Goal: Task Accomplishment & Management: Manage account settings

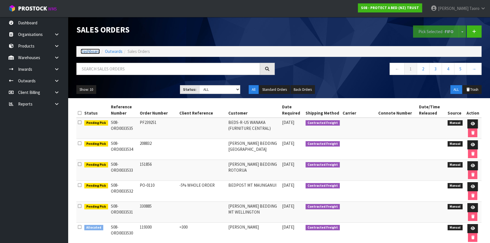
click at [86, 53] on link "Dashboard" at bounding box center [90, 51] width 19 height 5
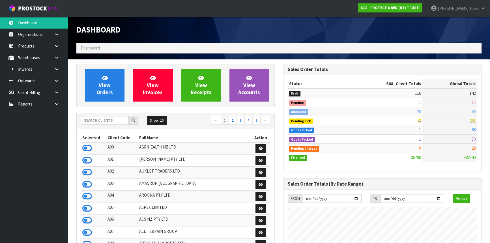
scroll to position [428, 207]
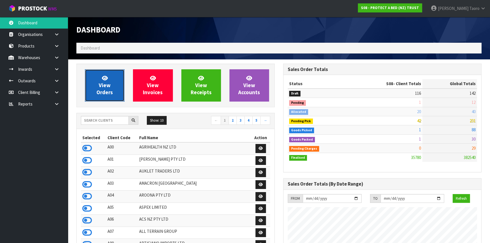
click at [95, 87] on link "View Orders" at bounding box center [105, 85] width 40 height 32
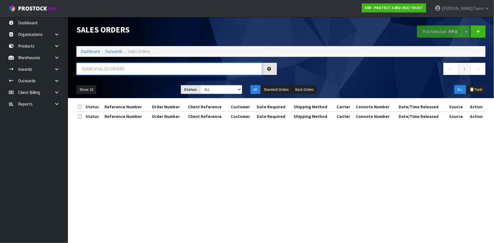
click at [119, 68] on input "text" at bounding box center [169, 69] width 186 height 12
type input "JOB-0412735"
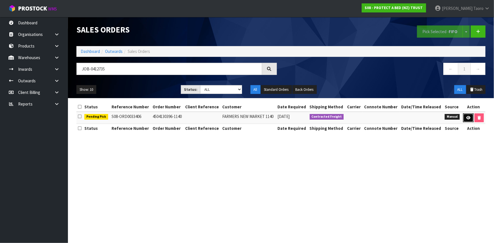
click at [467, 116] on icon at bounding box center [468, 118] width 4 height 4
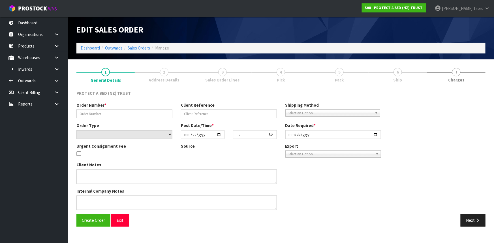
type input "4504130396-1140"
select select "number:0"
type input "[DATE]"
type input "08:47:00.000"
type input "[DATE]"
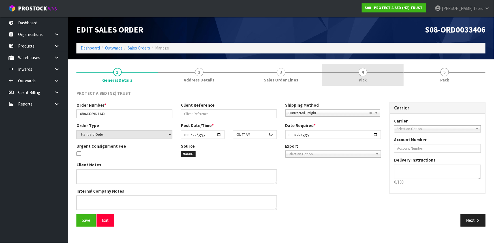
click at [371, 75] on link "4 Pick" at bounding box center [363, 75] width 82 height 22
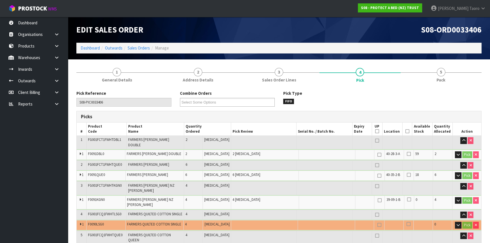
click at [406, 131] on icon at bounding box center [408, 131] width 4 height 0
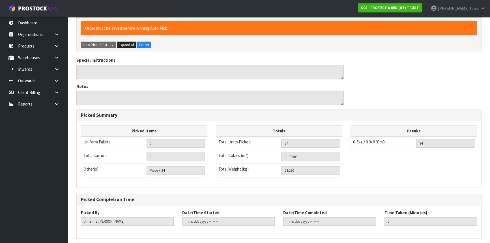
scroll to position [340, 0]
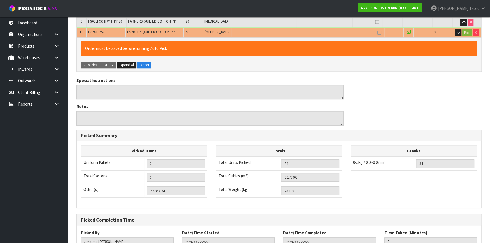
scroll to position [0, 0]
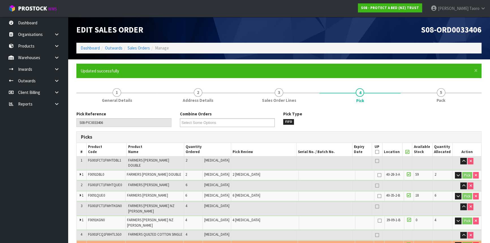
drag, startPoint x: 438, startPoint y: 97, endPoint x: 353, endPoint y: 108, distance: 86.1
click at [438, 97] on span "Pack" at bounding box center [441, 100] width 9 height 6
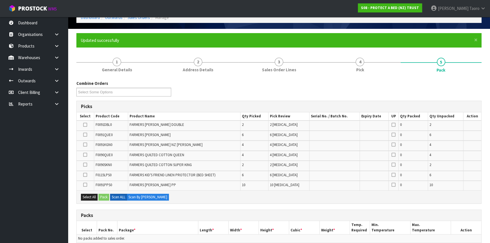
scroll to position [154, 0]
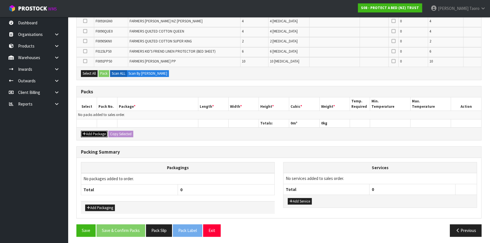
drag, startPoint x: 89, startPoint y: 132, endPoint x: 85, endPoint y: 120, distance: 13.1
click at [89, 132] on button "Add Package" at bounding box center [94, 134] width 27 height 7
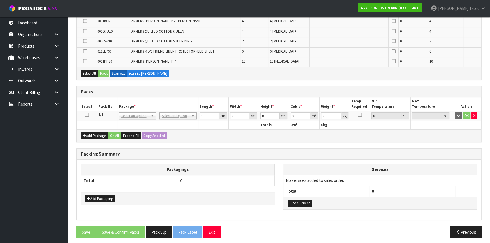
click at [87, 115] on icon at bounding box center [87, 115] width 4 height 0
click at [96, 107] on th "Select" at bounding box center [87, 103] width 20 height 13
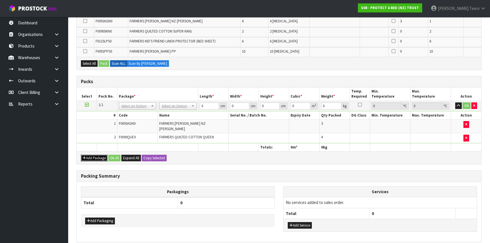
click at [86, 155] on button "Add Package" at bounding box center [94, 158] width 27 height 7
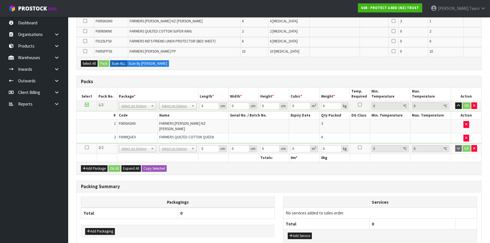
drag, startPoint x: 87, startPoint y: 143, endPoint x: 91, endPoint y: 130, distance: 13.4
click at [87, 147] on icon at bounding box center [87, 147] width 4 height 0
click at [91, 133] on td "2" at bounding box center [97, 138] width 40 height 10
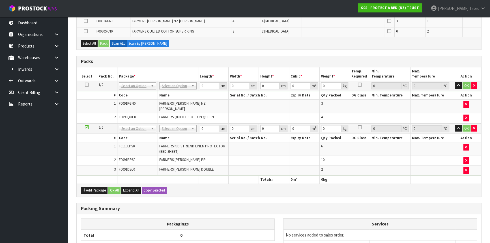
scroll to position [144, 0]
click at [455, 85] on td "OK" at bounding box center [466, 86] width 30 height 10
click at [457, 84] on icon "button" at bounding box center [458, 85] width 3 height 4
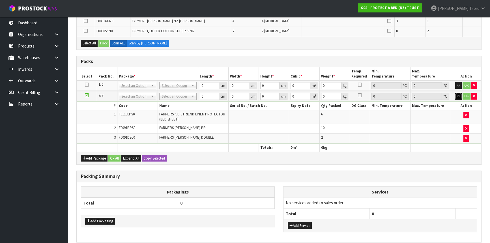
click at [460, 94] on icon "button" at bounding box center [458, 96] width 3 height 4
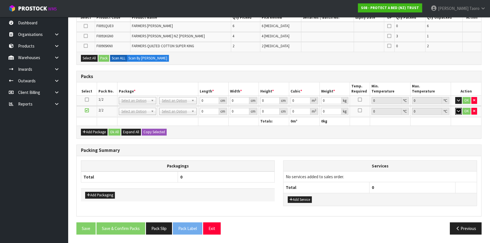
scroll to position [127, 0]
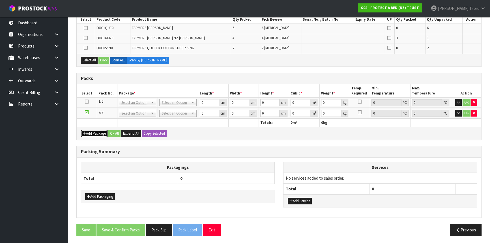
click at [87, 130] on button "Add Package" at bounding box center [94, 133] width 27 height 7
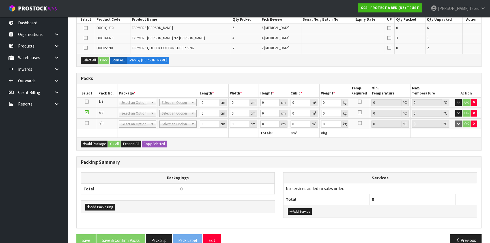
drag, startPoint x: 88, startPoint y: 123, endPoint x: 143, endPoint y: 130, distance: 55.4
click at [88, 123] on icon at bounding box center [87, 123] width 4 height 0
click at [217, 153] on div "Combine Orders S08-ORD0031944 S08-ORD0032699 S08-ORD0032700 S08-ORD0032701 S08-…" at bounding box center [278, 117] width 405 height 267
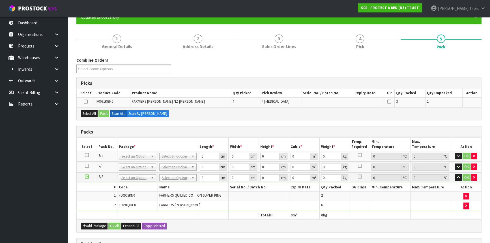
scroll to position [61, 0]
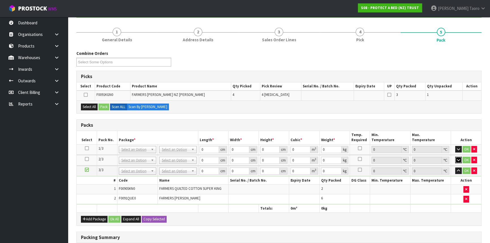
click at [458, 158] on icon "button" at bounding box center [458, 160] width 3 height 4
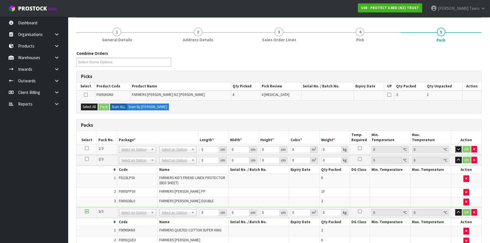
click at [459, 148] on icon "button" at bounding box center [458, 149] width 3 height 4
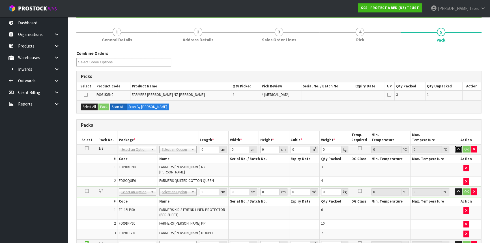
click at [455, 146] on button "button" at bounding box center [458, 149] width 7 height 7
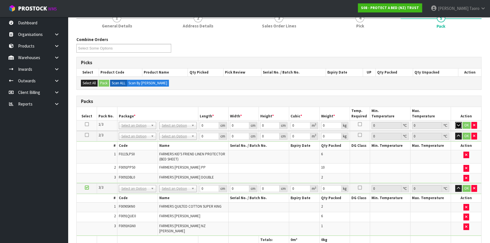
scroll to position [86, 0]
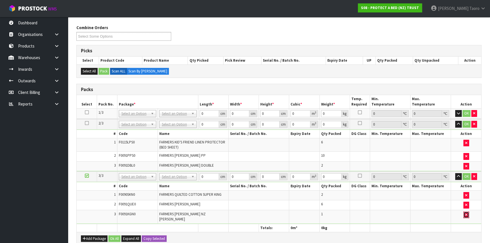
click at [465, 213] on icon "button" at bounding box center [466, 215] width 2 height 4
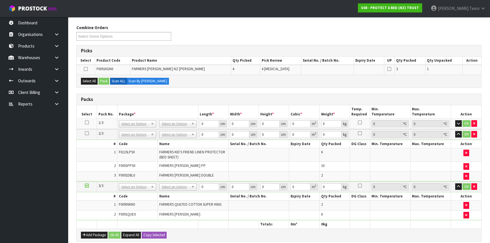
click at [88, 123] on icon at bounding box center [87, 123] width 4 height 0
click at [126, 110] on th "Package *" at bounding box center [157, 111] width 81 height 13
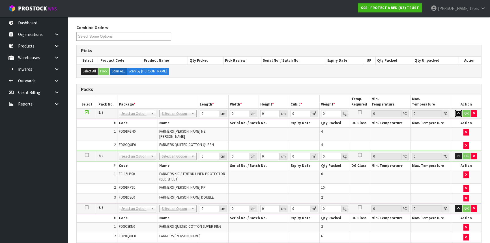
click at [458, 113] on icon "button" at bounding box center [458, 113] width 3 height 4
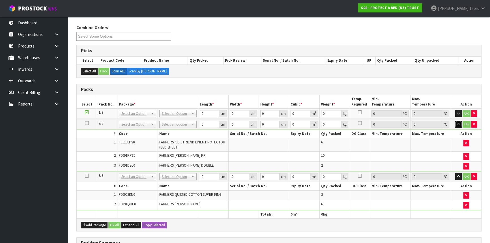
click at [457, 124] on icon "button" at bounding box center [458, 124] width 3 height 4
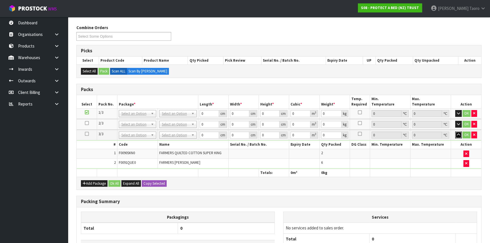
click at [459, 135] on icon "button" at bounding box center [458, 135] width 3 height 4
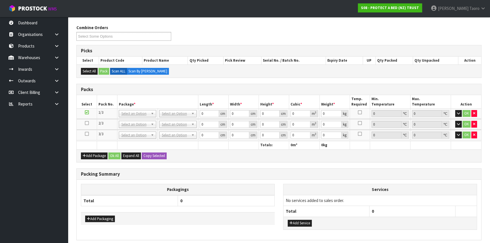
click at [451, 90] on h3 "Packs" at bounding box center [279, 89] width 396 height 5
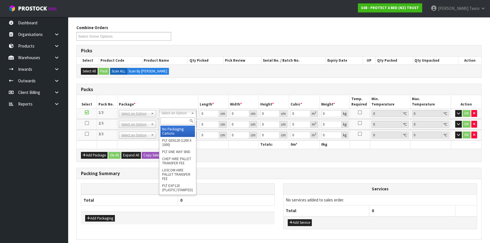
click at [186, 118] on input "text" at bounding box center [177, 120] width 35 height 7
type input "O"
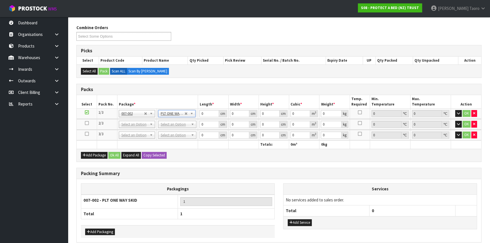
type input "10.604"
click at [175, 109] on td "No Packaging Cartons PLT GEN120 (1200 X 1000) PLT ONE WAY SKID CHEP HIRE PALLET…" at bounding box center [177, 114] width 42 height 10
click at [175, 117] on td "No Packaging Cartons PLT GEN120 (1200 X 1000) PLT ONE WAY SKID CHEP HIRE PALLET…" at bounding box center [177, 114] width 42 height 10
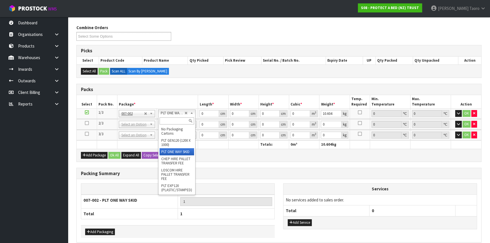
click at [175, 119] on input "text" at bounding box center [177, 120] width 35 height 7
type input "OC"
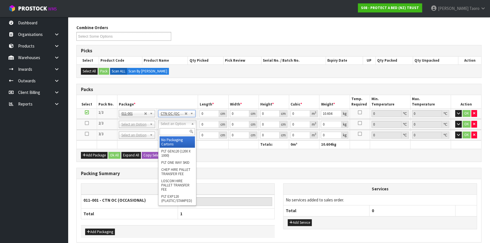
click at [180, 132] on input "text" at bounding box center [177, 131] width 35 height 7
type input "OC"
type input "2"
type input "8.59"
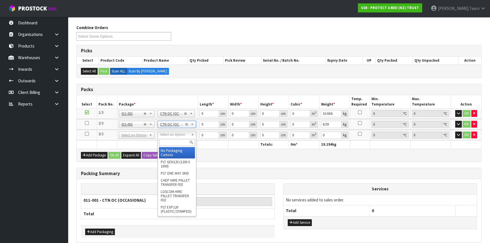
click at [183, 139] on input "text" at bounding box center [177, 142] width 36 height 7
type input "OC"
type input "3"
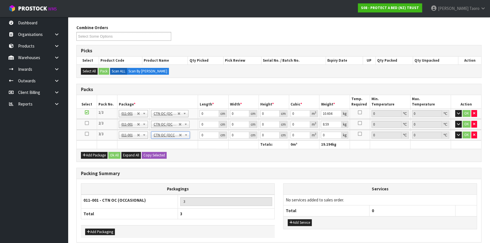
type input "8.986"
click at [206, 114] on input "0" at bounding box center [209, 113] width 19 height 7
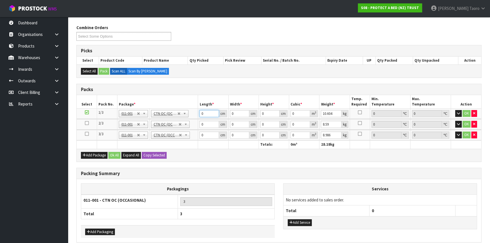
click at [206, 114] on input "0" at bounding box center [209, 113] width 19 height 7
type input "58"
type input "49"
type input "3"
type input "0.008526"
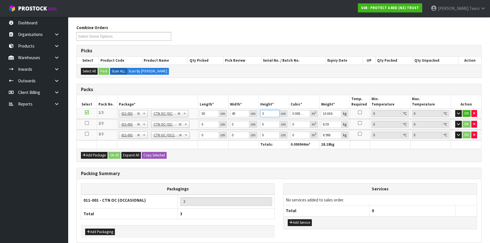
type input "32"
type input "0.090944"
type input "32"
type input "11"
type input "59"
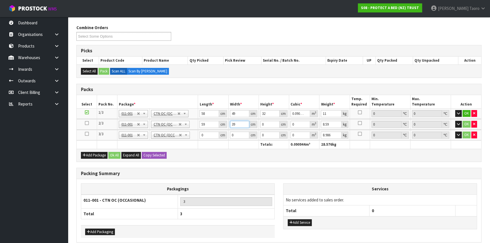
type input "39"
type input "3"
type input "0.006903"
type input "32"
type input "0.073632"
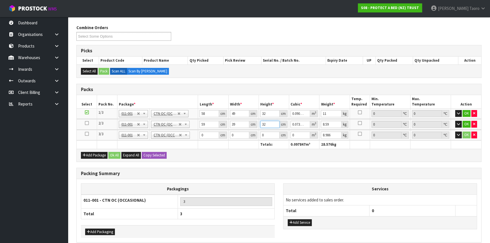
type input "32"
type input "8"
type input "58"
type input "40"
type input "3"
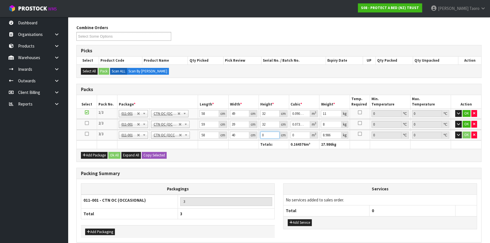
type input "0.00696"
type input "31"
type input "0.07192"
type input "31"
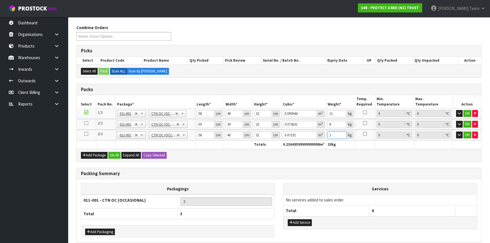
type input "10"
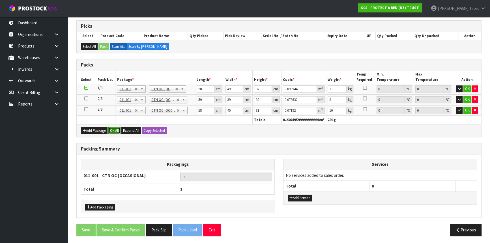
click at [114, 130] on button "Ok All" at bounding box center [114, 130] width 12 height 7
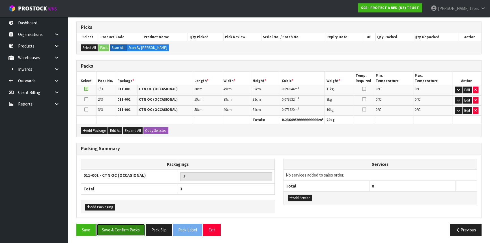
click at [137, 231] on button "Save & Confirm Packs" at bounding box center [120, 230] width 49 height 12
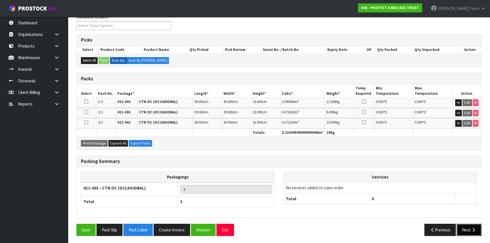
click at [473, 228] on icon "button" at bounding box center [473, 230] width 5 height 4
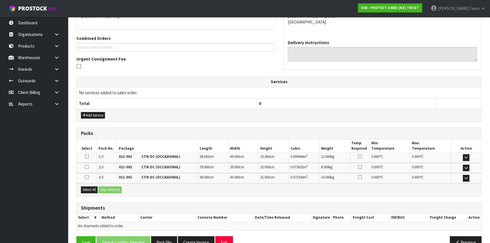
scroll to position [144, 0]
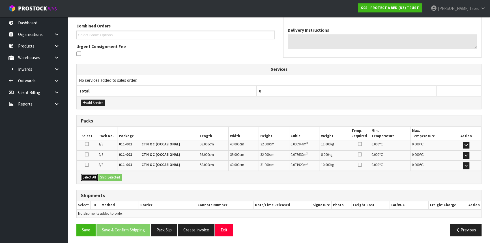
click at [100, 178] on div "Select All Ship Selected" at bounding box center [279, 177] width 405 height 13
click at [96, 177] on button "Select All" at bounding box center [89, 177] width 17 height 7
click at [106, 176] on button "Ship Selected" at bounding box center [109, 177] width 23 height 7
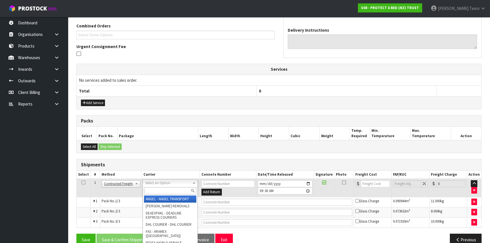
click at [162, 189] on input "text" at bounding box center [170, 190] width 52 height 7
type input "NZP"
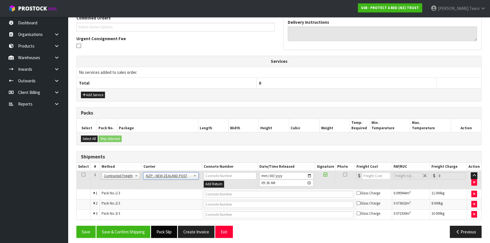
scroll to position [155, 0]
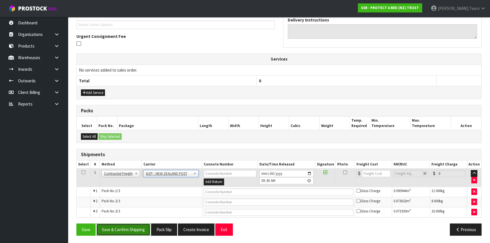
click at [141, 228] on button "Save & Confirm Shipping" at bounding box center [123, 230] width 54 height 12
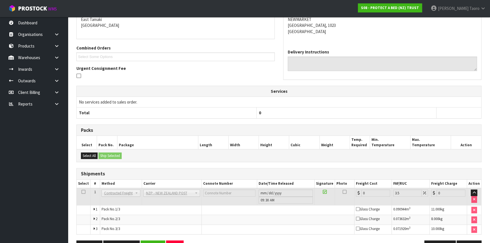
scroll to position [145, 0]
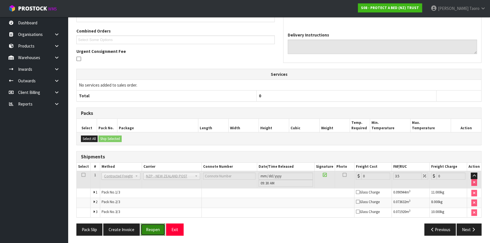
click at [151, 230] on button "Reopen" at bounding box center [153, 230] width 25 height 12
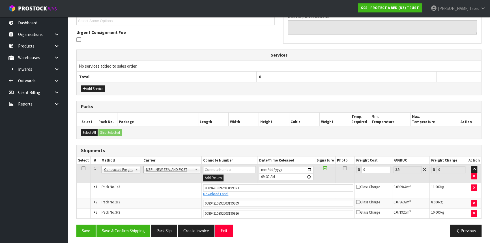
scroll to position [160, 0]
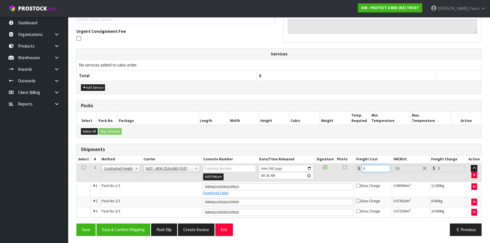
click at [371, 168] on input "0" at bounding box center [376, 168] width 29 height 7
type input "1"
type input "1.03"
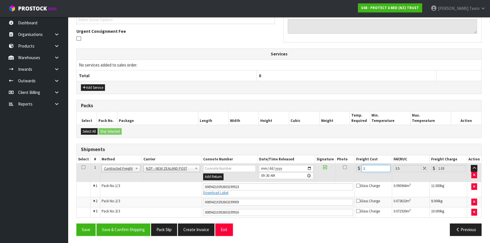
type input "12"
type input "12.42"
type input "12.6"
type input "13.04"
type input "12.69"
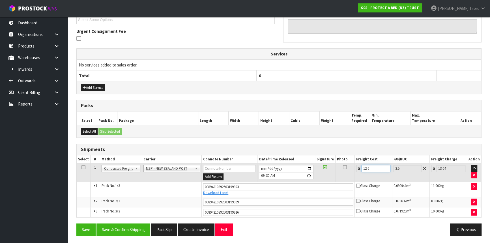
type input "13.13"
type input "12.699"
type input "13.14"
type input "12.69"
type input "13.13"
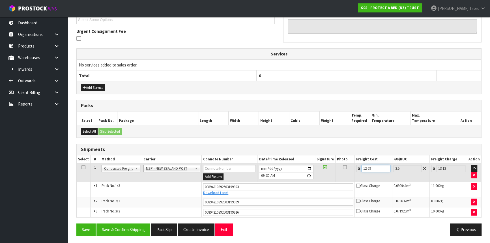
type input "12.6"
type input "13.04"
type input "12.69"
type input "13.13"
type input "12.699"
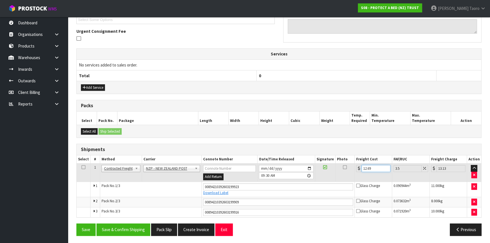
type input "13.14"
type input "12.69"
type input "13.13"
type input "12.6"
type input "13.04"
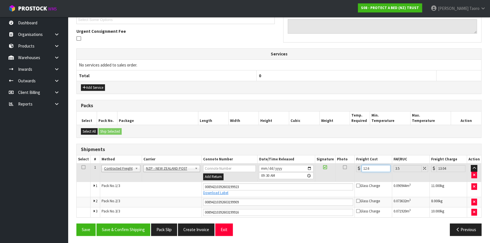
type input "12"
type input "12.42"
type input "12.9"
type input "13.35"
type input "12.99"
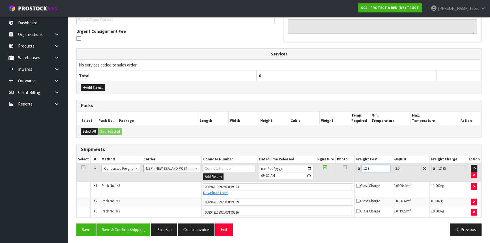
type input "13.44"
type input "12.99"
click at [127, 226] on button "Save & Confirm Shipping" at bounding box center [123, 230] width 54 height 12
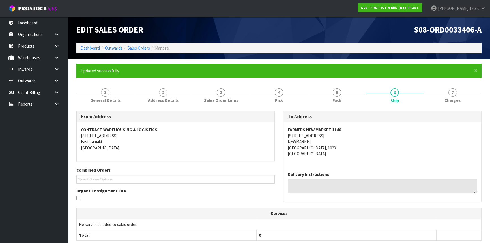
scroll to position [143, 0]
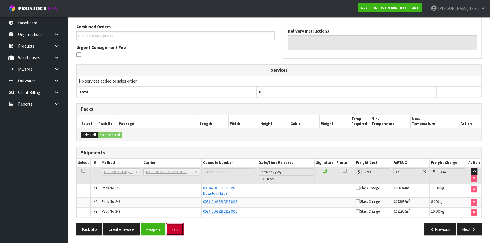
click at [173, 226] on button "Exit" at bounding box center [175, 229] width 18 height 12
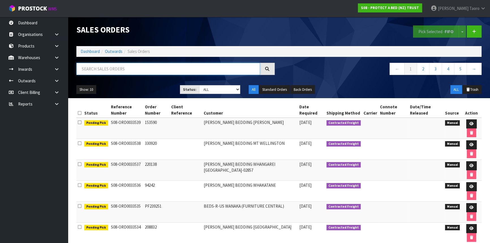
click at [173, 71] on input "text" at bounding box center [168, 69] width 184 height 12
type input "JOB-0412750"
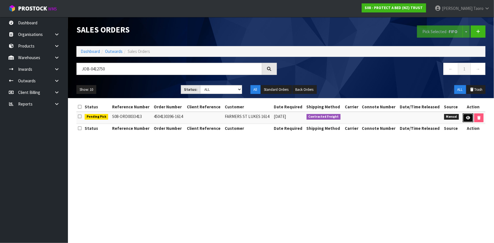
click at [468, 115] on link at bounding box center [468, 117] width 10 height 9
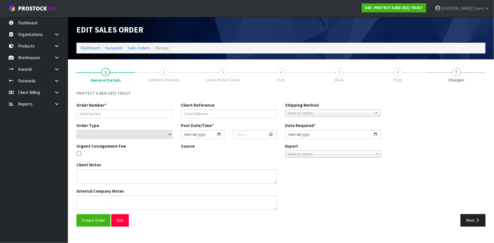
type input "4504130396-1614"
select select "number:0"
type input "[DATE]"
type input "09:01:00.000"
type input "[DATE]"
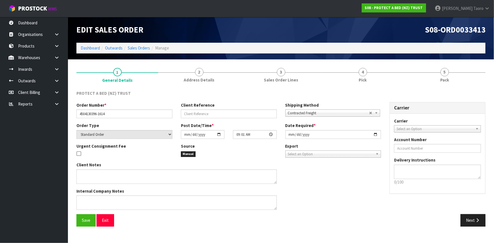
click at [364, 61] on section "1 General Details 2 Address Details 3 Sales Order Lines 4 Pick 5 Pack PROTECT A…" at bounding box center [281, 147] width 426 height 176
drag, startPoint x: 370, startPoint y: 74, endPoint x: 389, endPoint y: 110, distance: 40.3
click at [370, 76] on link "4 Pick" at bounding box center [363, 75] width 82 height 22
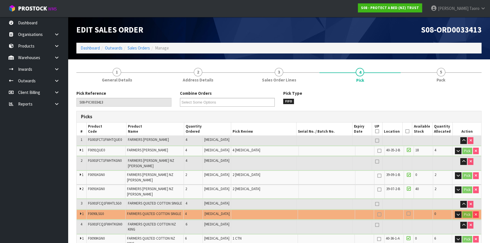
drag, startPoint x: 406, startPoint y: 130, endPoint x: 399, endPoint y: 132, distance: 6.7
click at [406, 131] on icon at bounding box center [408, 131] width 4 height 0
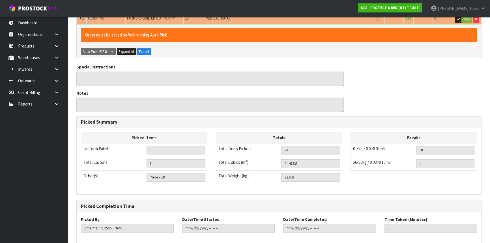
scroll to position [302, 0]
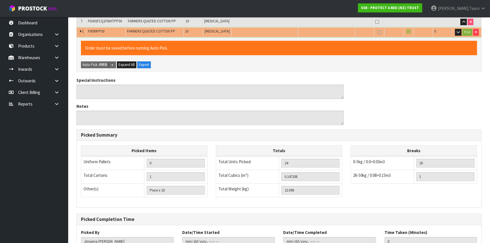
scroll to position [0, 0]
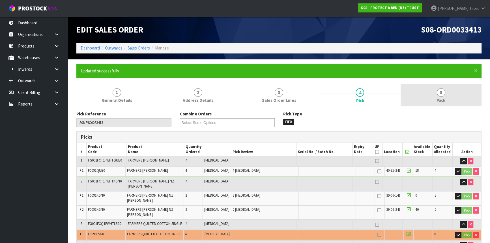
click at [436, 96] on link "5 Pack" at bounding box center [441, 95] width 81 height 22
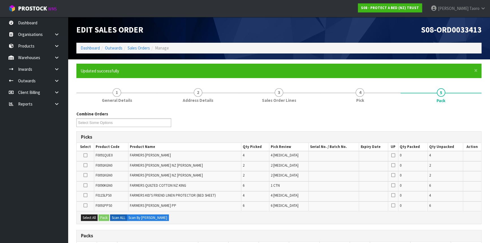
scroll to position [145, 0]
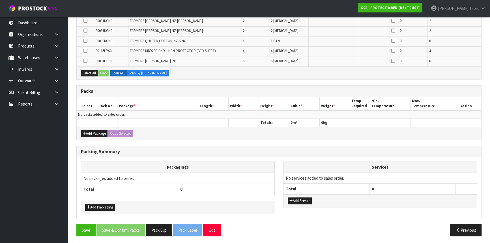
click at [179, 125] on th at bounding box center [157, 123] width 81 height 8
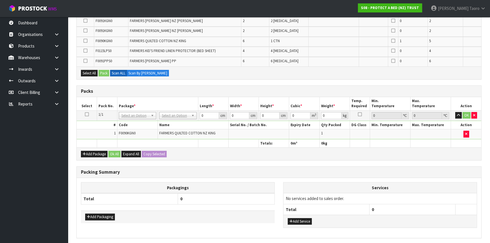
click at [85, 114] on icon at bounding box center [87, 114] width 4 height 0
click at [100, 102] on th "Pack No." at bounding box center [107, 103] width 20 height 13
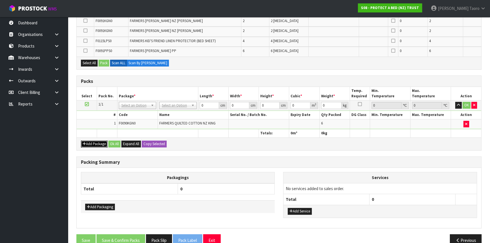
click at [91, 142] on button "Add Package" at bounding box center [94, 144] width 27 height 7
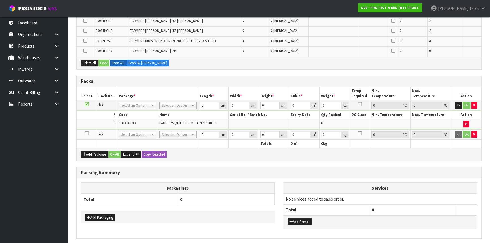
click at [87, 133] on icon at bounding box center [87, 133] width 4 height 0
click at [92, 125] on td "1" at bounding box center [97, 124] width 40 height 10
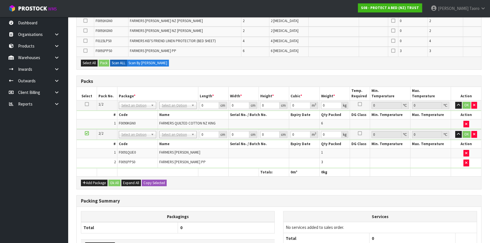
scroll to position [0, 0]
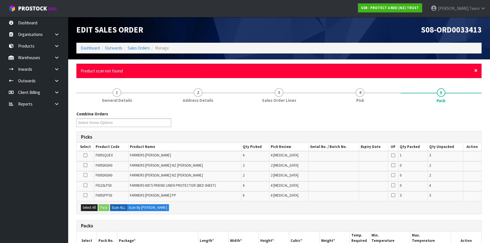
click at [477, 70] on span "×" at bounding box center [475, 71] width 3 height 8
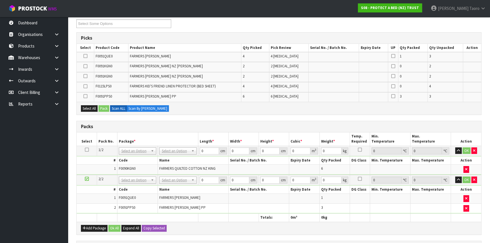
scroll to position [154, 0]
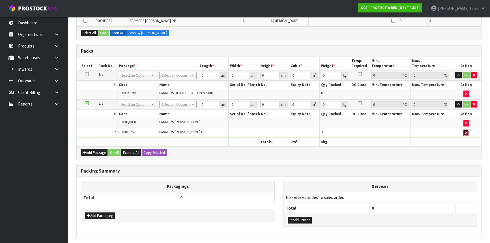
click at [467, 131] on icon "button" at bounding box center [466, 133] width 2 height 4
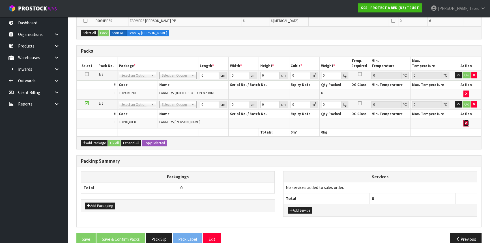
click at [464, 123] on button "button" at bounding box center [467, 123] width 6 height 7
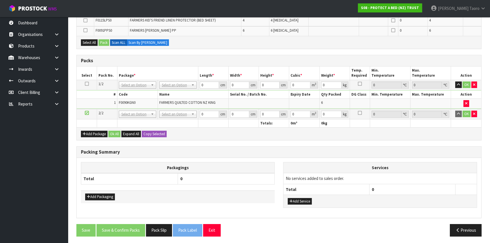
click at [334, 153] on h3 "Packing Summary" at bounding box center [279, 151] width 396 height 5
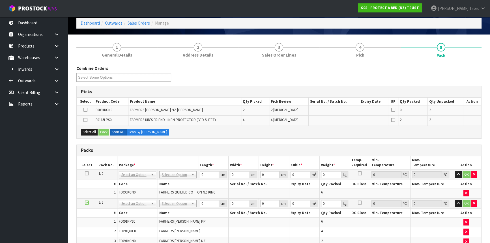
scroll to position [0, 0]
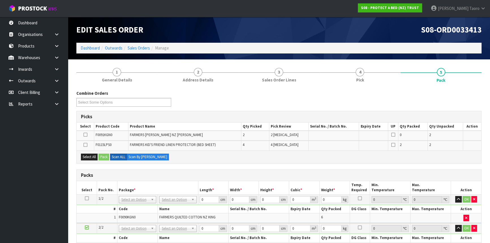
click at [341, 91] on div "Combine Orders S08-ORD0031944 S08-ORD0032699 S08-ORD0032700 S08-ORD0032701 S08-…" at bounding box center [279, 100] width 414 height 20
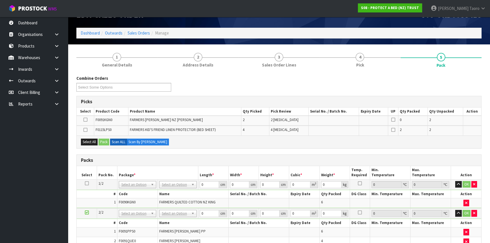
scroll to position [77, 0]
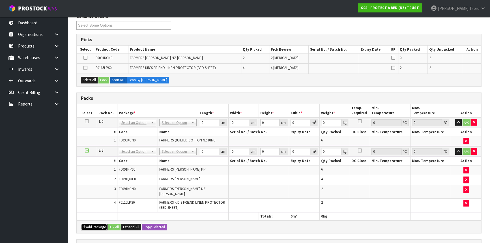
click at [94, 224] on button "Add Package" at bounding box center [94, 227] width 27 height 7
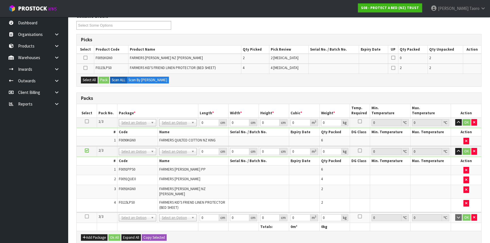
click at [85, 216] on icon at bounding box center [87, 216] width 4 height 0
click at [103, 188] on td "3" at bounding box center [97, 192] width 40 height 14
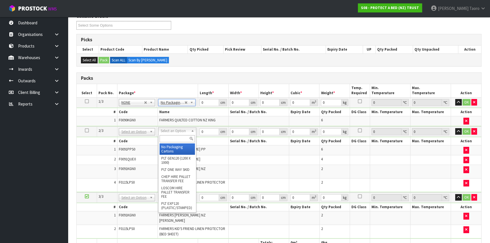
click at [184, 138] on input "text" at bounding box center [177, 138] width 35 height 7
type input "OC"
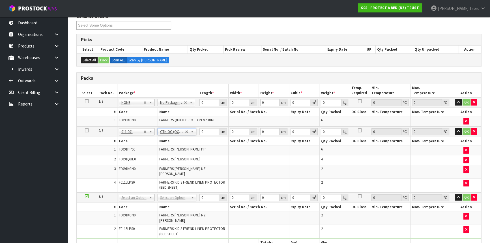
type input "8.798"
click at [185, 201] on input "text" at bounding box center [177, 200] width 36 height 7
type input "OC"
type input "2"
type input "3.04"
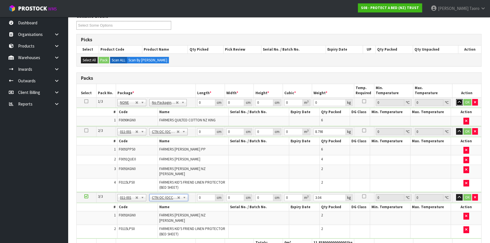
click at [461, 100] on icon "button" at bounding box center [459, 102] width 3 height 4
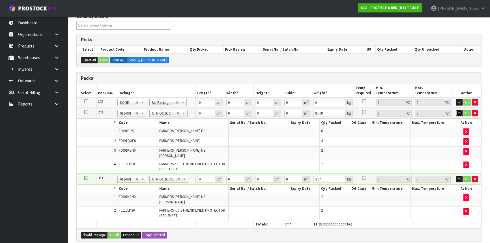
click at [458, 111] on icon "button" at bounding box center [459, 113] width 3 height 4
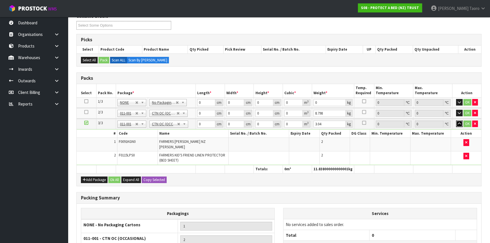
click at [458, 123] on icon "button" at bounding box center [459, 124] width 3 height 4
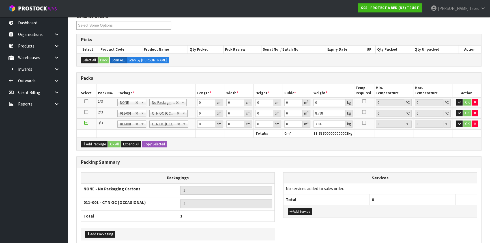
click at [212, 69] on div "Combine Orders S08-ORD0031944 S08-ORD0032699 S08-ORD0032700 S08-ORD0032701 S08-…" at bounding box center [278, 140] width 405 height 254
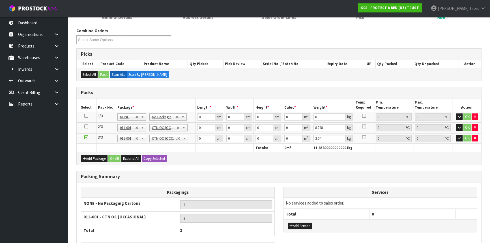
scroll to position [78, 0]
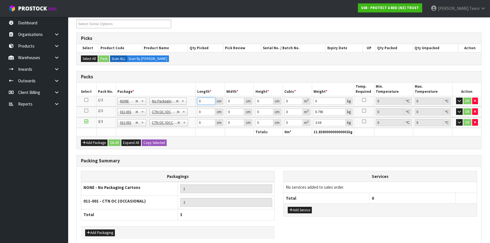
click at [205, 102] on input "0" at bounding box center [206, 101] width 18 height 7
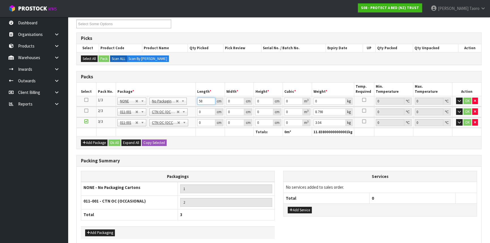
type input "58"
type input "49"
type input "3"
type input "0.008526"
type input "32"
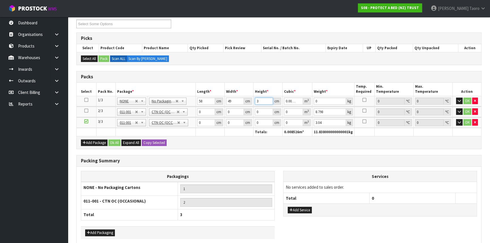
type input "0.090944"
type input "32"
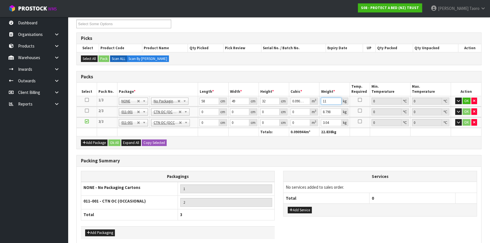
type input "11"
type input "59"
type input "40"
type input "3"
type input "0.00708"
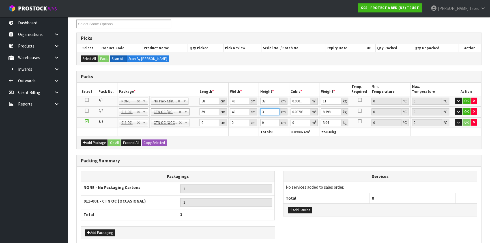
type input "31"
type input "0.07316"
type input "31"
type input "9"
type input "44"
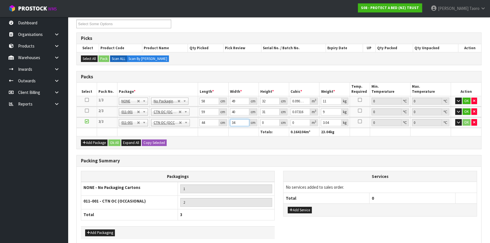
type input "34"
type input "2"
type input "0.002992"
type input "28"
type input "0.041888"
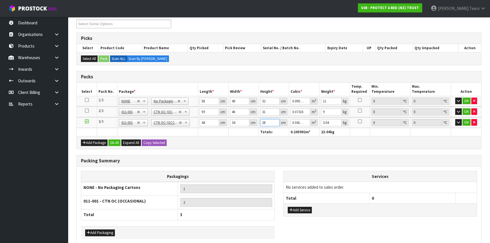
type input "28"
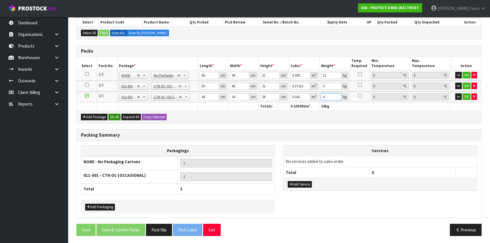
type input "4"
click at [115, 116] on button "Ok All" at bounding box center [114, 117] width 12 height 7
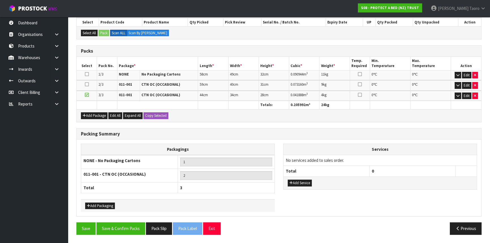
scroll to position [103, 0]
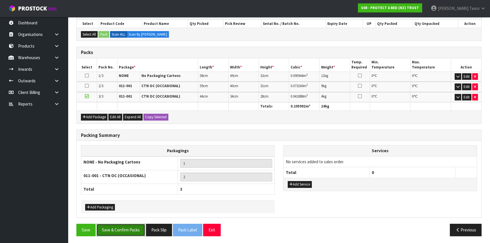
click at [129, 229] on button "Save & Confirm Packs" at bounding box center [120, 230] width 49 height 12
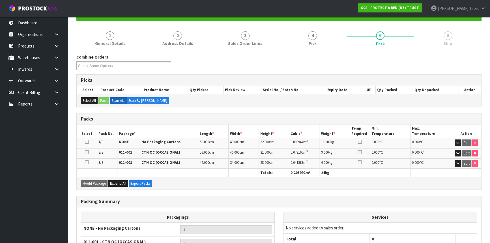
scroll to position [111, 0]
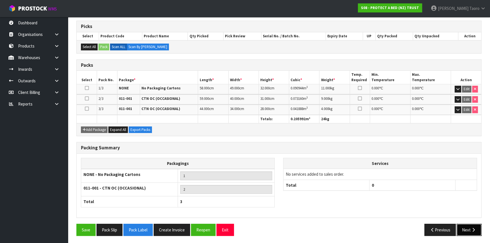
click at [471, 226] on button "Next" at bounding box center [469, 230] width 25 height 12
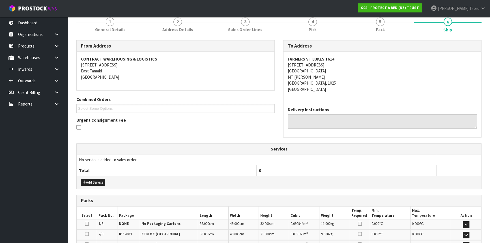
scroll to position [151, 0]
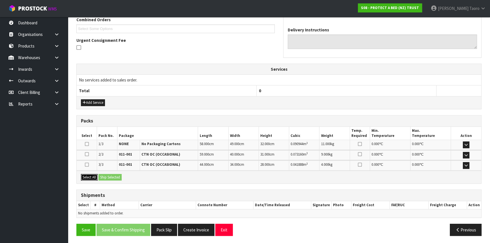
drag, startPoint x: 93, startPoint y: 176, endPoint x: 98, endPoint y: 176, distance: 4.5
click at [94, 176] on button "Select All" at bounding box center [89, 177] width 17 height 7
click at [104, 175] on button "Ship Selected" at bounding box center [109, 177] width 23 height 7
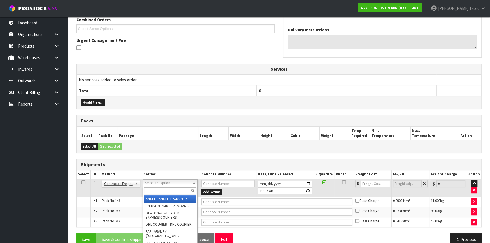
click at [170, 189] on input "text" at bounding box center [170, 190] width 52 height 7
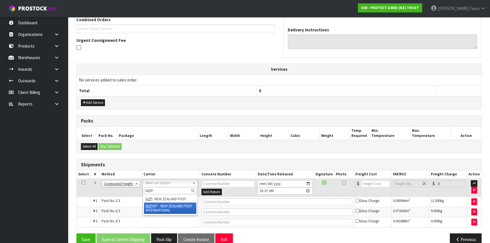
type input "NZP"
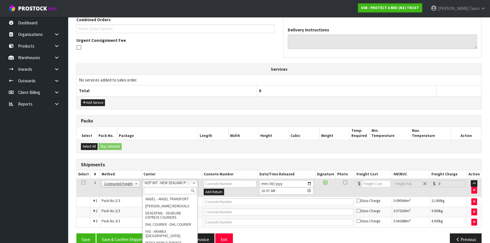
click at [158, 190] on input "text" at bounding box center [170, 190] width 52 height 7
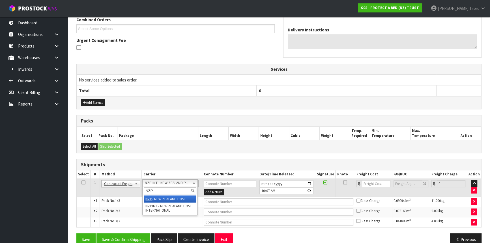
type input "NZP"
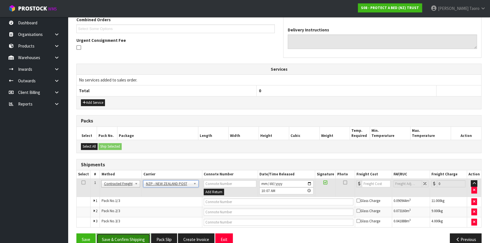
click at [136, 235] on button "Save & Confirm Shipping" at bounding box center [123, 239] width 54 height 12
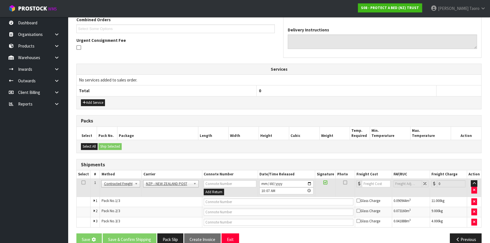
scroll to position [0, 0]
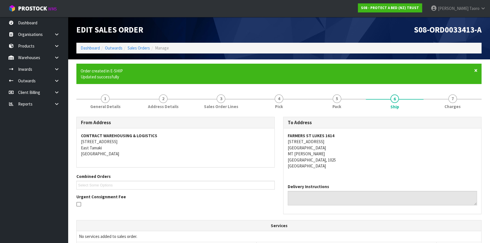
click at [477, 69] on span "×" at bounding box center [475, 71] width 3 height 8
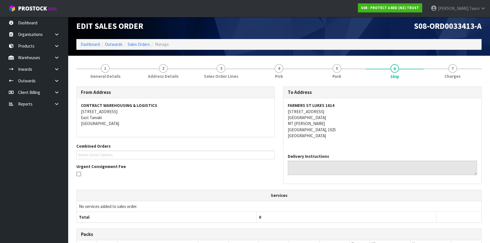
scroll to position [125, 0]
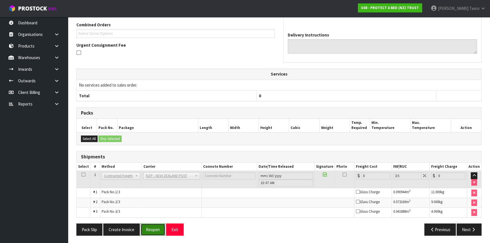
click at [157, 224] on button "Reopen" at bounding box center [153, 230] width 25 height 12
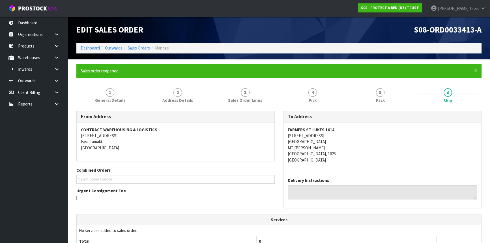
scroll to position [166, 0]
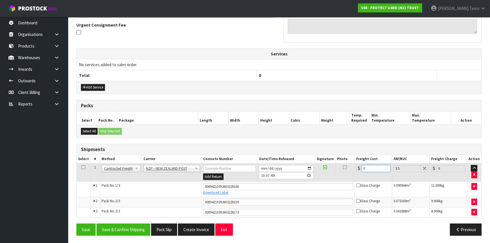
click at [375, 166] on input "0" at bounding box center [376, 168] width 29 height 7
type input "1"
type input "1.03"
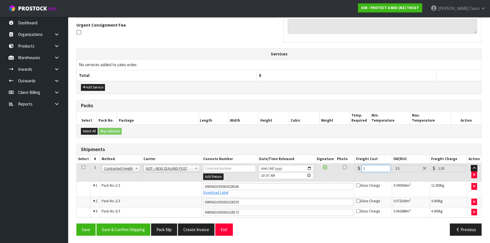
type input "12"
type input "12.42"
type input "12.9"
type input "13.35"
type input "12.99"
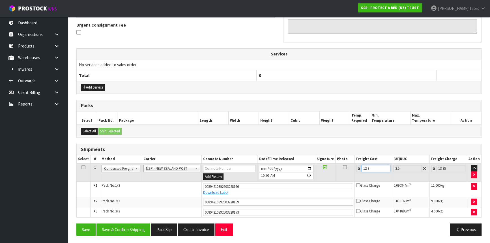
type input "13.44"
type input "12.99"
click at [131, 224] on button "Save & Confirm Shipping" at bounding box center [123, 230] width 54 height 12
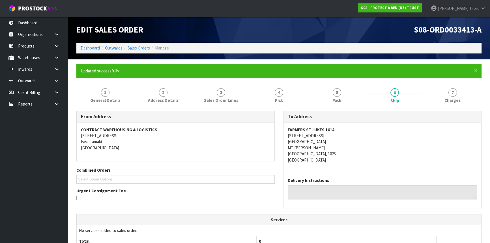
scroll to position [149, 0]
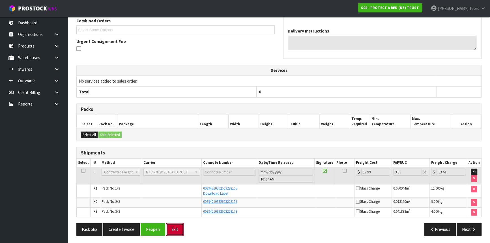
click at [173, 226] on button "Exit" at bounding box center [175, 229] width 18 height 12
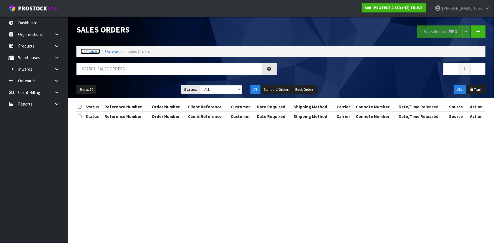
drag, startPoint x: 96, startPoint y: 51, endPoint x: 99, endPoint y: 65, distance: 14.9
click at [96, 51] on link "Dashboard" at bounding box center [90, 51] width 19 height 5
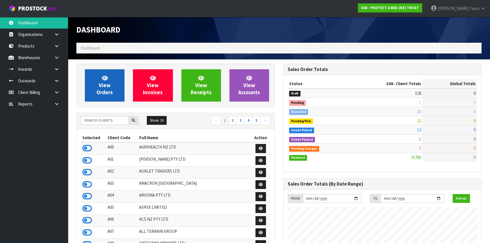
scroll to position [428, 207]
click at [110, 88] on link "View Orders" at bounding box center [105, 85] width 40 height 32
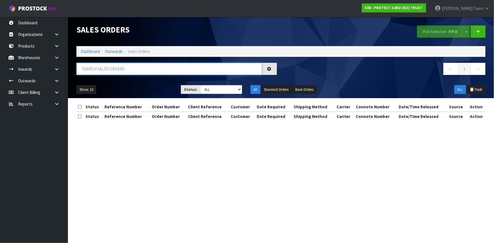
click at [111, 67] on input "text" at bounding box center [169, 69] width 186 height 12
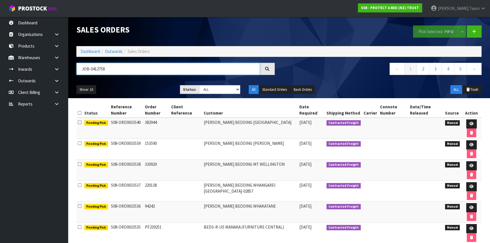
type input "JOB-0412758"
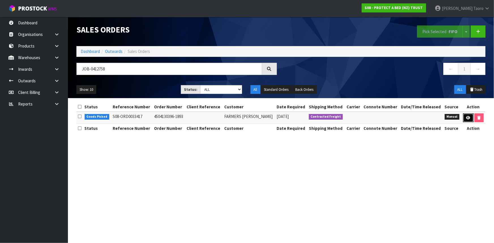
click at [465, 118] on link at bounding box center [468, 117] width 10 height 9
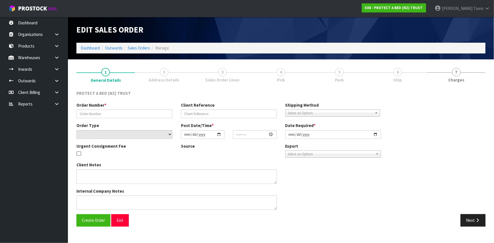
type input "4504130396-1893"
select select "number:0"
type input "[DATE]"
type input "09:06:00.000"
type input "[DATE]"
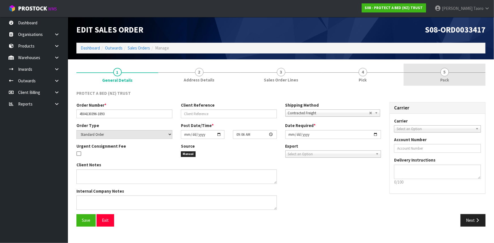
click at [444, 70] on span "5" at bounding box center [444, 72] width 8 height 8
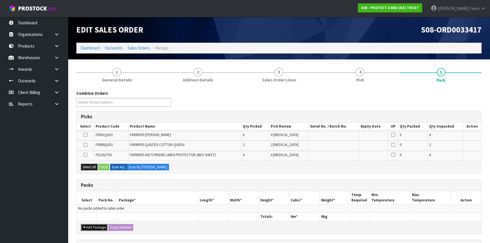
click at [89, 227] on button "Add Package" at bounding box center [94, 227] width 27 height 7
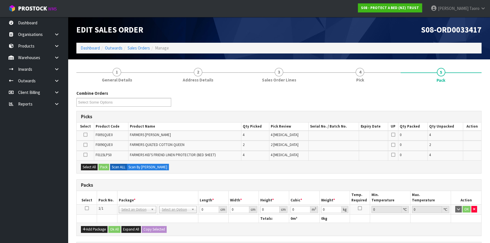
click at [88, 208] on icon at bounding box center [87, 208] width 4 height 0
click at [127, 192] on th "Package *" at bounding box center [157, 197] width 81 height 13
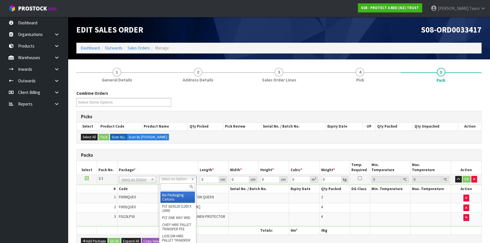
click at [186, 186] on input "text" at bounding box center [177, 186] width 35 height 7
type input "OC"
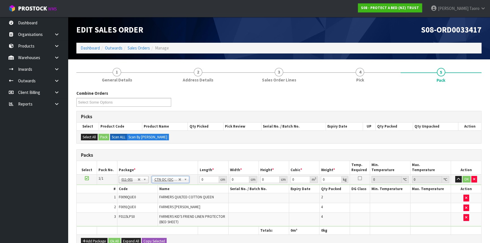
type input "9.202"
click at [207, 179] on input "0" at bounding box center [209, 179] width 19 height 7
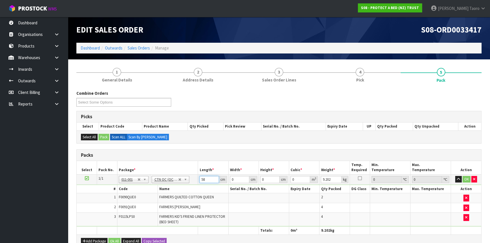
type input "58"
type input "49"
type input "3"
type input "0.008526"
type input "32"
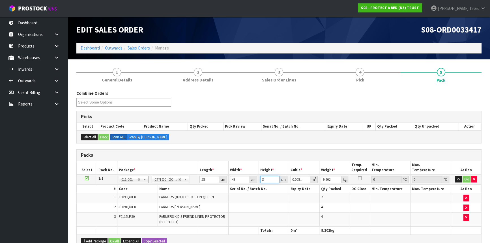
type input "0.090944"
type input "32"
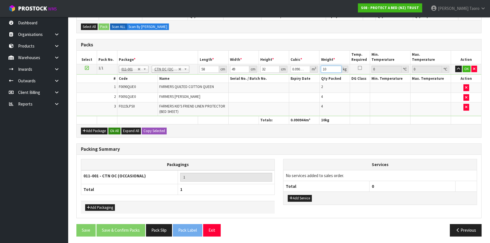
type input "10"
click at [118, 129] on button "Ok All" at bounding box center [114, 131] width 12 height 7
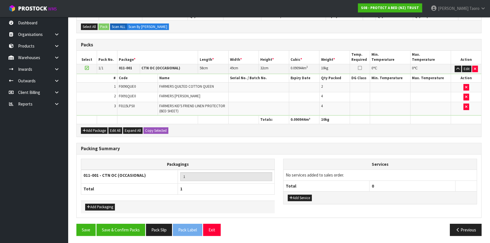
scroll to position [110, 0]
drag, startPoint x: 135, startPoint y: 222, endPoint x: 130, endPoint y: 223, distance: 4.3
click at [135, 224] on button "Save & Confirm Packs" at bounding box center [120, 230] width 49 height 12
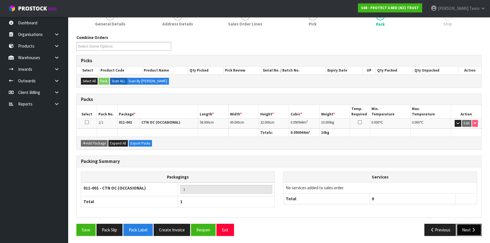
click at [467, 226] on button "Next" at bounding box center [469, 230] width 25 height 12
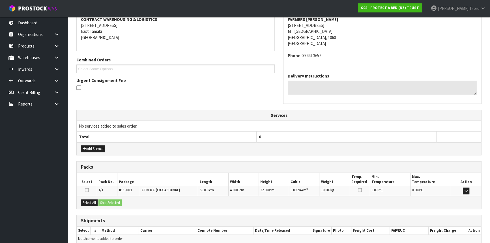
scroll to position [136, 0]
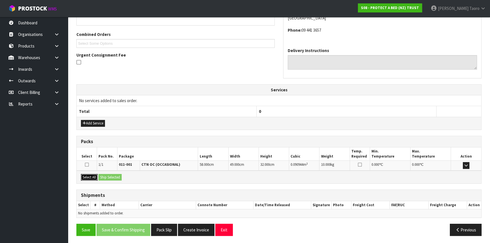
drag, startPoint x: 94, startPoint y: 177, endPoint x: 105, endPoint y: 177, distance: 10.8
click at [96, 177] on button "Select All" at bounding box center [89, 177] width 17 height 7
click at [106, 177] on button "Ship Selected" at bounding box center [109, 177] width 23 height 7
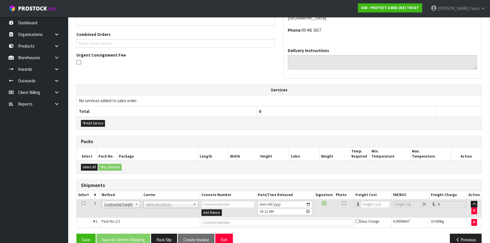
drag, startPoint x: 154, startPoint y: 203, endPoint x: 156, endPoint y: 212, distance: 9.4
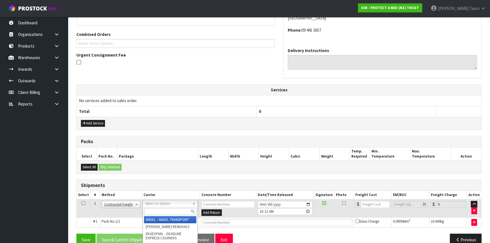
click at [157, 211] on input "text" at bounding box center [170, 211] width 52 height 7
type input "NZP"
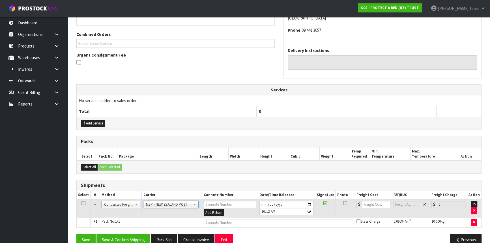
scroll to position [146, 0]
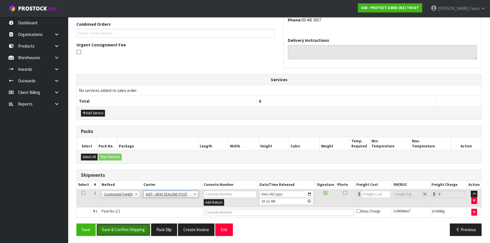
click at [143, 228] on button "Save & Confirm Shipping" at bounding box center [123, 230] width 54 height 12
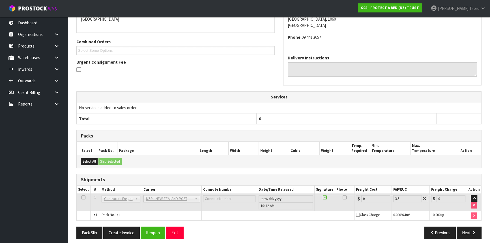
scroll to position [138, 0]
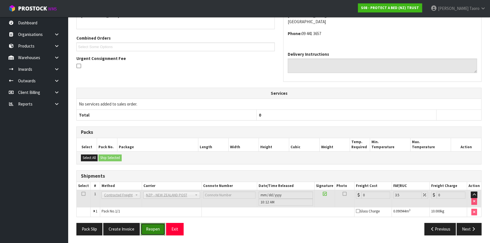
click at [153, 230] on button "Reopen" at bounding box center [153, 229] width 25 height 12
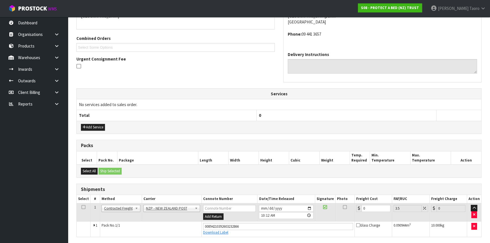
scroll to position [132, 0]
click at [371, 207] on input "0" at bounding box center [376, 208] width 29 height 7
type input "4"
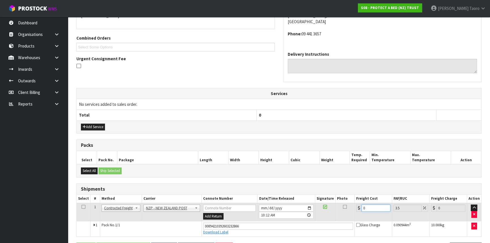
type input "4.14"
type input "4.3"
type input "4.45"
type input "4.33"
type input "4.48"
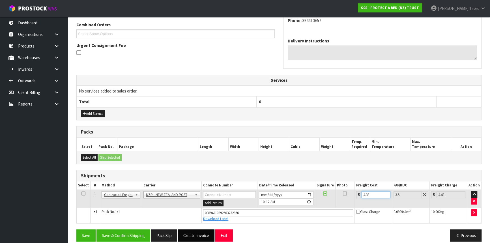
scroll to position [151, 0]
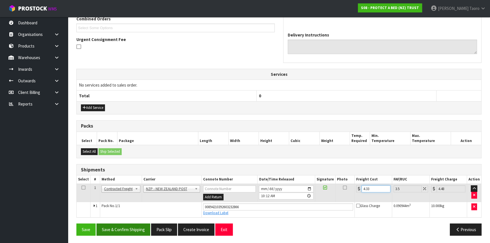
type input "4.33"
click at [144, 232] on button "Save & Confirm Shipping" at bounding box center [123, 230] width 54 height 12
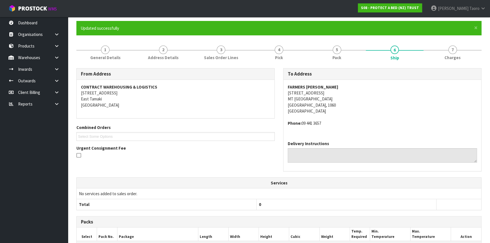
scroll to position [136, 0]
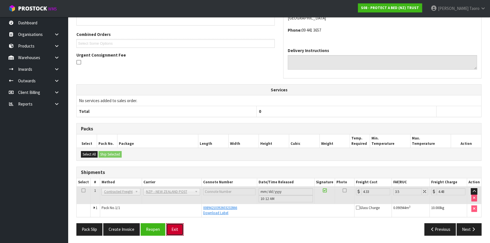
click at [181, 231] on button "Exit" at bounding box center [175, 229] width 18 height 12
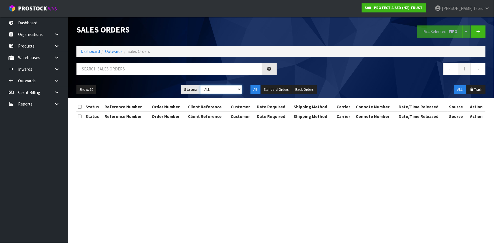
click at [211, 91] on select "Draft Pending Allocated Pending Pick Goods Picked Goods Packed Pending Charges …" at bounding box center [221, 89] width 42 height 9
click at [200, 85] on select "Draft Pending Allocated Pending Pick Goods Picked Goods Packed Pending Charges …" at bounding box center [221, 89] width 42 height 9
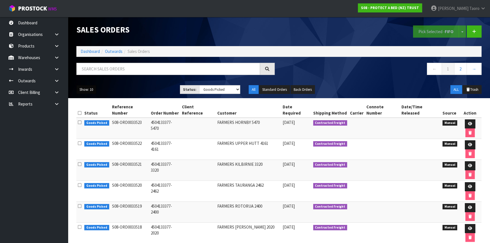
click at [85, 91] on button "Show: 10" at bounding box center [86, 89] width 20 height 9
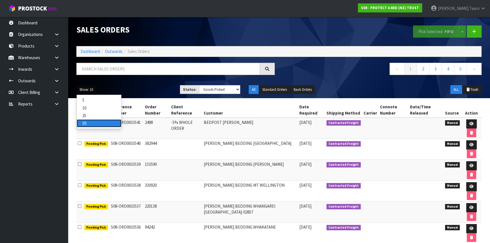
click at [115, 126] on link "50" at bounding box center [99, 123] width 45 height 8
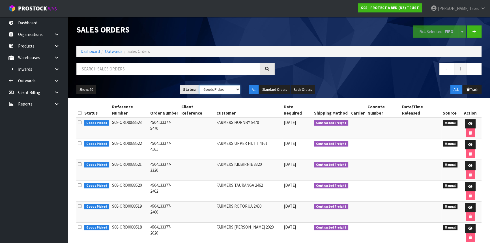
click at [212, 92] on select "Draft Pending Allocated Pending Pick Goods Picked Goods Packed Pending Charges …" at bounding box center [219, 89] width 41 height 9
select select "string:3"
click at [199, 85] on select "Draft Pending Allocated Pending Pick Goods Picked Goods Packed Pending Charges …" at bounding box center [219, 89] width 41 height 9
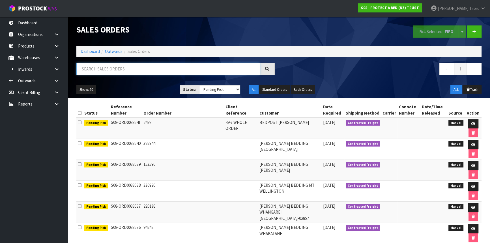
click at [130, 69] on input "text" at bounding box center [168, 69] width 184 height 12
type input "JOB-0412752"
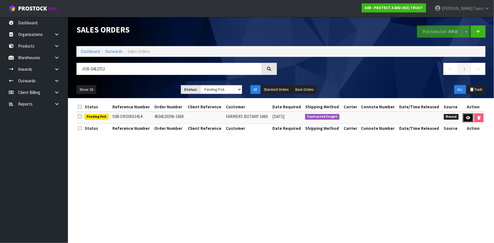
click at [466, 118] on icon at bounding box center [468, 118] width 4 height 4
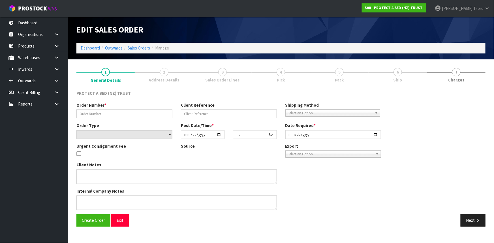
type input "4504130396-1669"
select select "number:0"
type input "[DATE]"
type input "09:03:00.000"
type input "[DATE]"
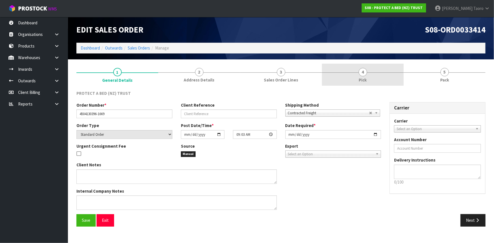
click at [379, 81] on link "4 Pick" at bounding box center [363, 75] width 82 height 22
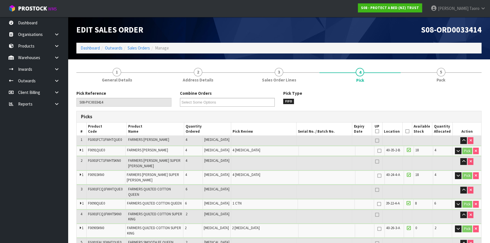
click at [406, 131] on icon at bounding box center [408, 131] width 4 height 0
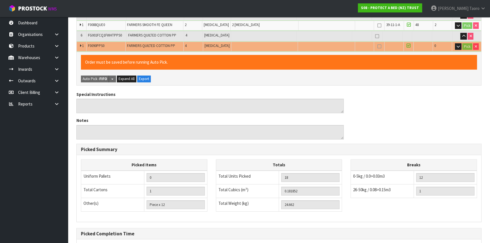
scroll to position [271, 0]
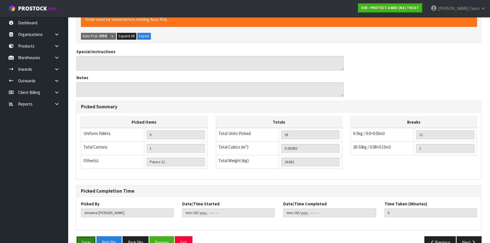
click at [91, 236] on button "Save" at bounding box center [85, 242] width 19 height 12
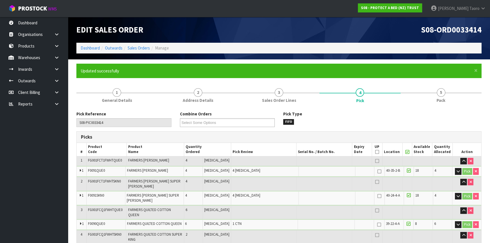
click at [433, 100] on link "5 Pack" at bounding box center [441, 95] width 81 height 22
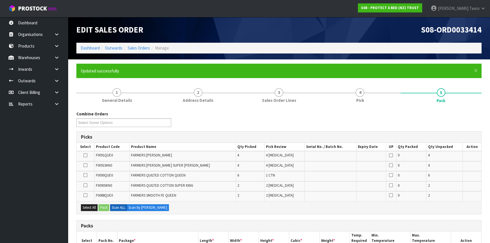
scroll to position [135, 0]
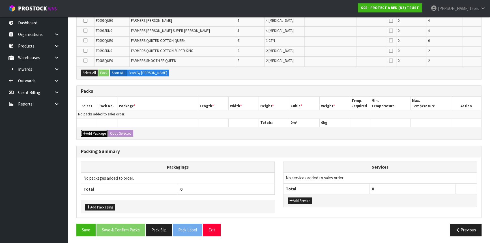
drag, startPoint x: 97, startPoint y: 131, endPoint x: 94, endPoint y: 129, distance: 3.8
click at [97, 130] on button "Add Package" at bounding box center [94, 133] width 27 height 7
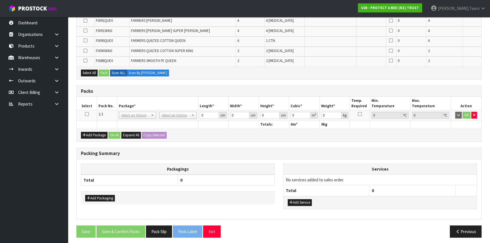
click at [87, 114] on icon at bounding box center [87, 114] width 4 height 0
click at [95, 111] on td at bounding box center [87, 115] width 20 height 10
click at [475, 114] on button "button" at bounding box center [474, 115] width 6 height 7
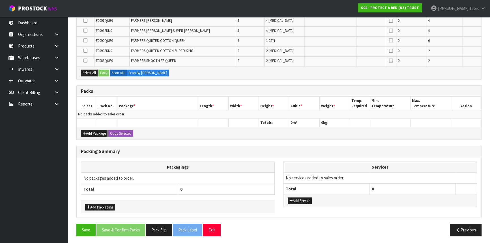
click at [86, 40] on icon at bounding box center [85, 40] width 4 height 0
click at [0, 0] on input "checkbox" at bounding box center [0, 0] width 0 height 0
click at [105, 74] on button "Pack" at bounding box center [103, 73] width 11 height 7
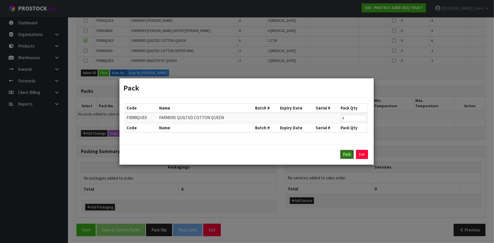
click at [348, 155] on button "Pack" at bounding box center [347, 154] width 14 height 9
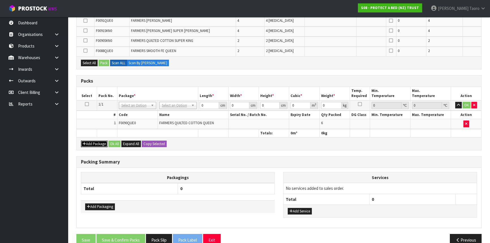
drag, startPoint x: 95, startPoint y: 142, endPoint x: 90, endPoint y: 139, distance: 6.2
click at [95, 142] on button "Add Package" at bounding box center [94, 144] width 27 height 7
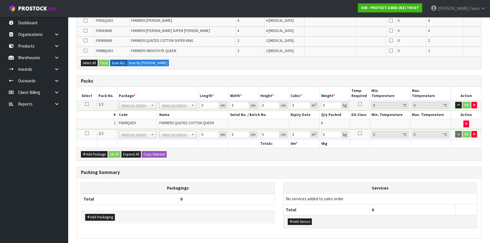
click at [88, 134] on icon at bounding box center [87, 133] width 4 height 0
click at [93, 125] on td "1" at bounding box center [97, 124] width 40 height 10
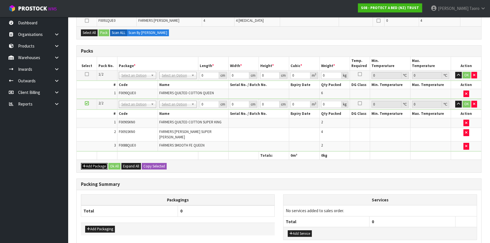
click at [95, 163] on button "Add Package" at bounding box center [94, 166] width 27 height 7
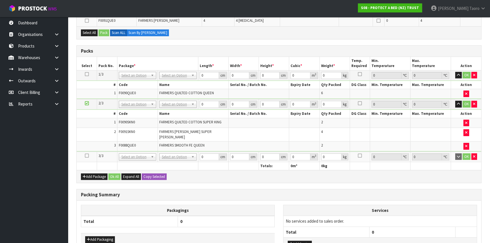
click at [87, 156] on icon at bounding box center [87, 156] width 4 height 0
click at [461, 73] on button "button" at bounding box center [458, 75] width 7 height 7
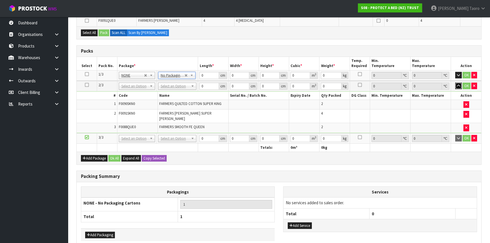
click at [458, 85] on icon "button" at bounding box center [458, 86] width 3 height 4
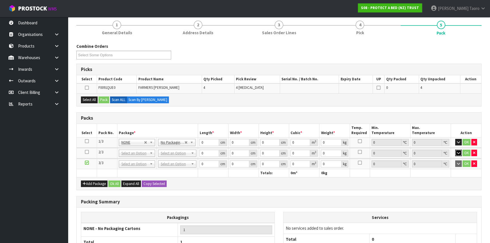
scroll to position [44, 0]
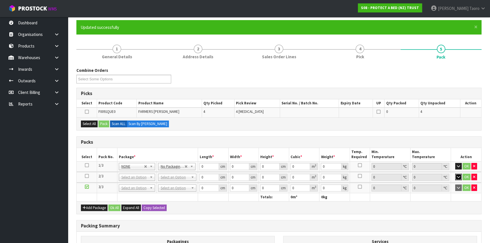
click at [455, 174] on button "button" at bounding box center [458, 177] width 7 height 7
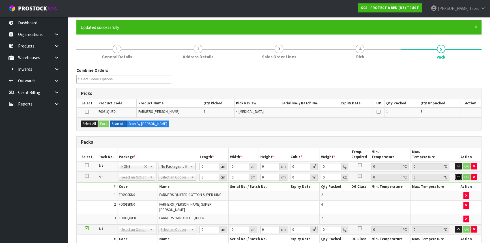
click at [455, 174] on button "button" at bounding box center [458, 177] width 7 height 7
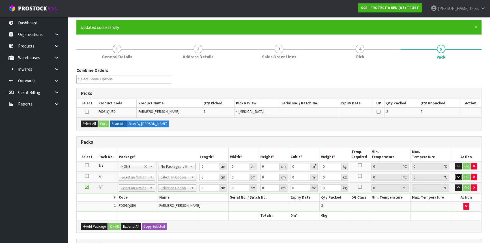
click at [455, 174] on button "button" at bounding box center [458, 177] width 7 height 7
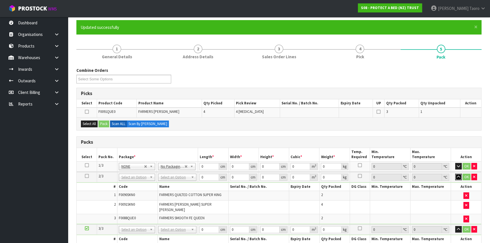
click at [455, 174] on button "button" at bounding box center [458, 177] width 7 height 7
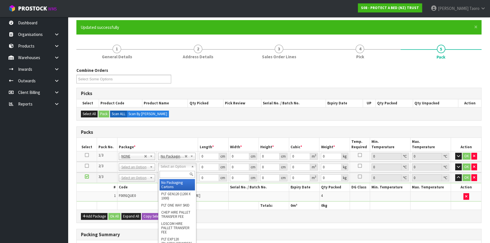
click at [170, 173] on input "text" at bounding box center [177, 174] width 35 height 7
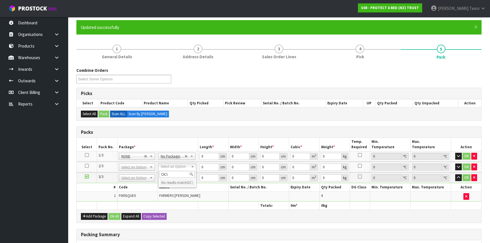
type input "OC"
type input "10.782"
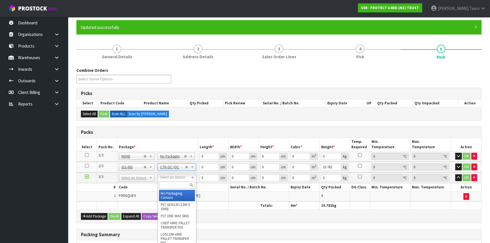
click at [184, 186] on input "text" at bounding box center [177, 185] width 36 height 7
type input "OC"
type input "2"
type input "3.58"
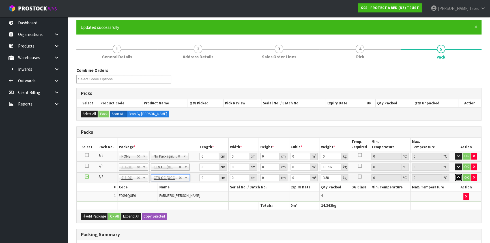
drag, startPoint x: 457, startPoint y: 177, endPoint x: 417, endPoint y: 181, distance: 39.8
click at [457, 177] on icon "button" at bounding box center [458, 178] width 3 height 4
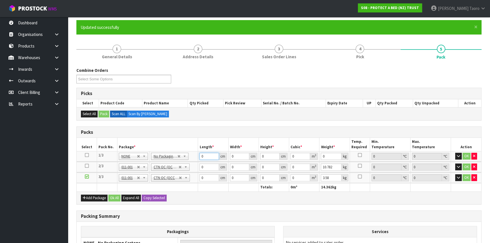
click at [205, 155] on input "0" at bounding box center [209, 156] width 19 height 7
type input "58"
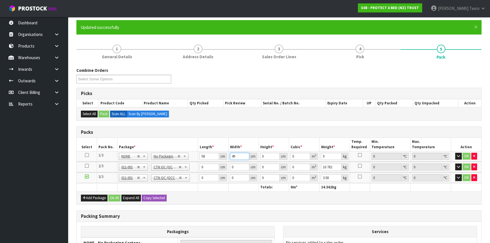
type input "49"
type input "3"
type input "0.008526"
type input "31"
type input "0.088102"
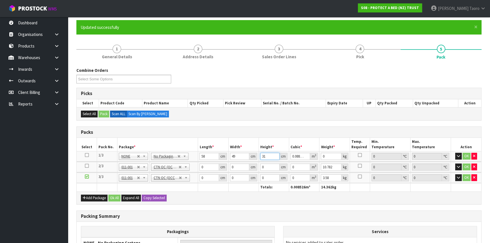
type input "31"
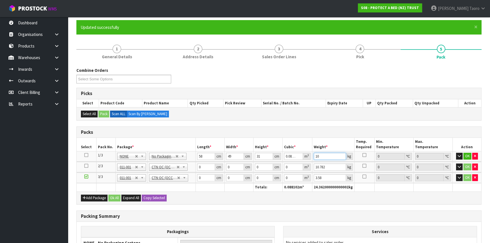
type input "10"
type input "58"
type input "40"
type input "3"
type input "0.00696"
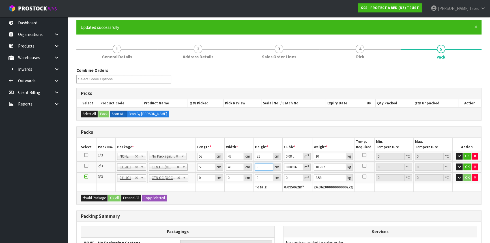
type input "32"
type input "0.07424"
type input "32"
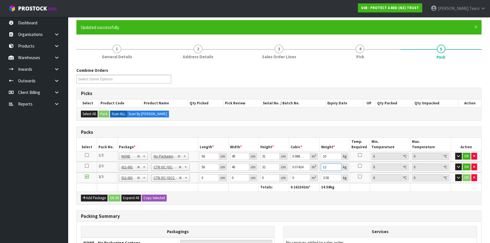
type input "12"
type input "44"
type input "34"
type input "2"
type input "0.002992"
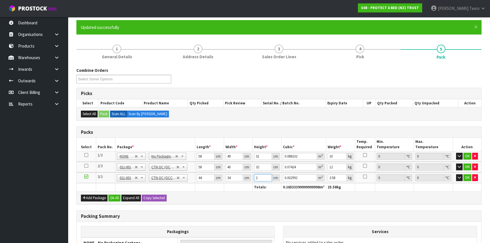
type input "28"
type input "0.041888"
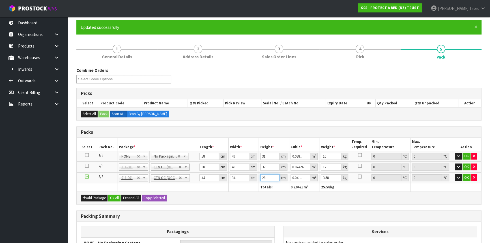
type input "28"
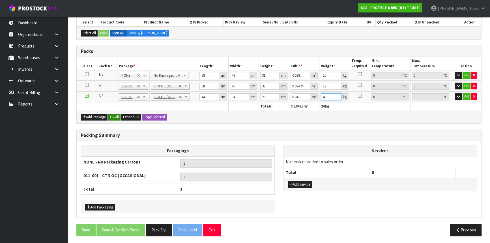
type input "4"
click at [117, 118] on button "Ok All" at bounding box center [114, 117] width 12 height 7
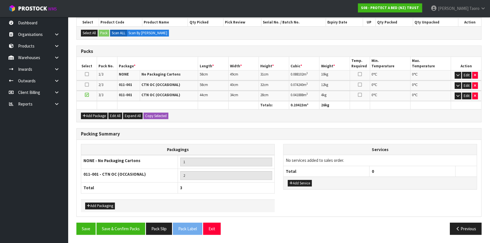
scroll to position [123, 0]
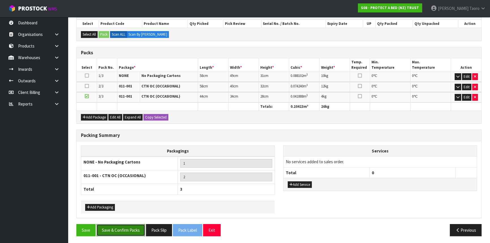
click at [135, 224] on button "Save & Confirm Packs" at bounding box center [120, 230] width 49 height 12
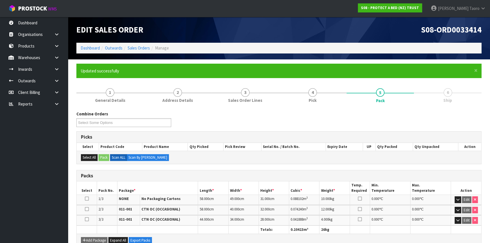
scroll to position [111, 0]
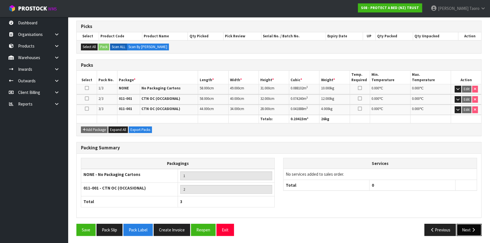
click at [471, 224] on button "Next" at bounding box center [469, 230] width 25 height 12
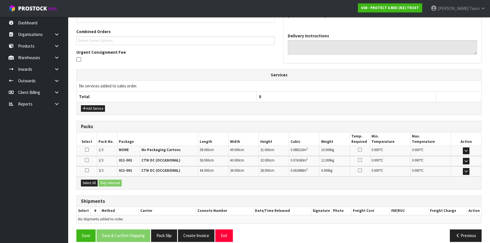
scroll to position [144, 0]
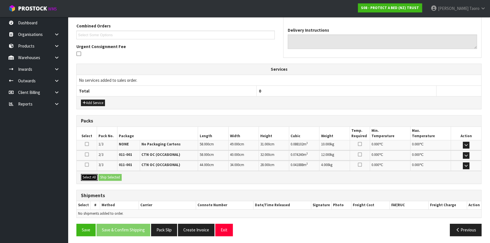
click at [92, 177] on button "Select All" at bounding box center [89, 177] width 17 height 7
click at [106, 176] on button "Ship Selected" at bounding box center [109, 177] width 23 height 7
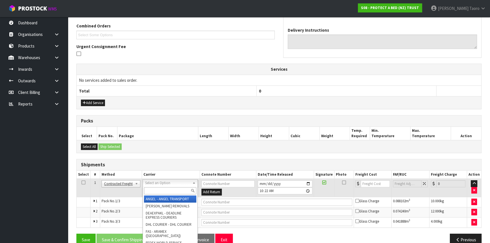
click at [159, 190] on input "text" at bounding box center [170, 190] width 52 height 7
type input "NZP"
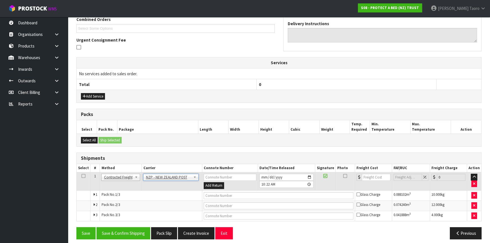
scroll to position [155, 0]
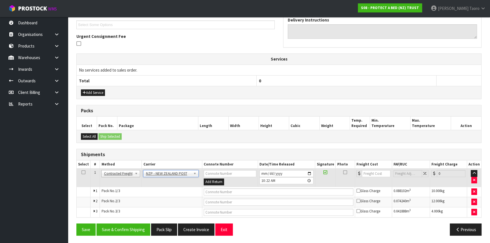
click at [144, 222] on div "From Address CONTRACT WAREHOUSING & LOGISTICS [STREET_ADDRESS] Combined Orders …" at bounding box center [278, 98] width 405 height 284
click at [142, 229] on button "Save & Confirm Shipping" at bounding box center [123, 230] width 54 height 12
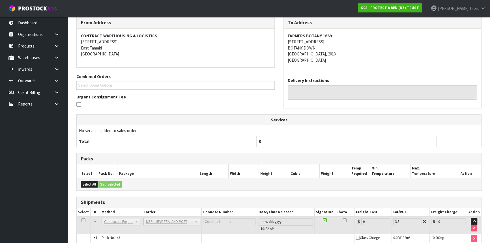
scroll to position [145, 0]
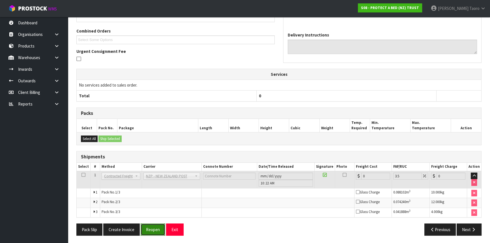
click at [148, 230] on button "Reopen" at bounding box center [153, 230] width 25 height 12
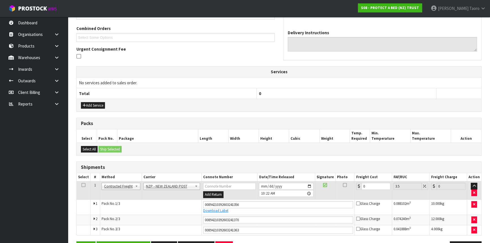
scroll to position [160, 0]
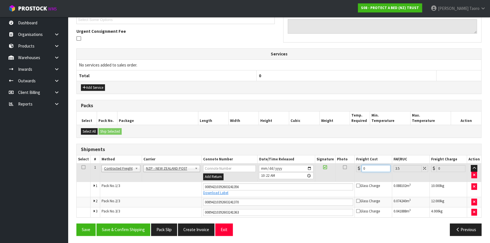
click at [376, 167] on input "0" at bounding box center [376, 168] width 29 height 7
type input "1"
type input "1.03"
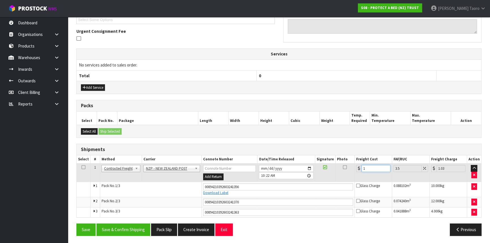
type input "12"
type input "12.42"
type input "12.9"
click at [137, 225] on button "Save & Confirm Shipping" at bounding box center [123, 230] width 54 height 12
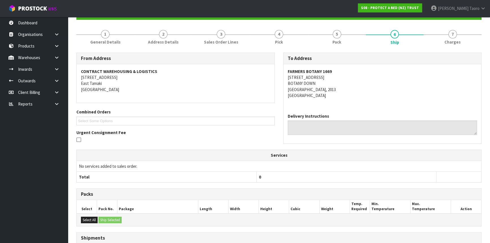
scroll to position [143, 0]
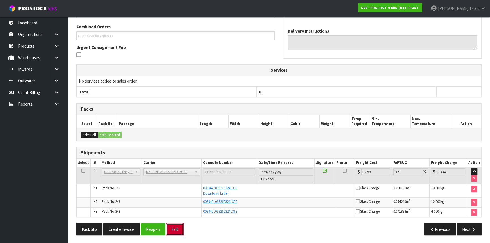
click at [173, 228] on button "Exit" at bounding box center [175, 229] width 18 height 12
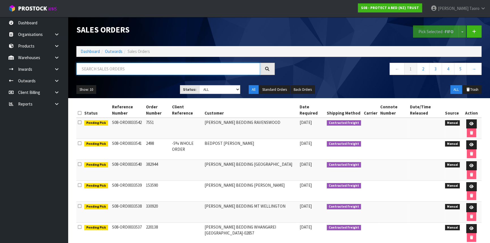
click at [156, 70] on input "text" at bounding box center [168, 69] width 184 height 12
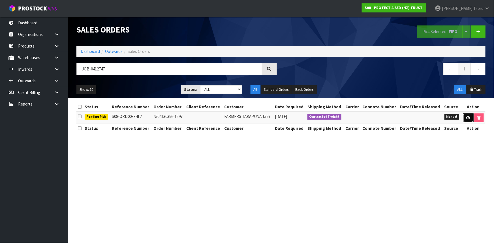
click at [468, 116] on icon at bounding box center [468, 118] width 4 height 4
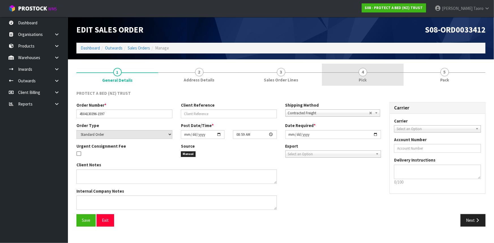
click at [370, 80] on link "4 Pick" at bounding box center [363, 75] width 82 height 22
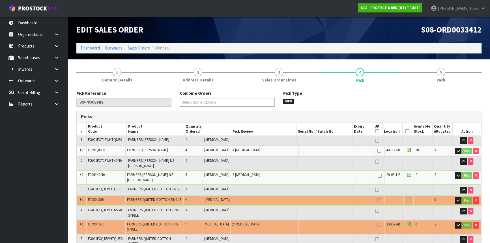
click at [406, 131] on icon at bounding box center [408, 131] width 4 height 0
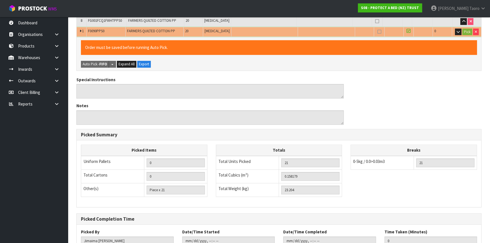
scroll to position [320, 0]
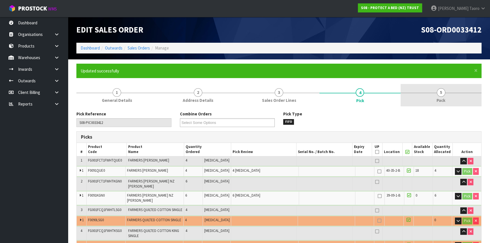
drag, startPoint x: 452, startPoint y: 95, endPoint x: 418, endPoint y: 108, distance: 36.4
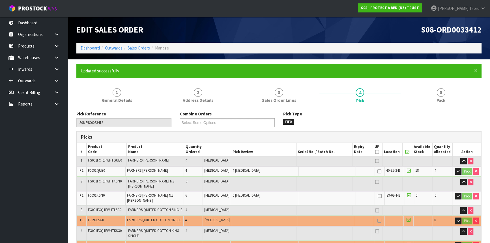
click at [452, 95] on link "5 Pack" at bounding box center [441, 95] width 81 height 22
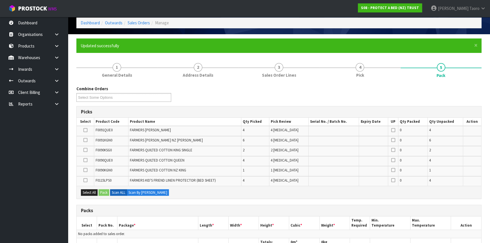
scroll to position [145, 0]
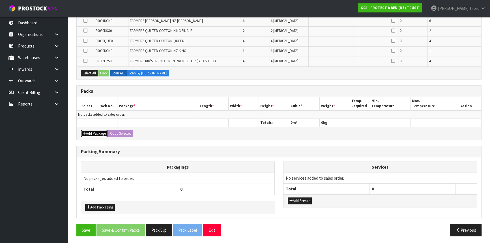
click at [96, 134] on button "Add Package" at bounding box center [94, 133] width 27 height 7
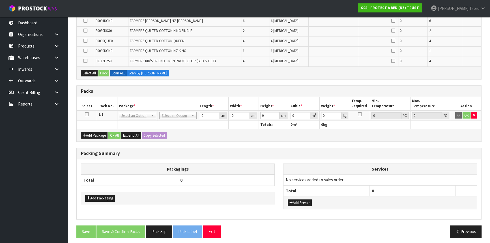
click at [84, 112] on td at bounding box center [87, 115] width 20 height 10
click at [88, 114] on icon at bounding box center [87, 114] width 4 height 0
click at [111, 102] on th "Pack No." at bounding box center [107, 103] width 20 height 13
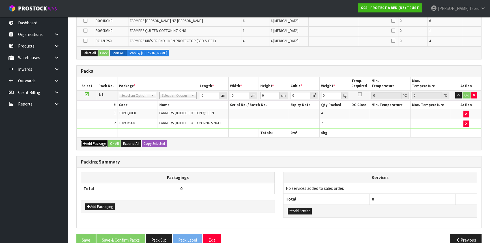
click at [88, 141] on button "Add Package" at bounding box center [94, 143] width 27 height 7
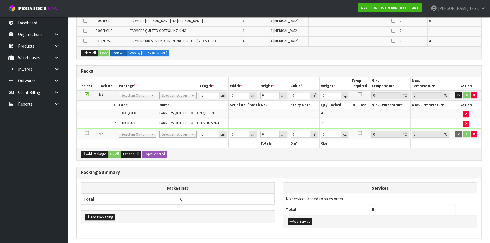
click at [87, 133] on icon at bounding box center [87, 133] width 4 height 0
click at [92, 122] on td "2" at bounding box center [97, 124] width 40 height 10
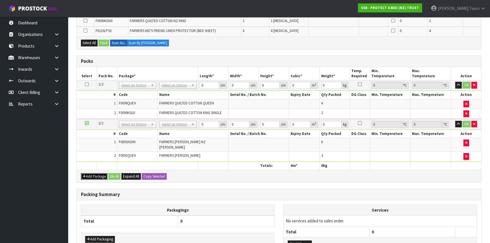
click at [94, 173] on button "Add Package" at bounding box center [94, 176] width 27 height 7
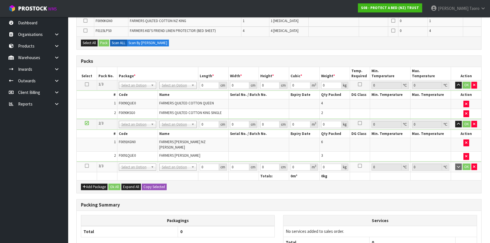
click at [87, 166] on icon at bounding box center [87, 166] width 4 height 0
click at [89, 155] on td "2" at bounding box center [97, 157] width 40 height 10
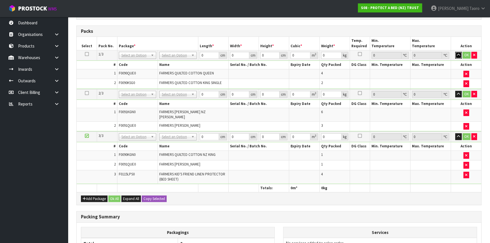
click at [459, 55] on icon "button" at bounding box center [458, 55] width 3 height 4
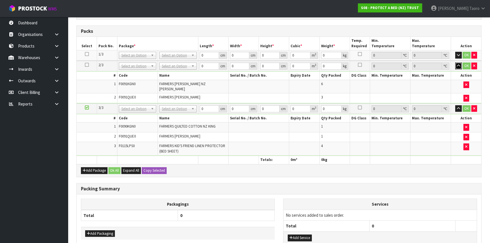
click at [459, 66] on icon "button" at bounding box center [458, 66] width 3 height 4
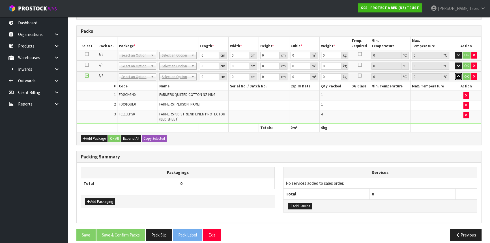
click at [459, 76] on icon "button" at bounding box center [458, 77] width 3 height 4
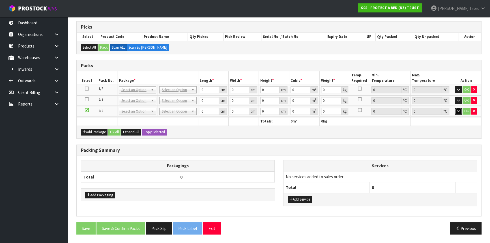
scroll to position [108, 0]
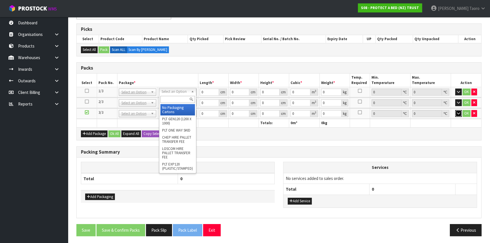
click at [455, 110] on button "button" at bounding box center [458, 113] width 7 height 7
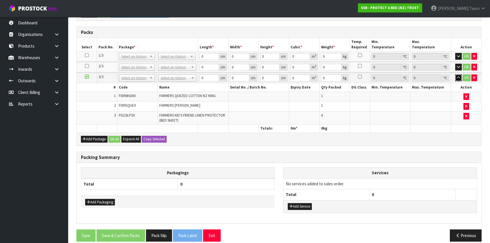
scroll to position [145, 0]
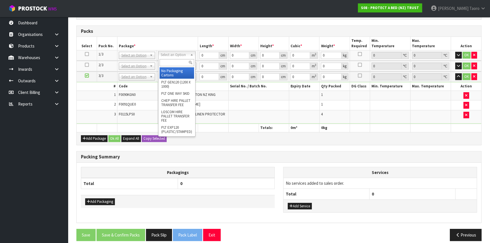
click at [178, 63] on input "text" at bounding box center [177, 62] width 35 height 7
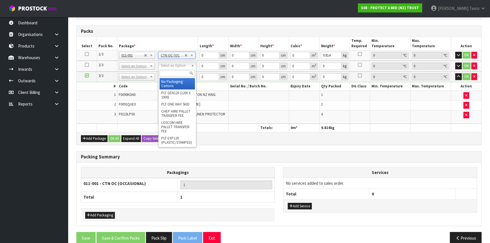
click at [184, 76] on input "text" at bounding box center [177, 73] width 35 height 7
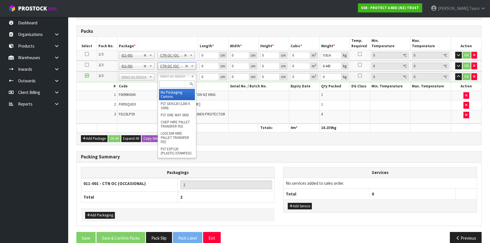
click at [186, 84] on input "text" at bounding box center [177, 84] width 36 height 7
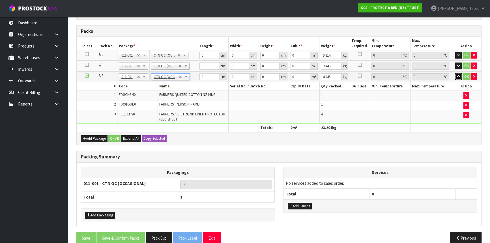
click at [457, 75] on icon "button" at bounding box center [458, 77] width 3 height 4
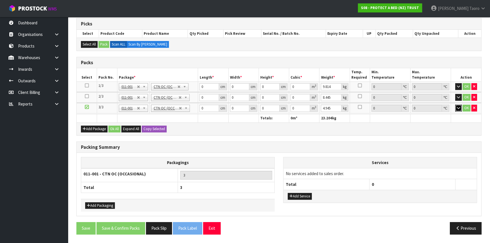
scroll to position [111, 0]
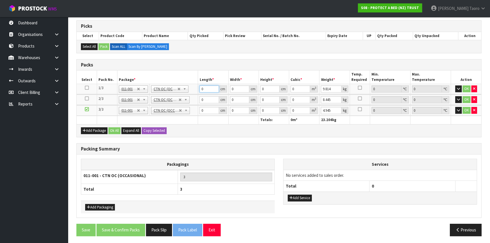
click at [206, 89] on input "0" at bounding box center [209, 88] width 19 height 7
click at [117, 132] on button "Ok All" at bounding box center [114, 130] width 12 height 7
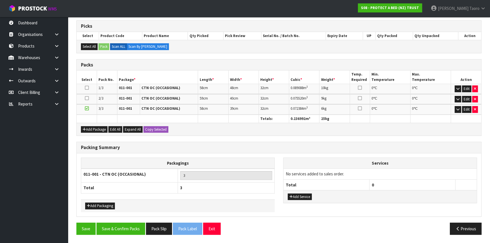
scroll to position [110, 0]
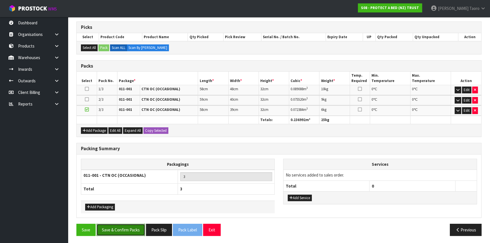
click at [133, 224] on button "Save & Confirm Packs" at bounding box center [120, 230] width 49 height 12
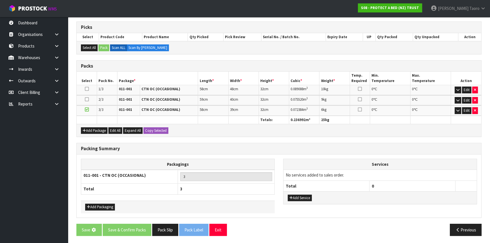
scroll to position [0, 0]
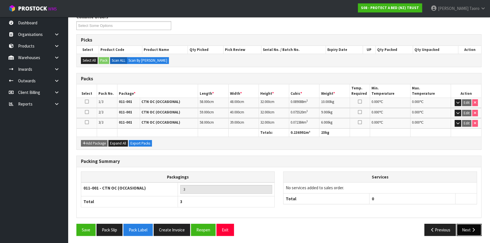
click at [475, 225] on button "Next" at bounding box center [469, 230] width 25 height 12
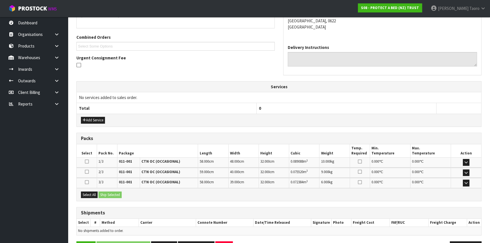
scroll to position [151, 0]
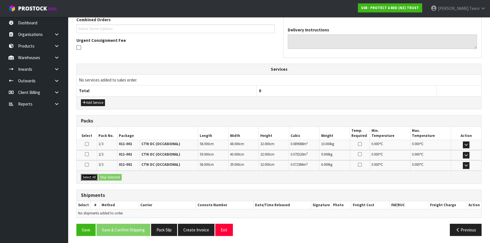
click at [91, 175] on button "Select All" at bounding box center [89, 177] width 17 height 7
click at [108, 177] on button "Ship Selected" at bounding box center [109, 177] width 23 height 7
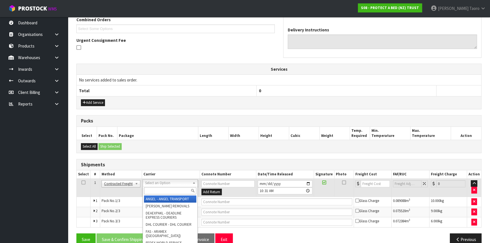
click at [165, 190] on input "text" at bounding box center [170, 190] width 52 height 7
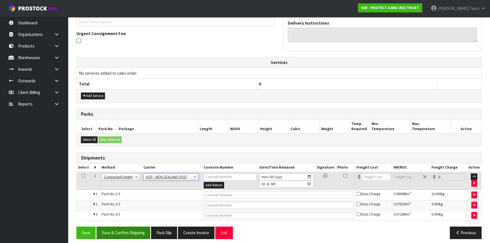
scroll to position [160, 0]
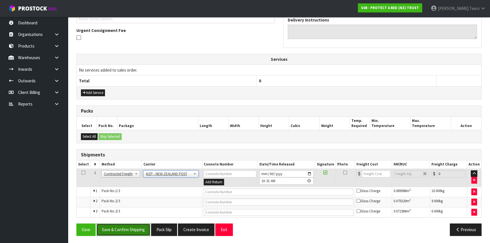
click at [147, 232] on button "Save & Confirm Shipping" at bounding box center [123, 230] width 54 height 12
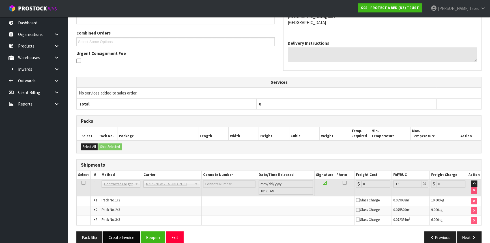
scroll to position [152, 0]
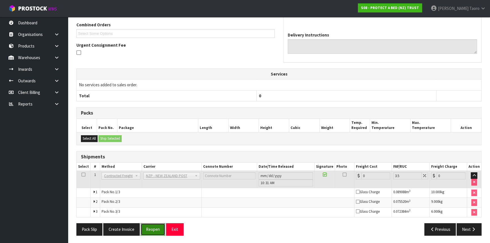
click at [152, 228] on button "Reopen" at bounding box center [153, 229] width 25 height 12
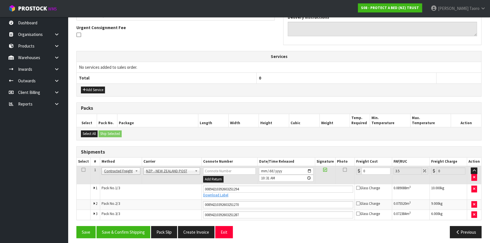
scroll to position [166, 0]
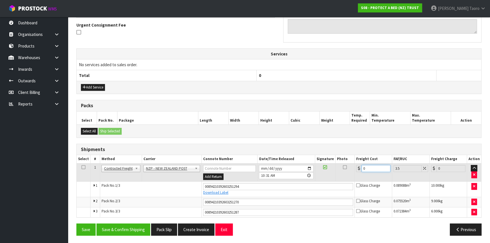
click at [367, 169] on input "0" at bounding box center [376, 168] width 29 height 7
click at [120, 231] on button "Save & Confirm Shipping" at bounding box center [123, 230] width 54 height 12
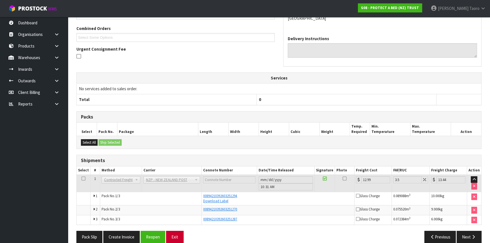
scroll to position [149, 0]
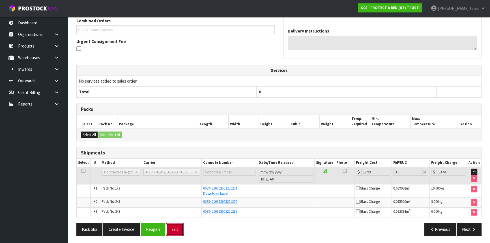
click at [177, 230] on button "Exit" at bounding box center [175, 229] width 18 height 12
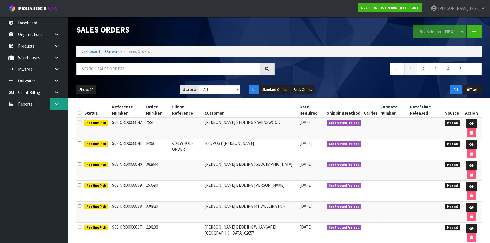
click at [54, 105] on icon at bounding box center [56, 104] width 5 height 4
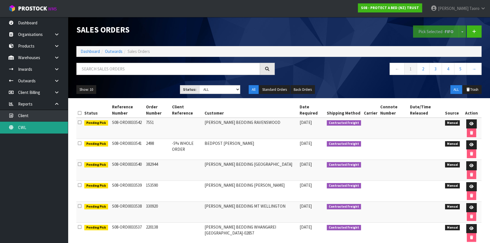
click at [40, 130] on link "CWL" at bounding box center [34, 128] width 68 height 12
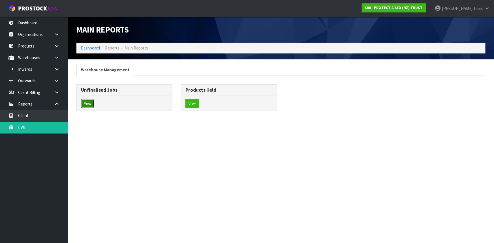
click at [90, 102] on button "View" at bounding box center [87, 103] width 13 height 9
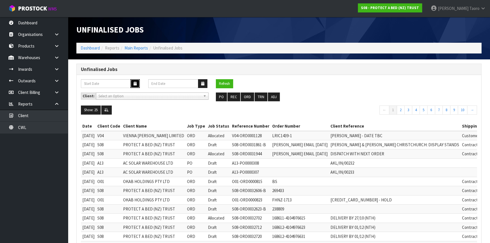
click at [134, 83] on icon "button" at bounding box center [135, 84] width 3 height 4
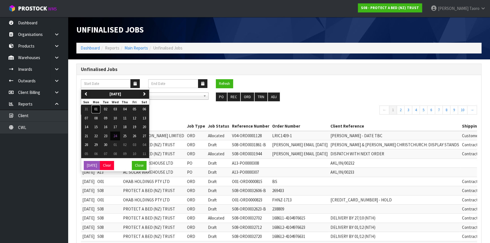
click at [96, 109] on span "01" at bounding box center [95, 109] width 3 height 5
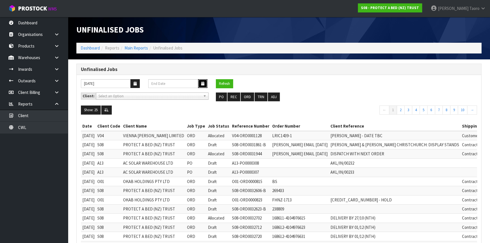
click at [201, 83] on icon "button" at bounding box center [202, 84] width 3 height 4
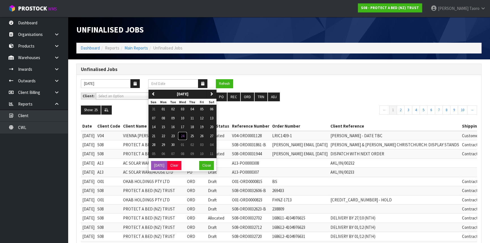
click at [184, 134] on span "24" at bounding box center [182, 136] width 3 height 5
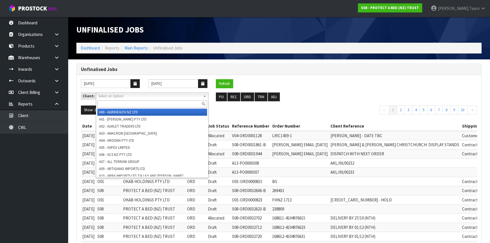
click at [174, 95] on span "Select an Option" at bounding box center [149, 96] width 102 height 7
click at [175, 102] on input "text" at bounding box center [152, 103] width 110 height 7
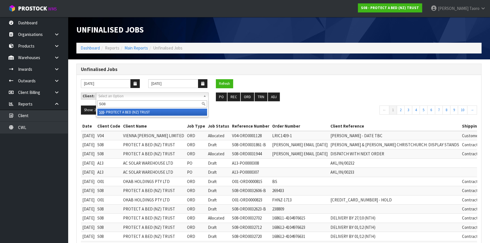
click at [170, 114] on li "S08 - PROTECT A BED (NZ) TRUST" at bounding box center [152, 112] width 110 height 7
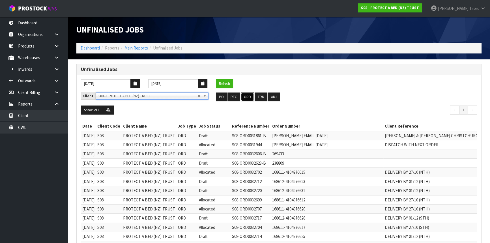
click at [248, 98] on button "ORD" at bounding box center [247, 97] width 13 height 9
click at [413, 98] on ul at bounding box center [423, 97] width 112 height 9
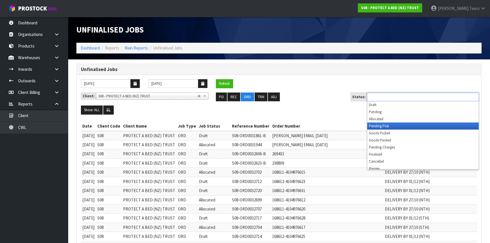
click at [396, 124] on li "Pending Pick" at bounding box center [422, 126] width 111 height 7
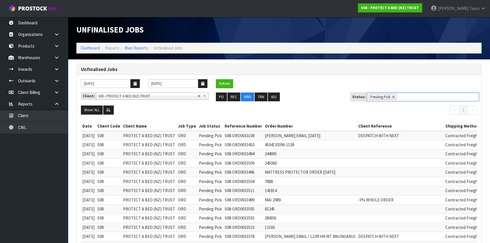
click at [414, 98] on ul "Pending Pick" at bounding box center [423, 97] width 112 height 9
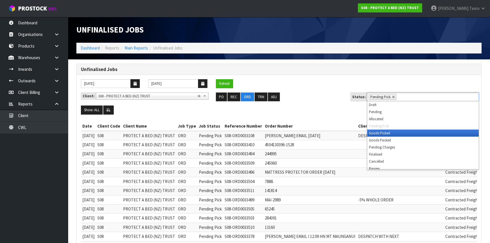
click at [397, 133] on li "Goods Picked" at bounding box center [422, 133] width 111 height 7
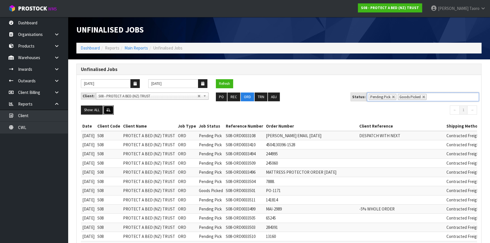
click at [113, 110] on button at bounding box center [108, 110] width 10 height 9
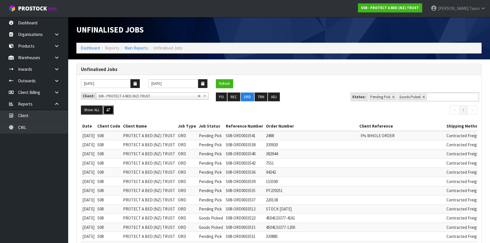
click at [109, 108] on icon at bounding box center [108, 110] width 4 height 4
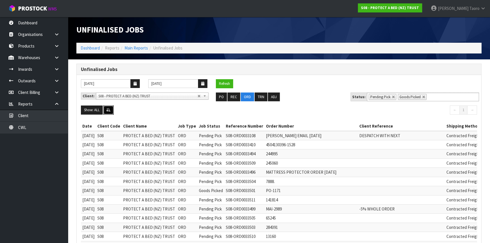
click at [112, 110] on button at bounding box center [108, 110] width 10 height 9
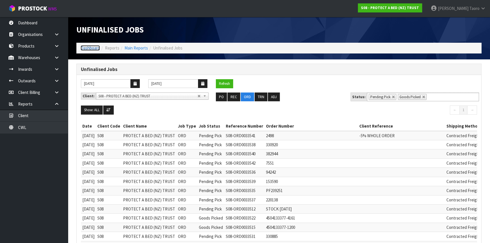
click at [87, 46] on link "Dashboard" at bounding box center [90, 47] width 19 height 5
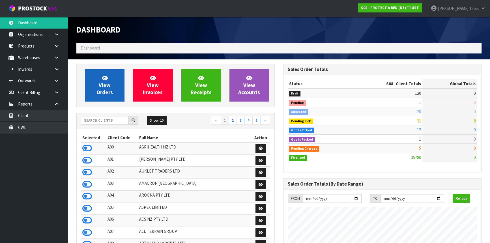
scroll to position [428, 207]
click at [98, 87] on link "View Orders" at bounding box center [105, 85] width 40 height 32
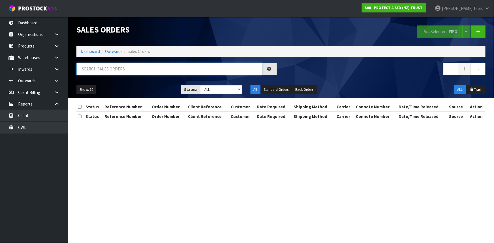
click at [109, 68] on input "text" at bounding box center [169, 69] width 186 height 12
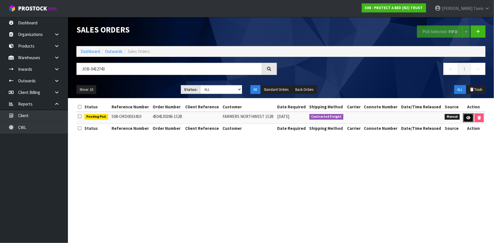
click at [468, 116] on icon at bounding box center [468, 118] width 4 height 4
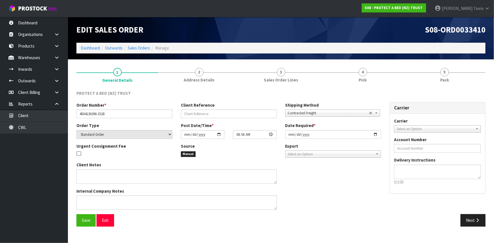
click at [363, 78] on span "Pick" at bounding box center [363, 80] width 8 height 6
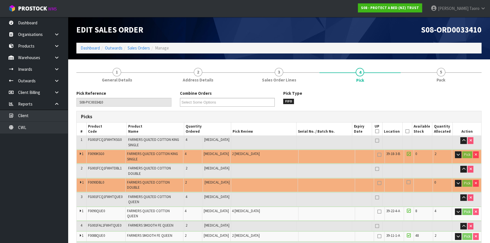
drag, startPoint x: 406, startPoint y: 130, endPoint x: 396, endPoint y: 132, distance: 9.9
click at [406, 131] on icon at bounding box center [408, 131] width 4 height 0
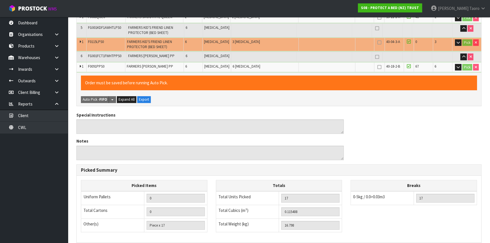
scroll to position [278, 0]
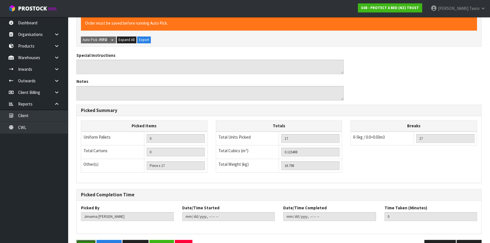
click at [91, 240] on button "Save" at bounding box center [85, 246] width 19 height 12
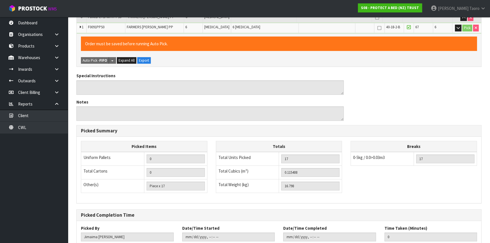
scroll to position [0, 0]
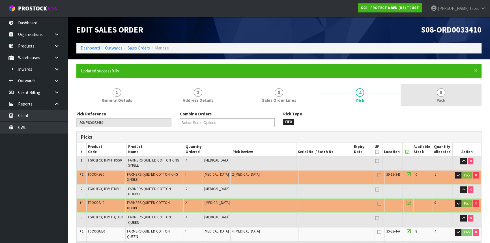
click at [461, 93] on link "5 Pack" at bounding box center [441, 95] width 81 height 22
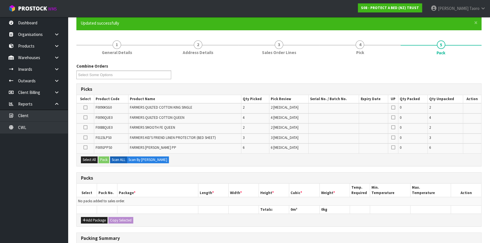
scroll to position [128, 0]
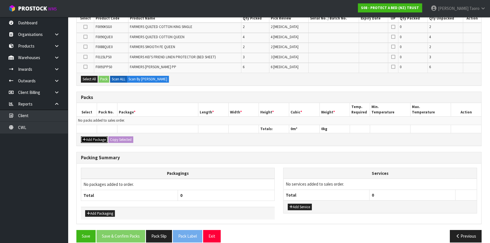
drag, startPoint x: 94, startPoint y: 139, endPoint x: 87, endPoint y: 128, distance: 12.9
click at [93, 138] on button "Add Package" at bounding box center [94, 139] width 27 height 7
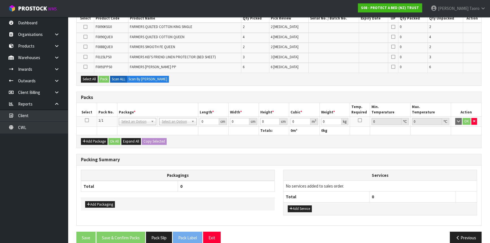
drag, startPoint x: 86, startPoint y: 121, endPoint x: 94, endPoint y: 112, distance: 11.8
click at [87, 120] on icon at bounding box center [87, 120] width 4 height 0
click at [95, 112] on th "Select" at bounding box center [87, 109] width 20 height 13
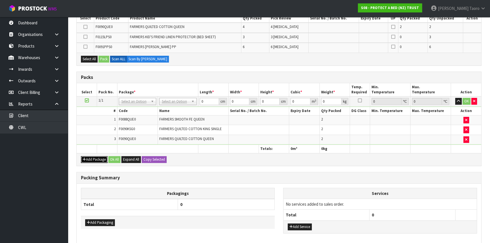
click at [89, 161] on button "Add Package" at bounding box center [94, 159] width 27 height 7
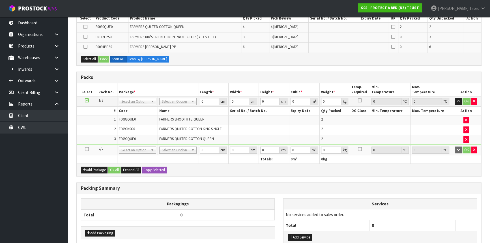
click at [88, 149] on icon at bounding box center [87, 149] width 4 height 0
click at [101, 138] on td "3" at bounding box center [97, 140] width 40 height 10
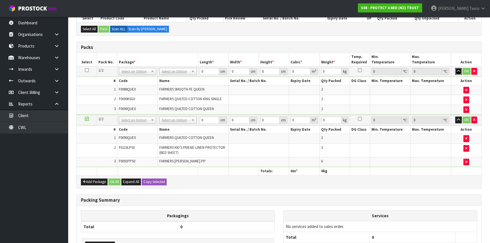
drag, startPoint x: 458, startPoint y: 70, endPoint x: 459, endPoint y: 77, distance: 6.6
click at [458, 70] on icon "button" at bounding box center [458, 71] width 3 height 4
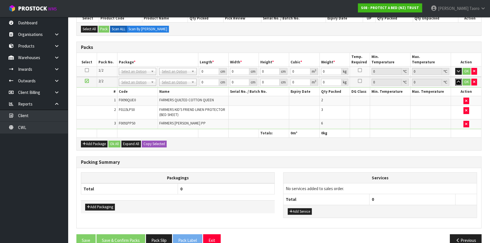
click at [458, 82] on icon "button" at bounding box center [458, 82] width 3 height 4
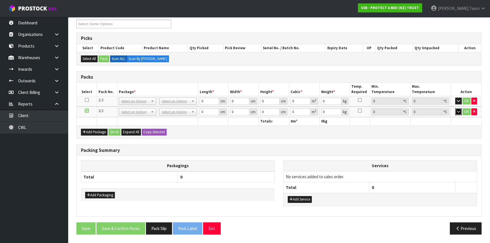
scroll to position [97, 0]
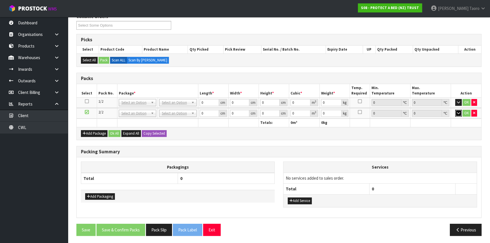
drag, startPoint x: 178, startPoint y: 101, endPoint x: 180, endPoint y: 109, distance: 8.2
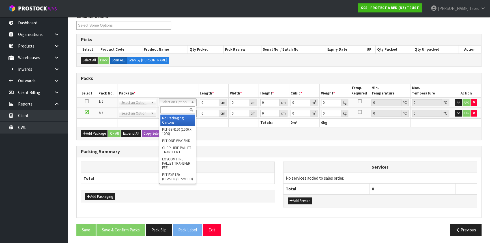
click at [183, 113] on input "text" at bounding box center [177, 109] width 35 height 7
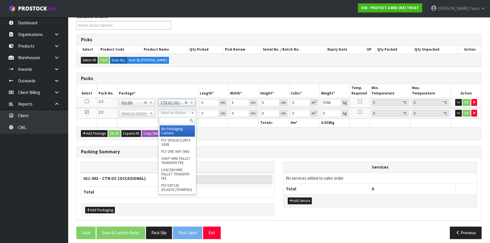
click at [182, 120] on input "text" at bounding box center [177, 120] width 35 height 7
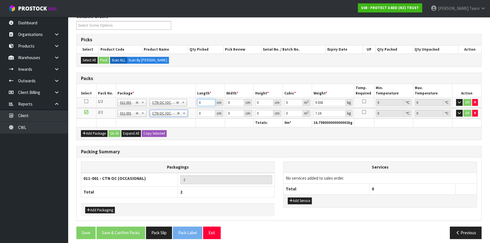
click at [208, 102] on input "0" at bounding box center [206, 102] width 18 height 7
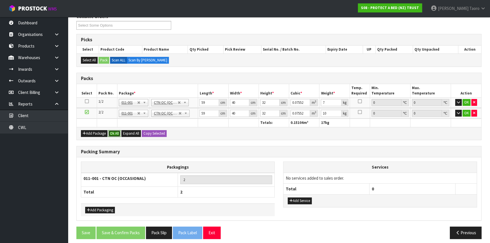
click at [113, 132] on button "Ok All" at bounding box center [114, 133] width 12 height 7
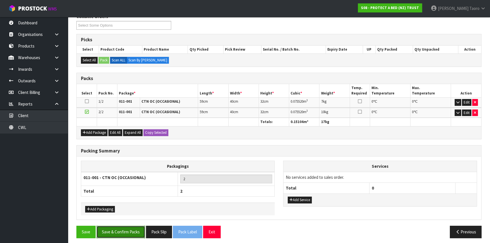
click at [116, 233] on button "Save & Confirm Packs" at bounding box center [120, 232] width 49 height 12
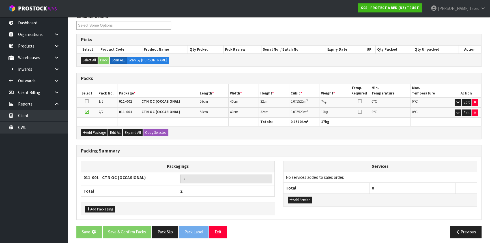
scroll to position [0, 0]
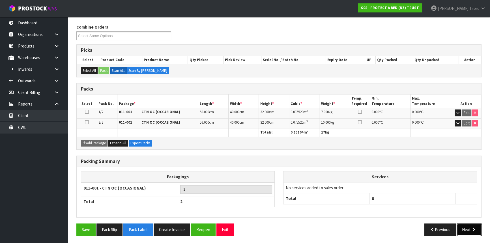
click at [467, 224] on button "Next" at bounding box center [469, 230] width 25 height 12
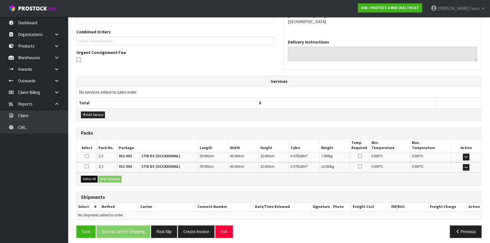
scroll to position [140, 0]
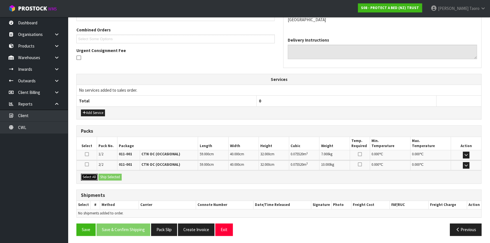
click at [94, 174] on button "Select All" at bounding box center [89, 177] width 17 height 7
click at [103, 175] on button "Ship Selected" at bounding box center [109, 177] width 23 height 7
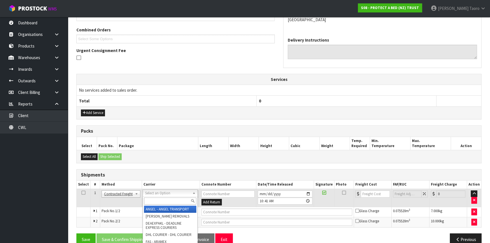
click at [172, 201] on input "text" at bounding box center [170, 201] width 52 height 7
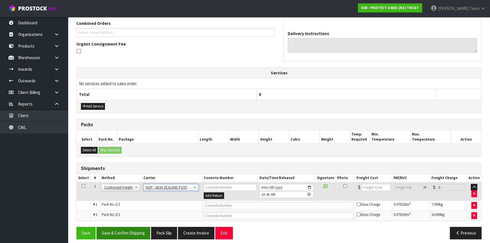
scroll to position [150, 0]
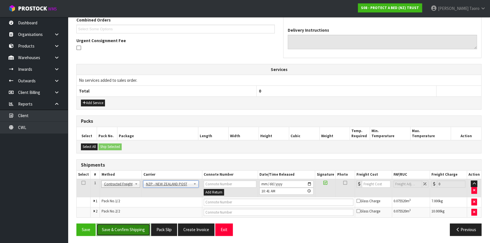
click at [145, 229] on button "Save & Confirm Shipping" at bounding box center [123, 230] width 54 height 12
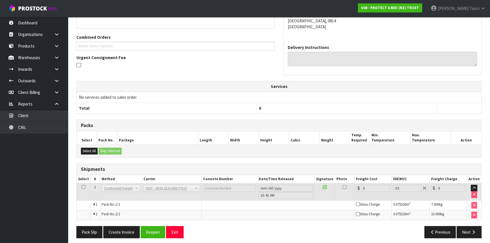
scroll to position [142, 0]
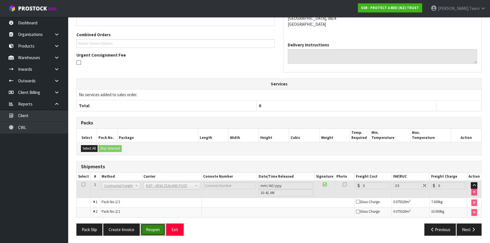
click at [152, 227] on button "Reopen" at bounding box center [153, 230] width 25 height 12
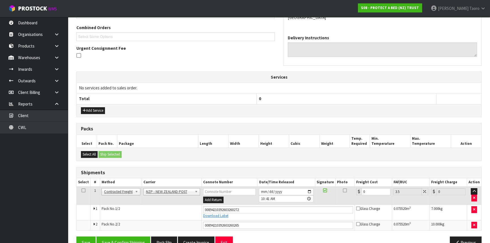
scroll to position [156, 0]
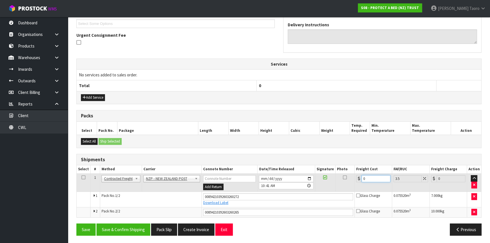
click at [366, 177] on input "0" at bounding box center [376, 178] width 29 height 7
click at [132, 228] on button "Save & Confirm Shipping" at bounding box center [123, 230] width 54 height 12
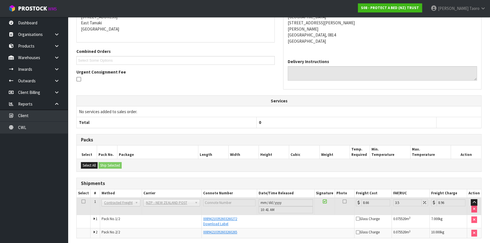
scroll to position [140, 0]
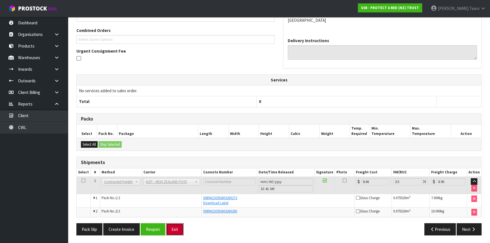
click at [175, 228] on button "Exit" at bounding box center [175, 229] width 18 height 12
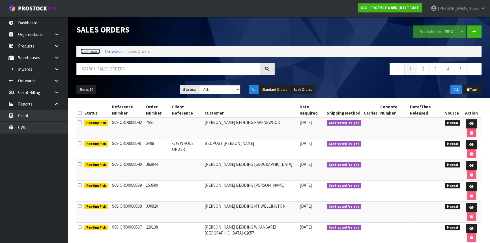
click at [92, 53] on link "Dashboard" at bounding box center [90, 51] width 19 height 5
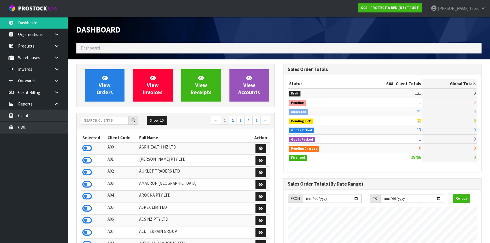
scroll to position [428, 207]
click at [108, 120] on input "text" at bounding box center [105, 120] width 48 height 9
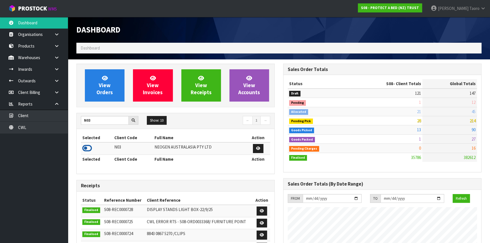
click at [88, 148] on icon at bounding box center [87, 148] width 10 height 8
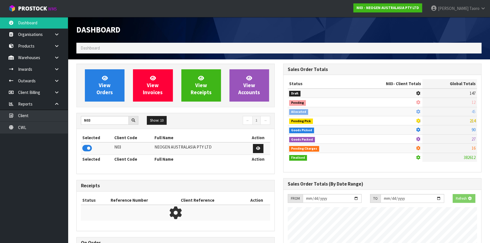
scroll to position [440, 207]
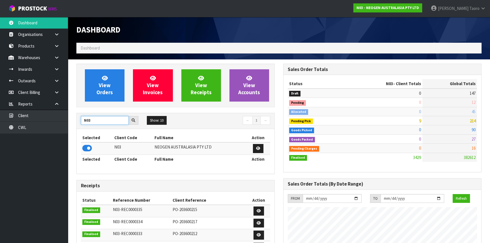
click at [98, 119] on input "N03" at bounding box center [105, 120] width 48 height 9
click at [91, 150] on icon at bounding box center [87, 148] width 10 height 8
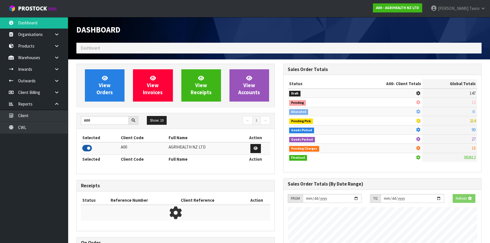
scroll to position [428, 207]
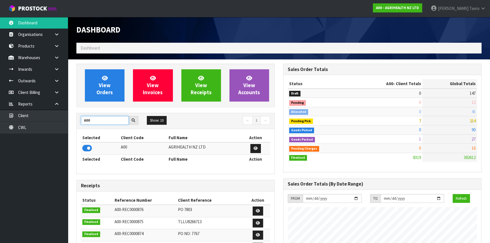
click at [98, 119] on input "A00" at bounding box center [105, 120] width 48 height 9
click at [89, 147] on icon at bounding box center [87, 148] width 10 height 8
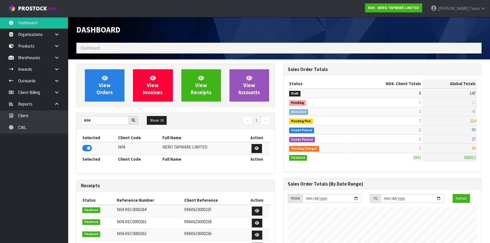
scroll to position [458, 207]
click at [99, 120] on input "N04" at bounding box center [105, 120] width 48 height 9
click at [88, 150] on icon at bounding box center [87, 148] width 10 height 8
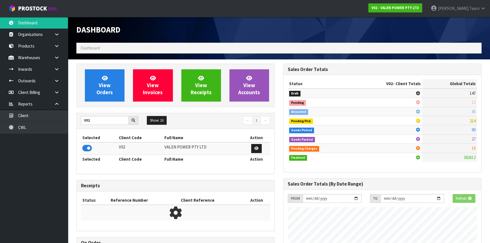
scroll to position [440, 207]
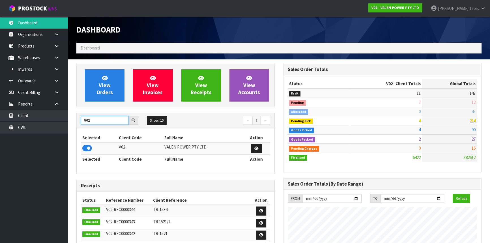
click at [100, 120] on input "V02" at bounding box center [105, 120] width 48 height 9
click at [87, 147] on icon at bounding box center [87, 148] width 10 height 8
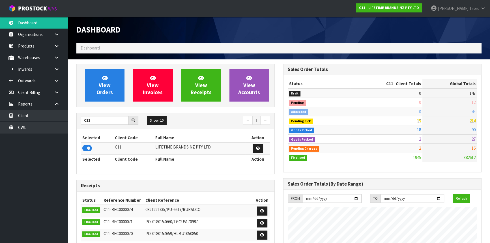
scroll to position [428, 207]
click at [94, 118] on input "C11" at bounding box center [105, 120] width 48 height 9
drag, startPoint x: 91, startPoint y: 145, endPoint x: 95, endPoint y: 124, distance: 21.6
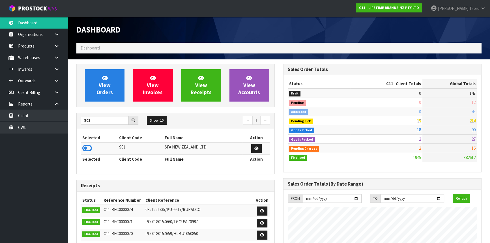
click at [87, 148] on icon at bounding box center [87, 148] width 10 height 8
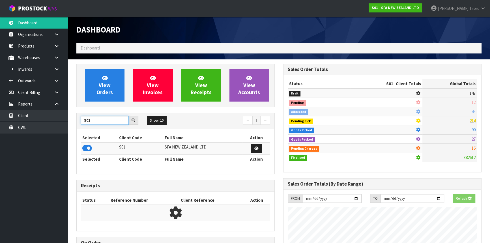
click at [96, 119] on input "S01" at bounding box center [105, 120] width 48 height 9
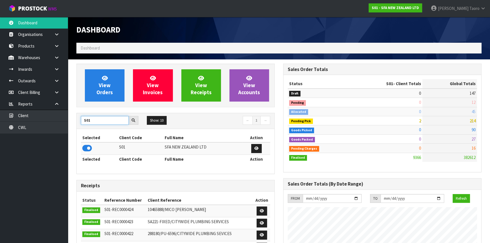
scroll to position [428, 207]
click at [96, 119] on input "S01" at bounding box center [105, 120] width 48 height 9
click at [87, 147] on icon at bounding box center [87, 148] width 10 height 8
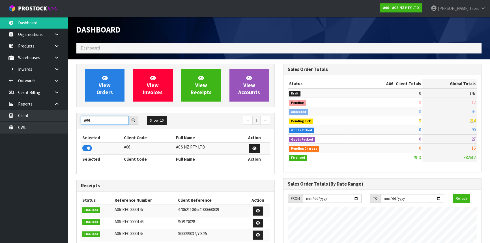
click at [96, 120] on input "A06" at bounding box center [105, 120] width 48 height 9
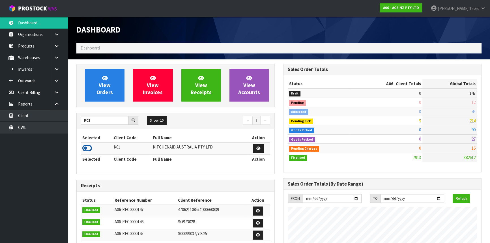
click at [85, 147] on icon at bounding box center [87, 148] width 10 height 8
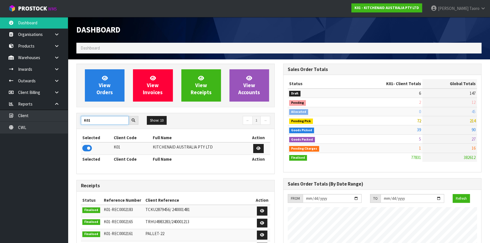
click at [98, 122] on input "K01" at bounding box center [105, 120] width 48 height 9
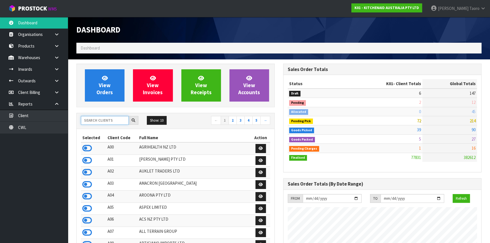
click at [100, 120] on input "text" at bounding box center [105, 120] width 48 height 9
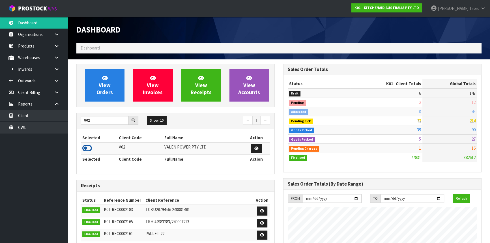
click at [88, 147] on icon at bounding box center [87, 148] width 10 height 8
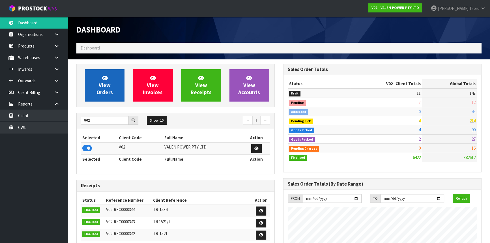
scroll to position [0, 0]
click at [111, 86] on link "View Orders" at bounding box center [105, 85] width 40 height 32
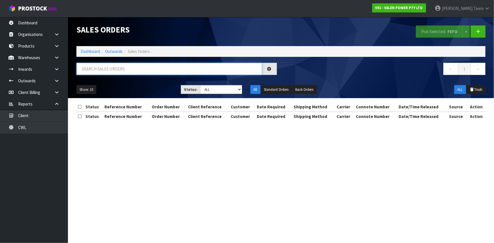
click at [118, 72] on input "text" at bounding box center [169, 69] width 186 height 12
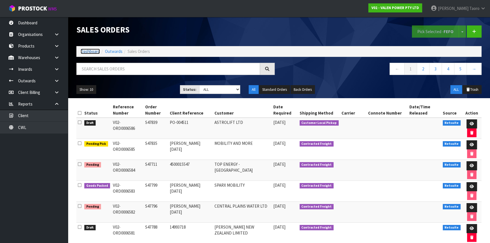
click at [86, 49] on link "Dashboard" at bounding box center [90, 51] width 19 height 5
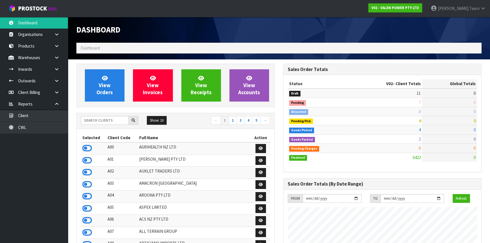
scroll to position [428, 207]
click at [186, 119] on nav "← 1 2 3 4 5 →" at bounding box center [225, 121] width 91 height 10
click at [218, 31] on h1 "Dashboard" at bounding box center [175, 29] width 198 height 9
click at [96, 119] on input "text" at bounding box center [105, 120] width 48 height 9
click at [88, 148] on icon at bounding box center [87, 148] width 10 height 8
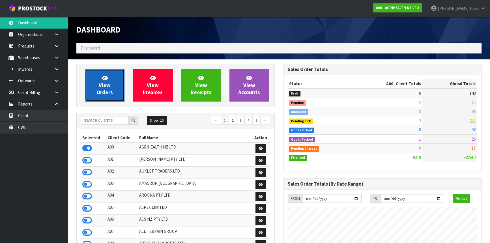
click at [100, 78] on link "View Orders" at bounding box center [105, 85] width 40 height 32
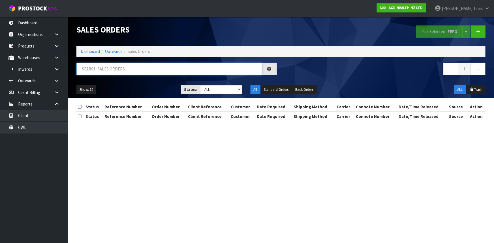
click at [113, 67] on input "text" at bounding box center [169, 69] width 186 height 12
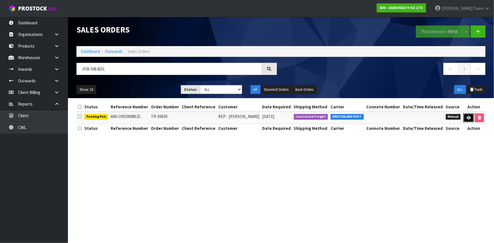
click at [467, 117] on icon at bounding box center [468, 118] width 4 height 4
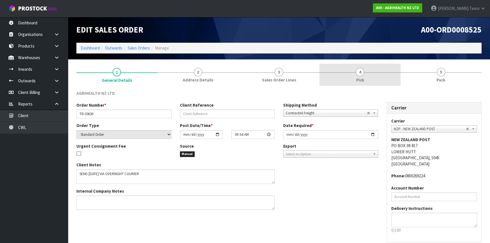
click at [390, 75] on link "4 Pick" at bounding box center [359, 75] width 81 height 22
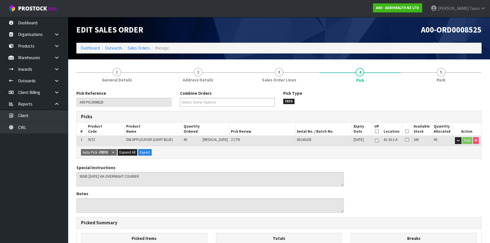
click at [405, 132] on icon at bounding box center [407, 131] width 4 height 0
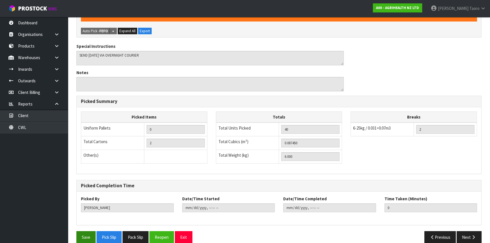
scroll to position [149, 0]
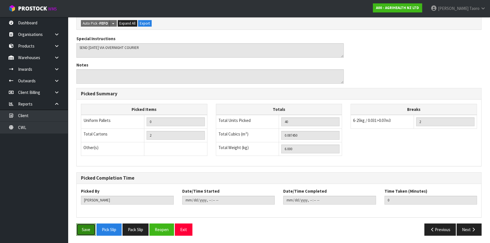
click at [86, 230] on button "Save" at bounding box center [85, 230] width 19 height 12
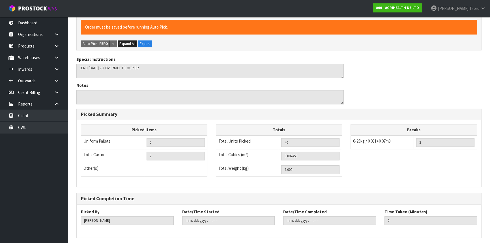
scroll to position [0, 0]
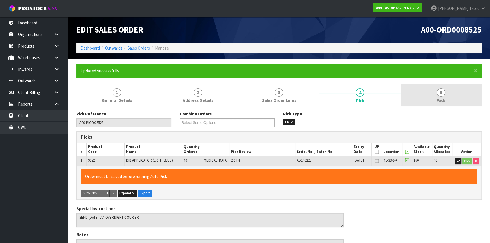
click at [435, 84] on link "5 Pack" at bounding box center [441, 95] width 81 height 22
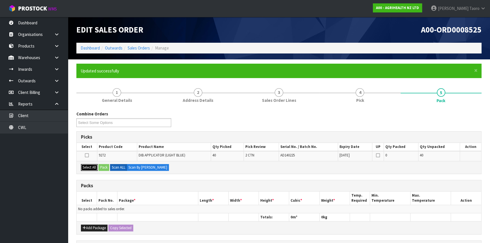
drag, startPoint x: 88, startPoint y: 167, endPoint x: 95, endPoint y: 168, distance: 6.8
click at [88, 167] on button "Select All" at bounding box center [89, 167] width 17 height 7
click at [104, 167] on button "Pack" at bounding box center [103, 167] width 11 height 7
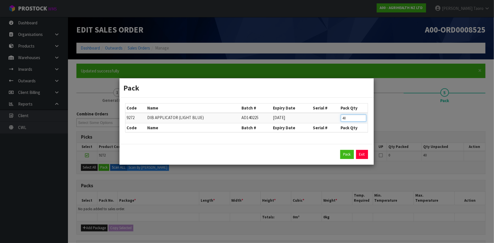
drag, startPoint x: 349, startPoint y: 116, endPoint x: 332, endPoint y: 121, distance: 17.6
click at [332, 121] on tr "9272 DIB APPLICATOR (LIGHT BLUE) AD140225 [DATE] 40" at bounding box center [246, 118] width 242 height 10
click button "Pack" at bounding box center [347, 154] width 14 height 9
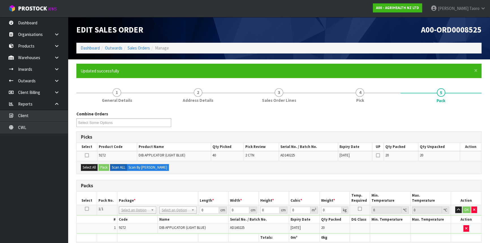
drag, startPoint x: 96, startPoint y: 171, endPoint x: 102, endPoint y: 170, distance: 6.0
click at [96, 171] on div "Select All Pack Scan ALL Scan By [PERSON_NAME]" at bounding box center [279, 167] width 405 height 13
click at [94, 167] on button "Select All" at bounding box center [89, 167] width 17 height 7
click at [102, 167] on button "Pack" at bounding box center [103, 167] width 11 height 7
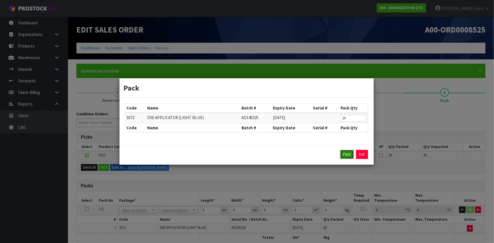
click at [348, 154] on button "Pack" at bounding box center [347, 154] width 14 height 9
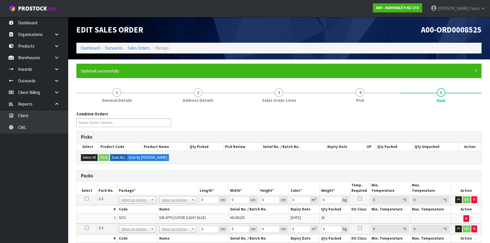
click at [353, 122] on div "Combine Orders A00-ORD0008501 A00-ORD0008519 A00-ORD0008520 A00-ORD0008521 A00-…" at bounding box center [279, 121] width 414 height 20
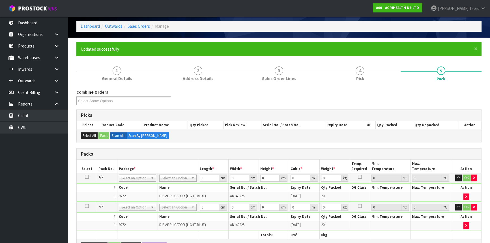
scroll to position [51, 0]
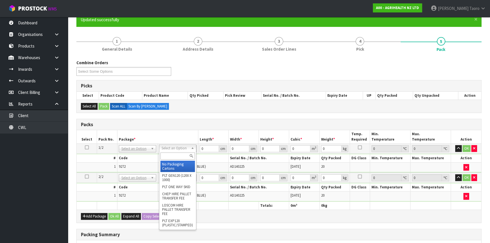
drag, startPoint x: 181, startPoint y: 164, endPoint x: 52, endPoint y: 149, distance: 129.1
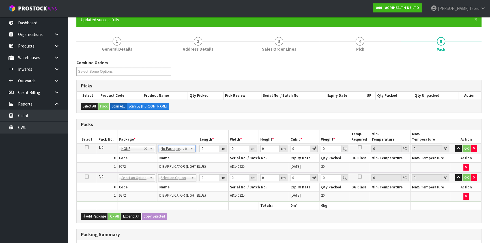
click at [86, 147] on icon at bounding box center [87, 147] width 4 height 0
click at [208, 147] on input "0" at bounding box center [209, 148] width 19 height 7
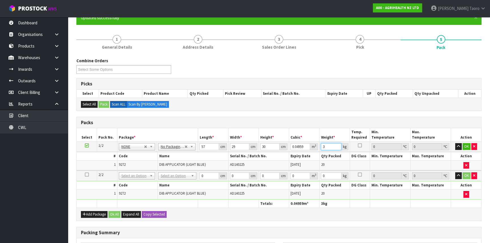
scroll to position [137, 0]
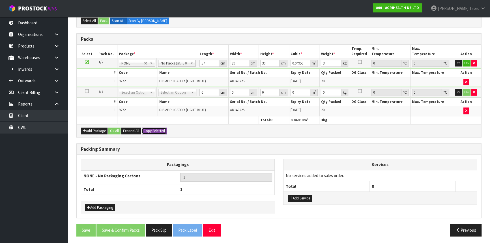
click at [155, 132] on button "Copy Selected" at bounding box center [154, 131] width 25 height 7
click at [155, 132] on button "Confirm Copy Selected" at bounding box center [160, 131] width 37 height 7
drag, startPoint x: 117, startPoint y: 129, endPoint x: 120, endPoint y: 211, distance: 82.1
click at [117, 129] on button "Ok All" at bounding box center [114, 131] width 12 height 7
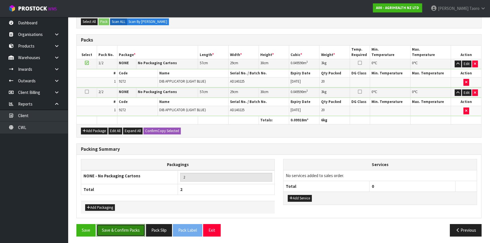
click at [122, 228] on button "Save & Confirm Packs" at bounding box center [120, 230] width 49 height 12
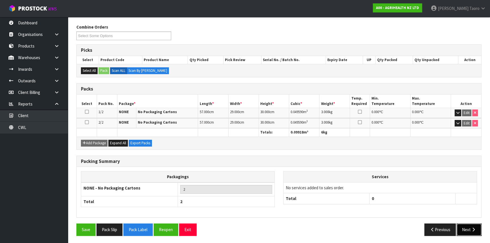
click at [470, 229] on button "Next" at bounding box center [469, 230] width 25 height 12
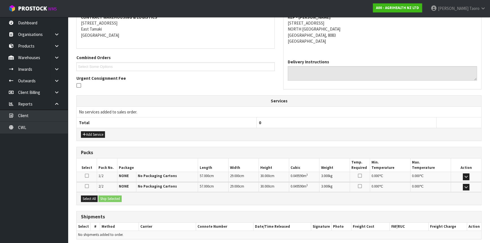
scroll to position [134, 0]
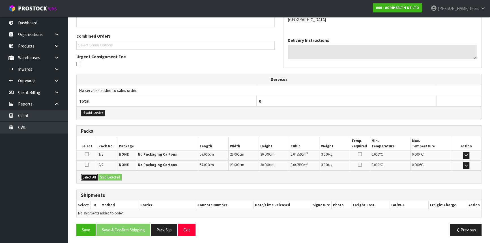
click at [93, 177] on button "Select All" at bounding box center [89, 177] width 17 height 7
click at [104, 175] on button "Ship Selected" at bounding box center [109, 177] width 23 height 7
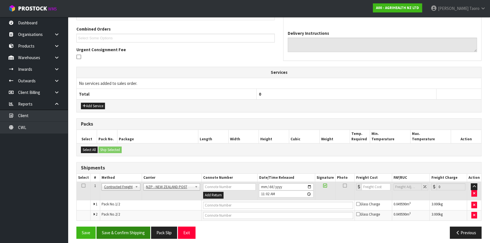
scroll to position [144, 0]
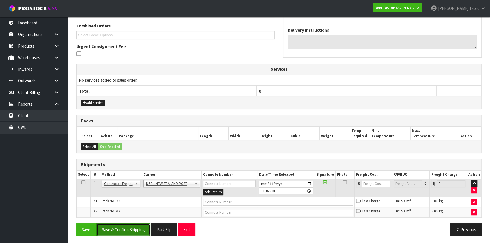
click at [138, 231] on button "Save & Confirm Shipping" at bounding box center [123, 230] width 54 height 12
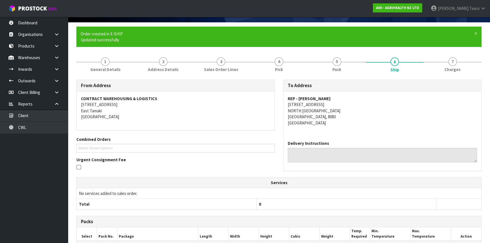
scroll to position [136, 0]
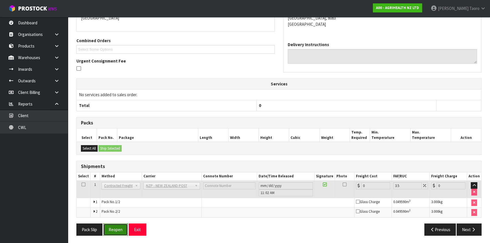
click at [107, 232] on button "Reopen" at bounding box center [115, 230] width 25 height 12
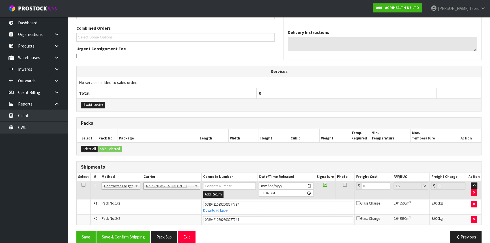
scroll to position [150, 0]
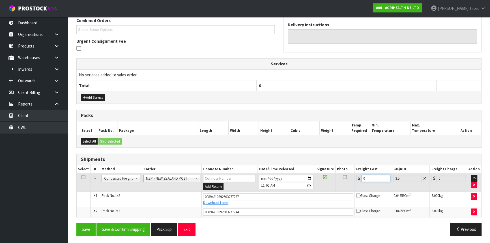
click at [370, 177] on input "0" at bounding box center [376, 178] width 29 height 7
click at [139, 227] on button "Save & Confirm Shipping" at bounding box center [123, 229] width 54 height 12
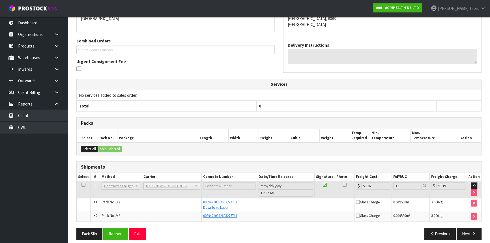
scroll to position [134, 0]
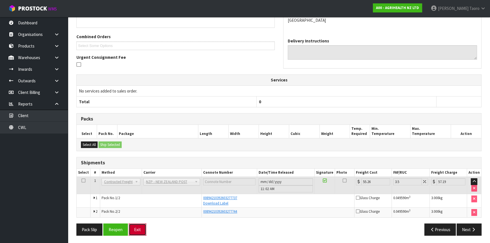
click at [143, 227] on button "Exit" at bounding box center [138, 230] width 18 height 12
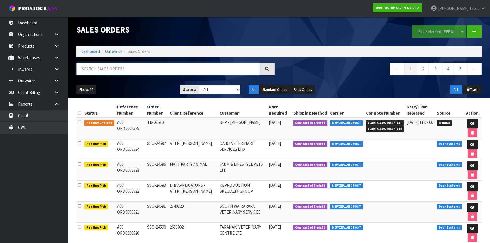
click at [130, 65] on input "text" at bounding box center [168, 69] width 184 height 12
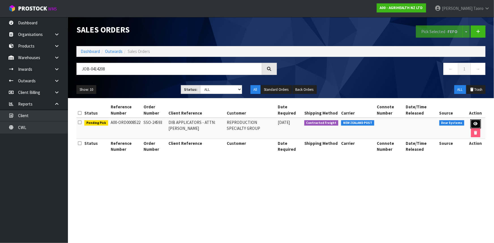
click at [476, 124] on icon at bounding box center [475, 124] width 4 height 4
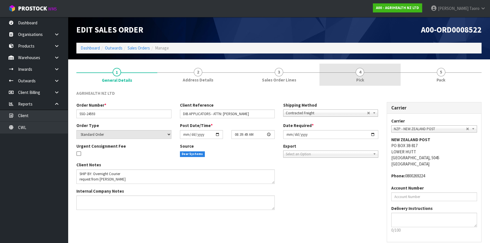
click at [344, 67] on link "4 Pick" at bounding box center [359, 75] width 81 height 22
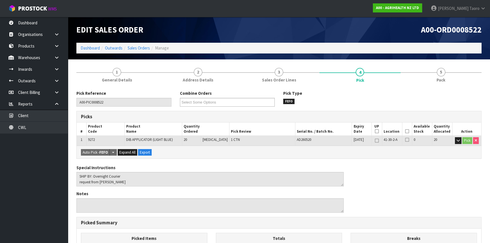
click at [405, 131] on icon at bounding box center [407, 131] width 4 height 0
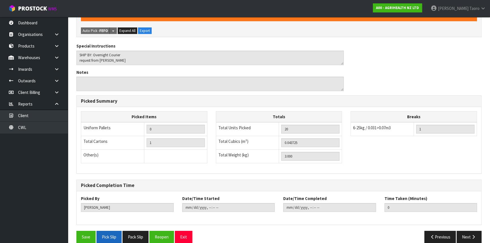
scroll to position [149, 0]
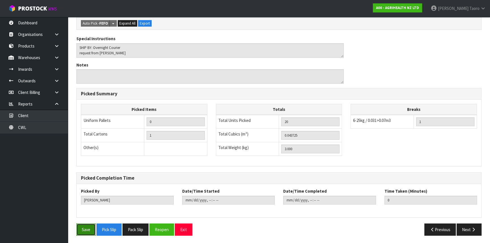
click at [84, 226] on button "Save" at bounding box center [85, 230] width 19 height 12
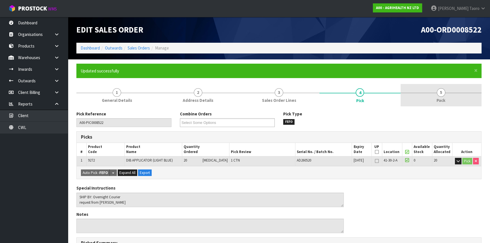
drag, startPoint x: 430, startPoint y: 89, endPoint x: 377, endPoint y: 91, distance: 53.3
click at [430, 89] on link "5 Pack" at bounding box center [441, 95] width 81 height 22
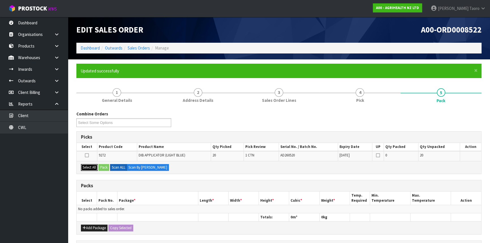
click at [92, 167] on button "Select All" at bounding box center [89, 167] width 17 height 7
click at [100, 168] on button "Pack" at bounding box center [103, 167] width 11 height 7
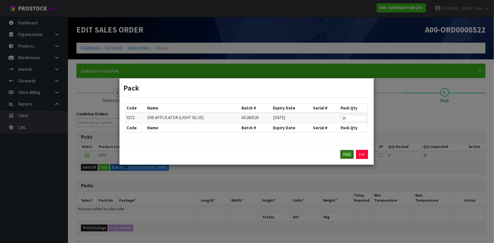
click at [345, 152] on button "Pack" at bounding box center [347, 154] width 14 height 9
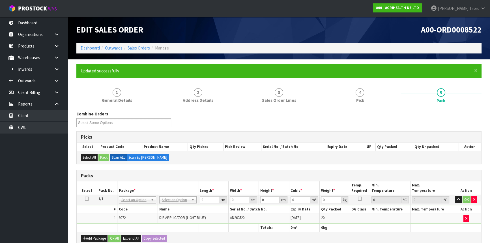
drag, startPoint x: 190, startPoint y: 200, endPoint x: 186, endPoint y: 211, distance: 11.9
click at [204, 200] on input "0" at bounding box center [209, 199] width 19 height 7
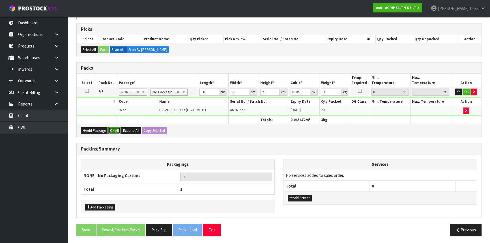
click at [117, 130] on button "Ok All" at bounding box center [114, 130] width 12 height 7
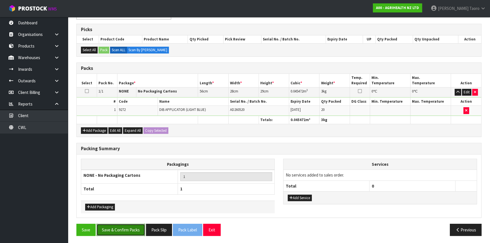
click at [130, 224] on button "Save & Confirm Packs" at bounding box center [120, 230] width 49 height 12
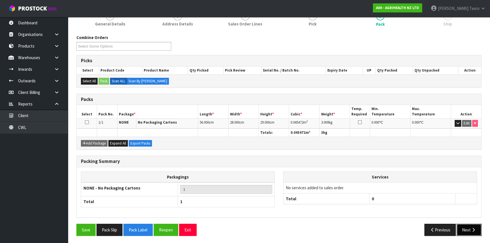
click at [467, 230] on button "Next" at bounding box center [469, 230] width 25 height 12
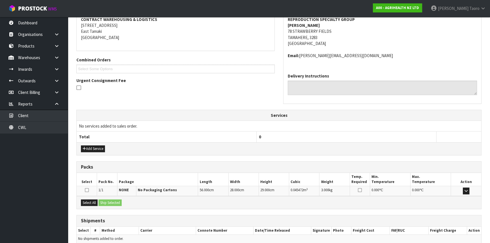
scroll to position [136, 0]
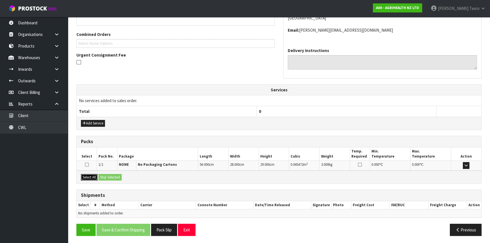
click at [94, 178] on button "Select All" at bounding box center [89, 177] width 17 height 7
click at [100, 177] on button "Ship Selected" at bounding box center [109, 177] width 23 height 7
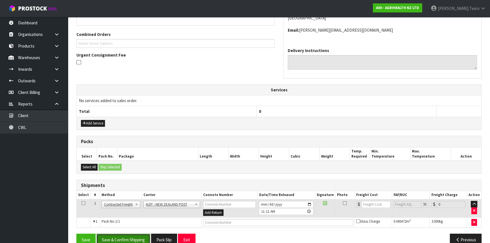
drag, startPoint x: 138, startPoint y: 238, endPoint x: 131, endPoint y: 236, distance: 7.3
click at [138, 239] on button "Save & Confirm Shipping" at bounding box center [123, 240] width 54 height 12
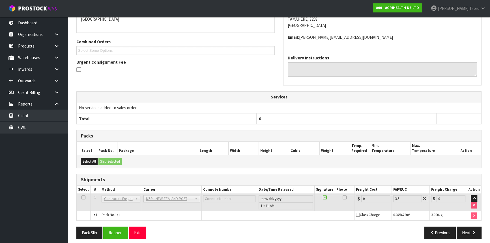
scroll to position [138, 0]
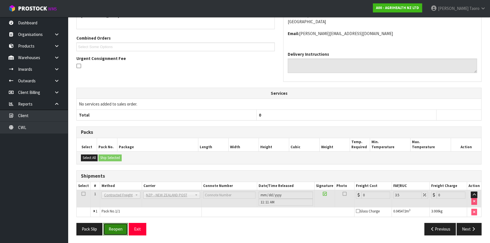
click at [106, 232] on button "Reopen" at bounding box center [115, 229] width 25 height 12
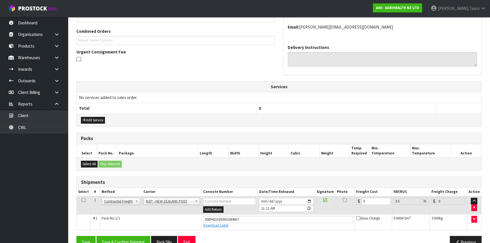
scroll to position [151, 0]
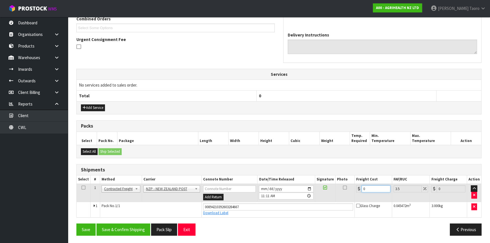
click at [379, 187] on input "0" at bounding box center [376, 188] width 29 height 7
click at [137, 231] on button "Save & Confirm Shipping" at bounding box center [123, 230] width 54 height 12
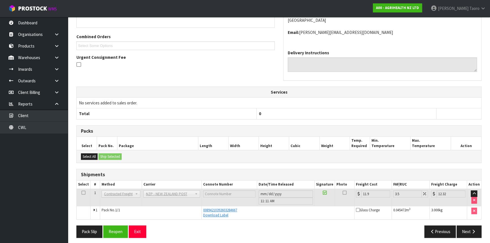
scroll to position [136, 0]
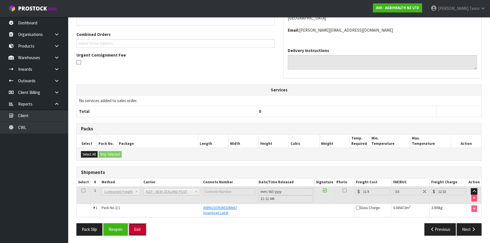
click at [138, 227] on button "Exit" at bounding box center [138, 229] width 18 height 12
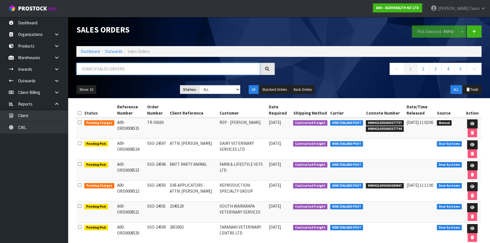
click at [179, 67] on input "text" at bounding box center [168, 69] width 184 height 12
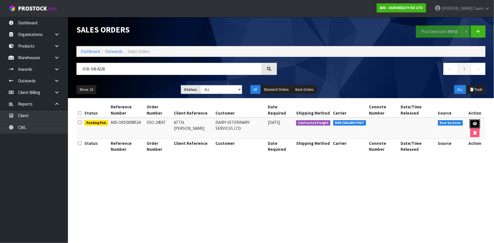
click at [473, 123] on icon at bounding box center [475, 124] width 4 height 4
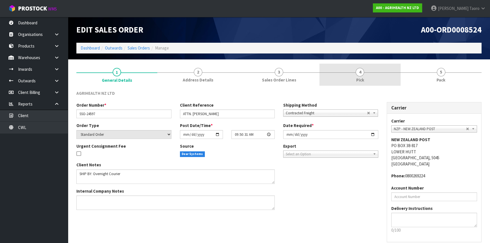
click at [387, 75] on link "4 Pick" at bounding box center [359, 75] width 81 height 22
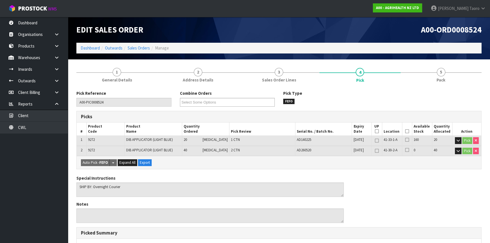
click at [405, 132] on icon at bounding box center [407, 131] width 4 height 0
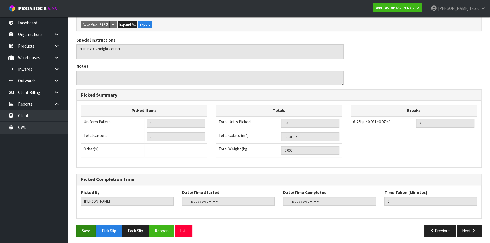
scroll to position [160, 0]
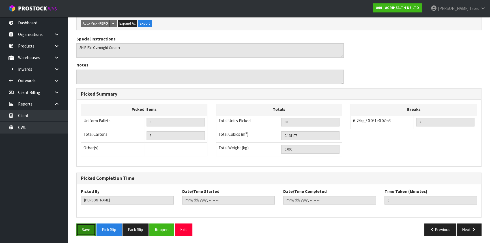
click at [93, 233] on button "Save" at bounding box center [85, 230] width 19 height 12
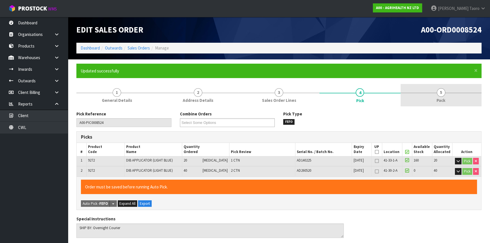
click at [439, 91] on span "5" at bounding box center [441, 92] width 8 height 8
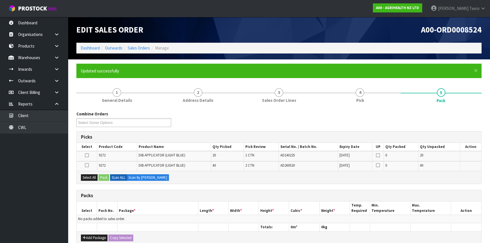
click at [87, 166] on icon at bounding box center [87, 165] width 4 height 0
click at [0, 0] on input "checkbox" at bounding box center [0, 0] width 0 height 0
click at [103, 177] on button "Pack" at bounding box center [103, 177] width 11 height 7
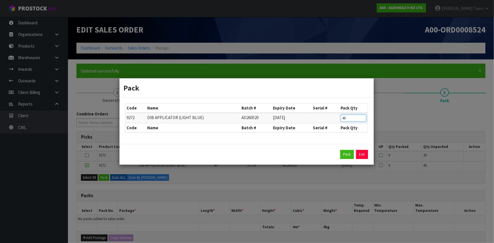
drag, startPoint x: 350, startPoint y: 116, endPoint x: 344, endPoint y: 118, distance: 6.5
click at [344, 118] on input "40" at bounding box center [353, 118] width 25 height 7
click button "Pack" at bounding box center [347, 154] width 14 height 9
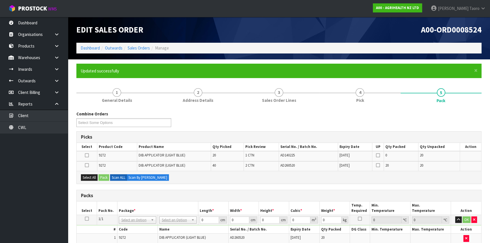
click at [88, 165] on icon at bounding box center [87, 165] width 4 height 0
click at [0, 0] on input "checkbox" at bounding box center [0, 0] width 0 height 0
click at [104, 177] on button "Pack" at bounding box center [103, 177] width 11 height 7
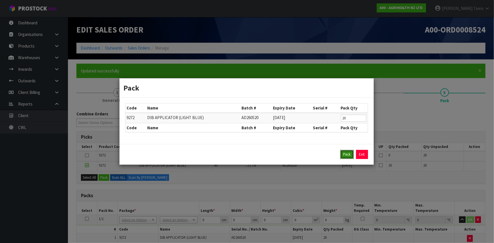
click at [343, 154] on button "Pack" at bounding box center [347, 154] width 14 height 9
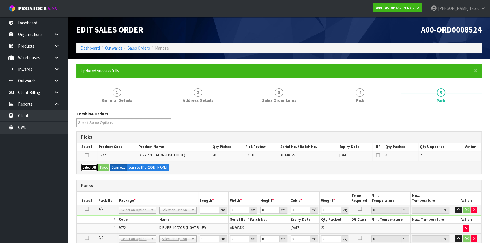
click at [96, 167] on button "Select All" at bounding box center [89, 167] width 17 height 7
click at [105, 167] on button "Pack" at bounding box center [103, 167] width 11 height 7
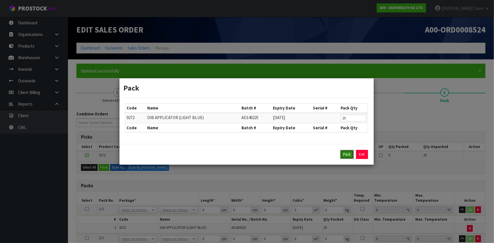
click at [347, 154] on button "Pack" at bounding box center [347, 154] width 14 height 9
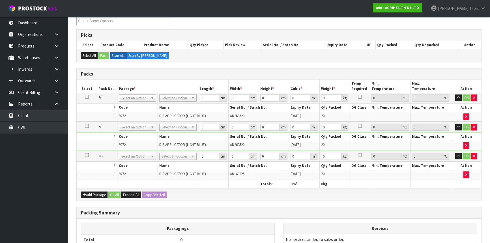
scroll to position [103, 0]
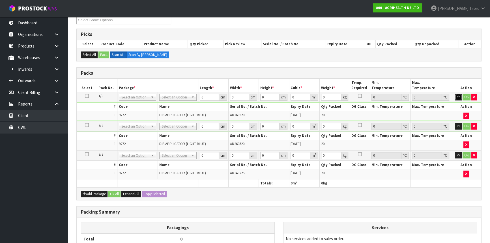
click at [461, 96] on button "button" at bounding box center [458, 97] width 7 height 7
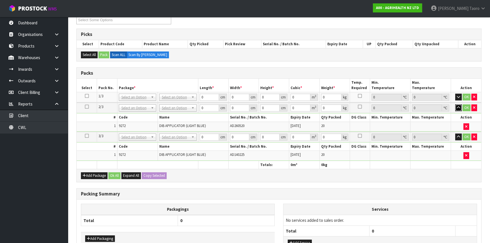
click at [460, 107] on icon "button" at bounding box center [458, 108] width 3 height 4
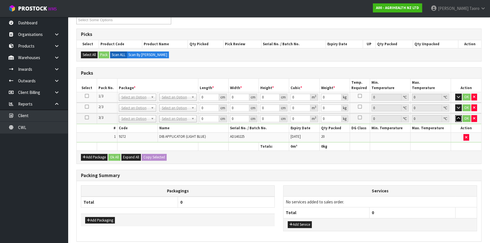
click at [460, 117] on icon "button" at bounding box center [458, 119] width 3 height 4
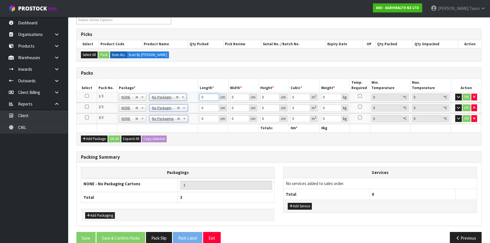
click at [206, 96] on input "0" at bounding box center [209, 97] width 19 height 7
drag, startPoint x: 238, startPoint y: 110, endPoint x: 224, endPoint y: 108, distance: 14.3
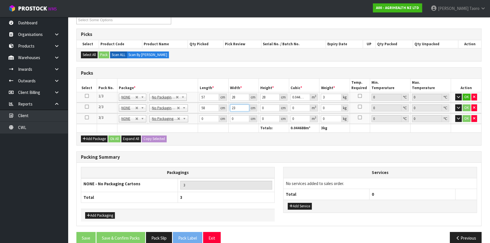
click at [224, 108] on tr "2/3 NONE 007-001 007-002 007-004 007-009 007-013 007-014 007-015 007-017 007-01…" at bounding box center [279, 108] width 405 height 10
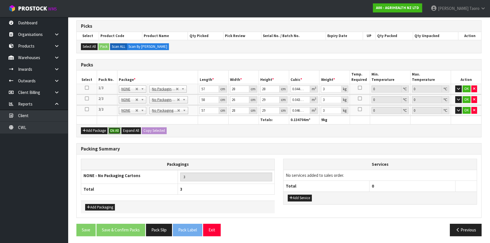
click at [119, 131] on button "Ok All" at bounding box center [114, 130] width 12 height 7
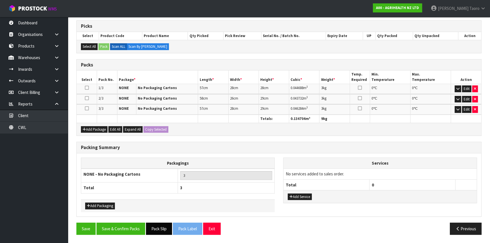
scroll to position [110, 0]
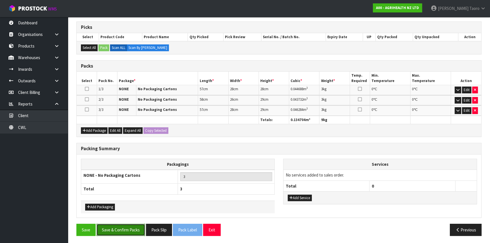
click at [130, 231] on button "Save & Confirm Packs" at bounding box center [120, 230] width 49 height 12
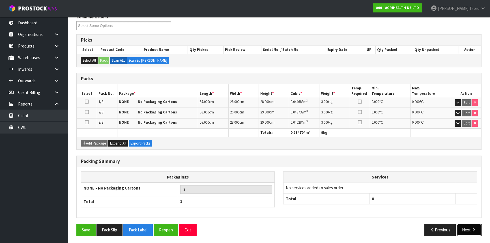
click at [467, 226] on button "Next" at bounding box center [469, 230] width 25 height 12
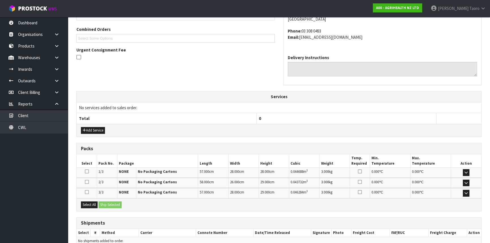
scroll to position [169, 0]
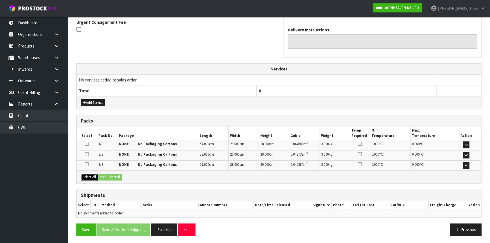
click at [94, 177] on button "Select All" at bounding box center [89, 177] width 17 height 7
drag, startPoint x: 103, startPoint y: 177, endPoint x: 120, endPoint y: 183, distance: 18.4
click at [104, 177] on button "Ship Selected" at bounding box center [109, 177] width 23 height 7
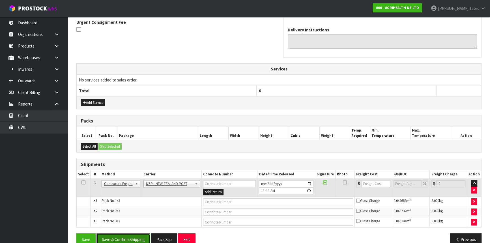
click at [138, 238] on button "Save & Confirm Shipping" at bounding box center [123, 239] width 54 height 12
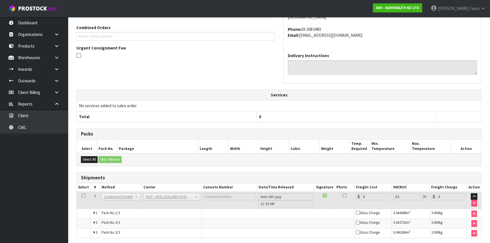
scroll to position [170, 0]
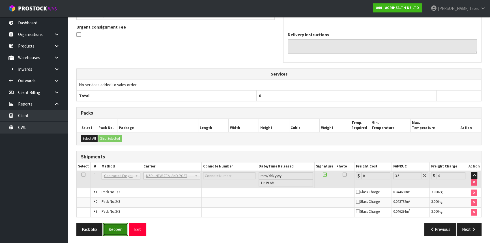
click at [123, 228] on button "Reopen" at bounding box center [115, 229] width 25 height 12
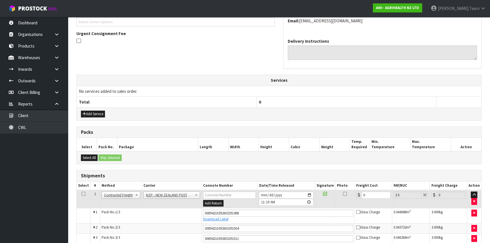
scroll to position [184, 0]
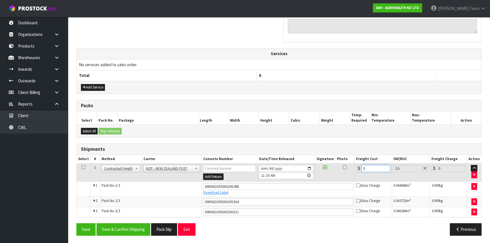
click at [380, 166] on input "0" at bounding box center [376, 168] width 29 height 7
click at [124, 228] on button "Save & Confirm Shipping" at bounding box center [123, 229] width 54 height 12
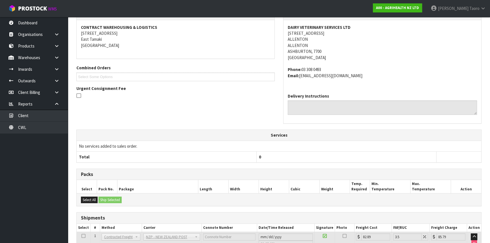
scroll to position [154, 0]
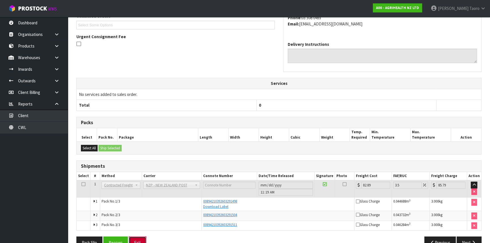
click at [144, 239] on button "Exit" at bounding box center [138, 243] width 18 height 12
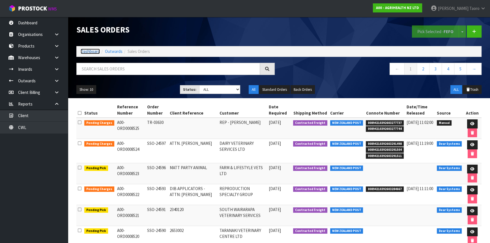
click at [84, 51] on link "Dashboard" at bounding box center [90, 51] width 19 height 5
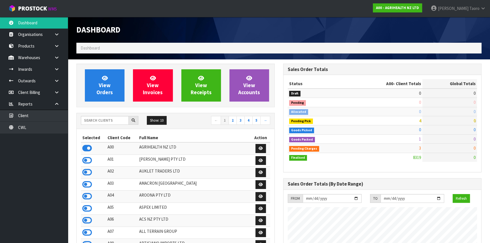
scroll to position [428, 207]
click at [203, 39] on div "Dashboard" at bounding box center [175, 30] width 207 height 26
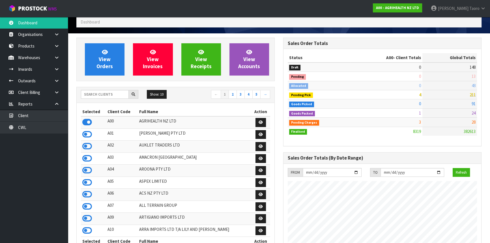
scroll to position [0, 0]
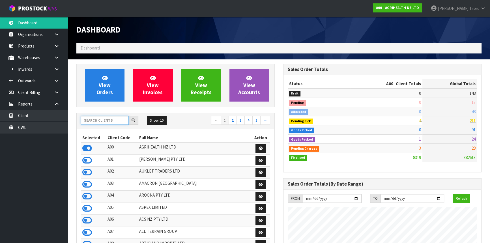
click at [105, 119] on input "text" at bounding box center [105, 120] width 48 height 9
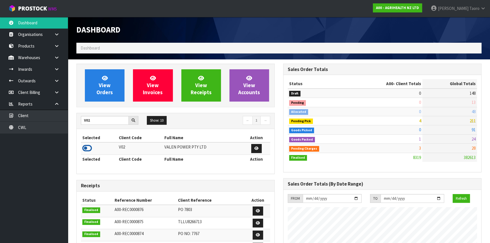
click at [88, 149] on icon at bounding box center [87, 148] width 10 height 8
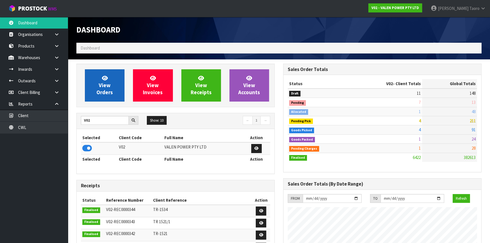
scroll to position [440, 207]
click at [102, 97] on link "View Orders" at bounding box center [105, 85] width 40 height 32
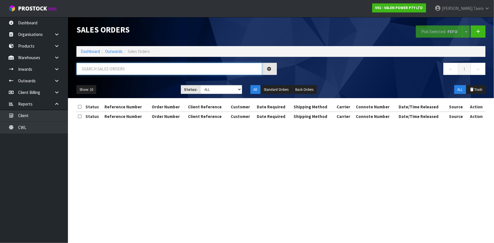
click at [112, 69] on input "text" at bounding box center [169, 69] width 186 height 12
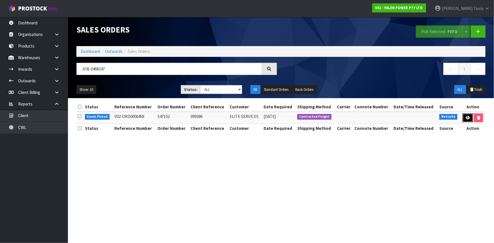
click at [466, 117] on icon at bounding box center [468, 118] width 4 height 4
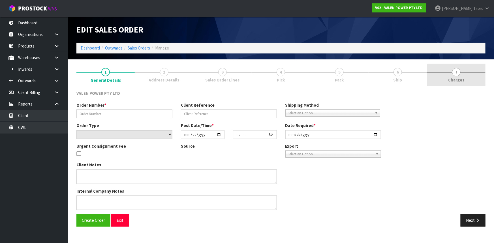
click at [453, 74] on span "7" at bounding box center [456, 72] width 8 height 8
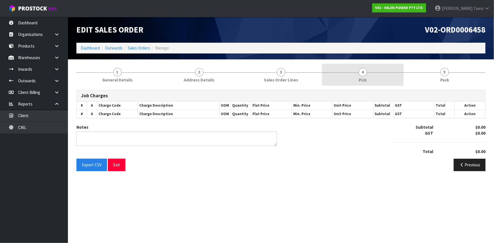
click at [369, 75] on link "4 Pick" at bounding box center [363, 75] width 82 height 22
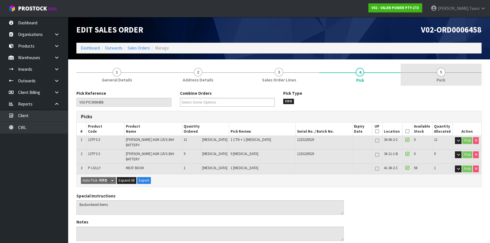
click at [435, 83] on link "5 Pack" at bounding box center [441, 75] width 81 height 22
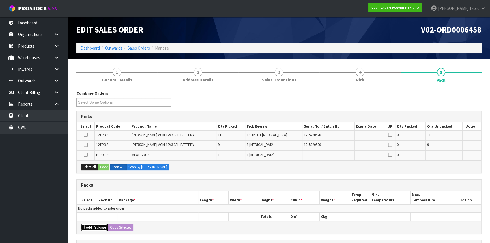
drag, startPoint x: 97, startPoint y: 228, endPoint x: 86, endPoint y: 215, distance: 17.9
click at [97, 228] on button "Add Package" at bounding box center [94, 227] width 27 height 7
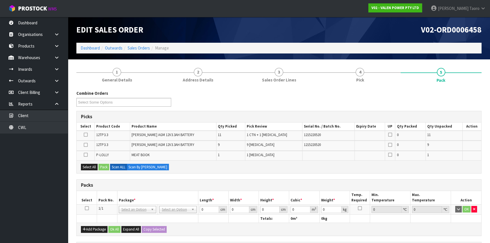
click at [86, 208] on icon at bounding box center [87, 208] width 4 height 0
click at [86, 135] on icon at bounding box center [86, 135] width 4 height 0
click at [0, 0] on input "checkbox" at bounding box center [0, 0] width 0 height 0
click at [104, 166] on button "Pack" at bounding box center [103, 167] width 11 height 7
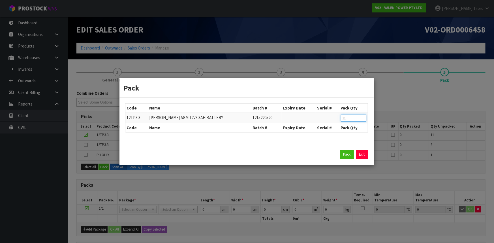
click at [350, 118] on input "11" at bounding box center [353, 118] width 25 height 7
click at [347, 154] on button "Pack" at bounding box center [347, 154] width 14 height 9
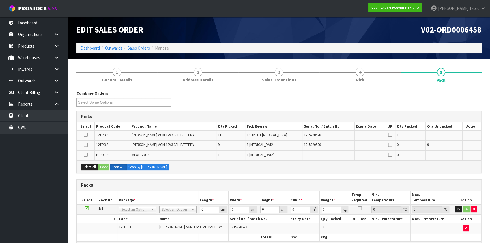
scroll to position [51, 0]
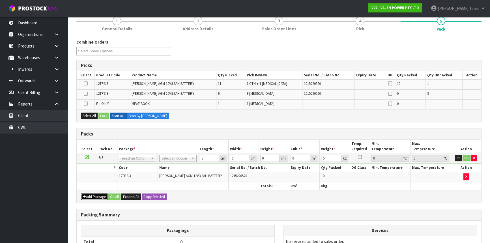
click at [93, 195] on button "Add Package" at bounding box center [94, 197] width 27 height 7
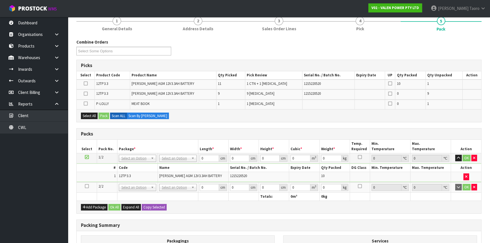
click at [85, 186] on icon at bounding box center [87, 186] width 4 height 0
click at [89, 116] on button "Select All" at bounding box center [89, 116] width 17 height 7
click at [104, 115] on button "Pack" at bounding box center [103, 116] width 11 height 7
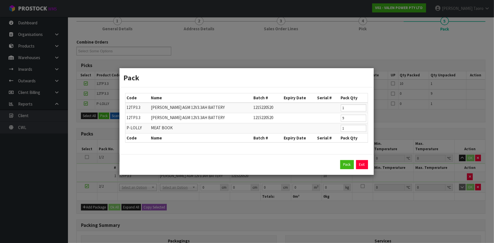
click at [340, 158] on div "Pack Exit" at bounding box center [246, 164] width 254 height 21
click at [345, 163] on button "Pack" at bounding box center [347, 164] width 14 height 9
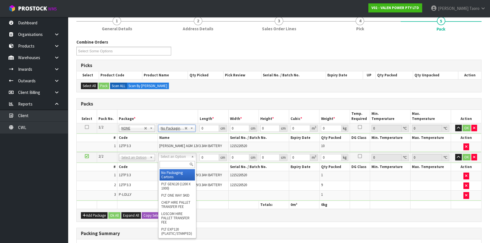
click at [181, 167] on input "text" at bounding box center [177, 164] width 35 height 7
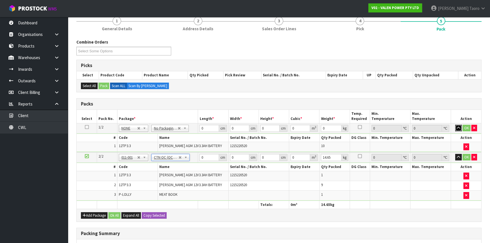
click at [460, 126] on icon "button" at bounding box center [458, 128] width 3 height 4
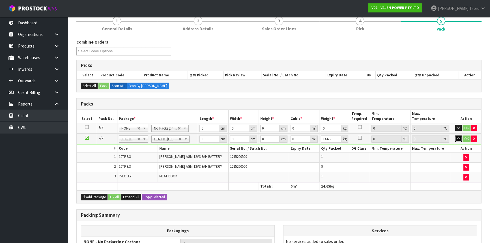
click at [460, 137] on icon "button" at bounding box center [458, 139] width 3 height 4
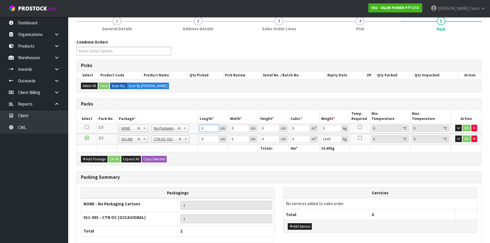
click at [206, 130] on input "0" at bounding box center [209, 128] width 19 height 7
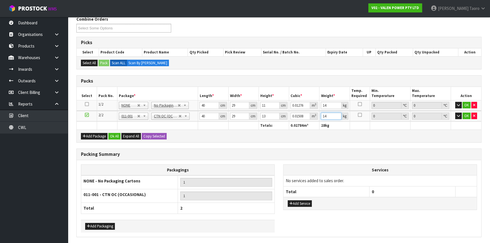
scroll to position [93, 0]
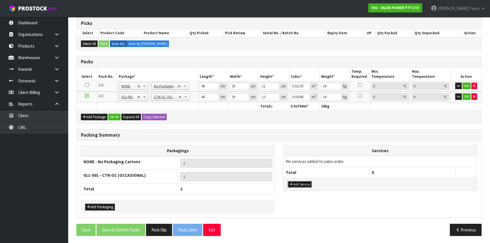
click at [305, 185] on button "Add Service" at bounding box center [300, 184] width 24 height 7
click at [305, 185] on button "Add Service" at bounding box center [300, 187] width 24 height 7
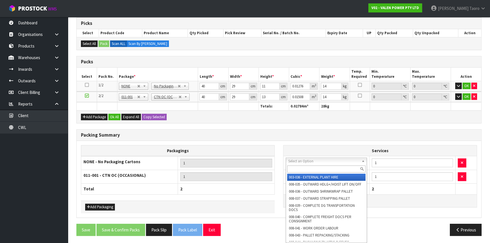
click at [309, 168] on input "text" at bounding box center [326, 169] width 78 height 7
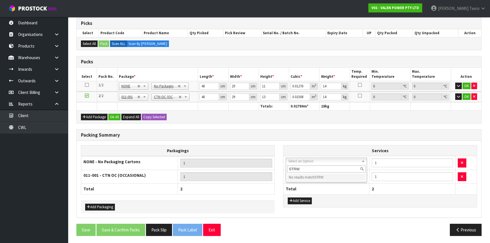
click at [308, 176] on li "No results match STRW" at bounding box center [326, 177] width 78 height 7
click at [322, 167] on input "STRW" at bounding box center [326, 169] width 78 height 7
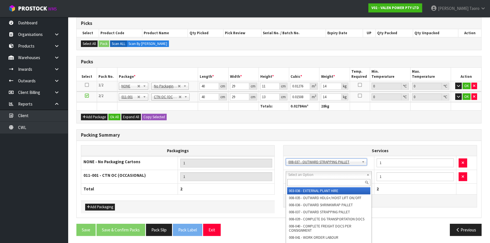
click at [323, 184] on input "text" at bounding box center [328, 182] width 83 height 7
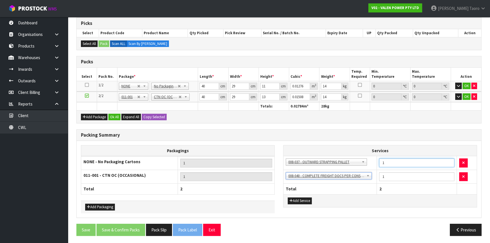
click at [401, 162] on input "1" at bounding box center [416, 162] width 75 height 9
click at [342, 134] on h3 "Packing Summary" at bounding box center [279, 134] width 396 height 5
click at [114, 116] on button "Ok All" at bounding box center [114, 117] width 12 height 7
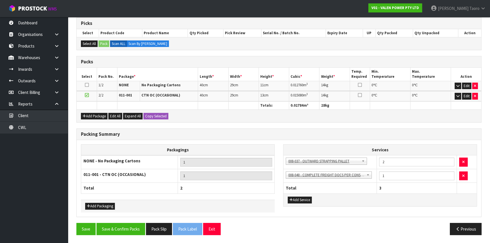
scroll to position [93, 0]
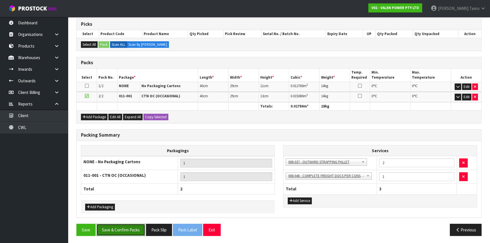
click at [126, 225] on button "Save & Confirm Packs" at bounding box center [120, 230] width 49 height 12
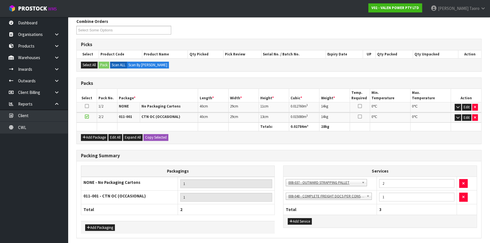
scroll to position [0, 0]
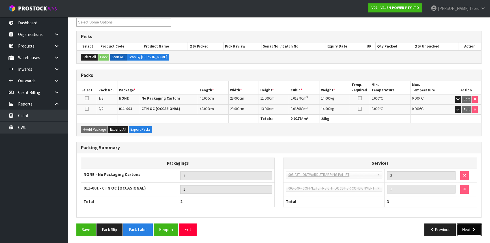
click at [466, 224] on button "Next" at bounding box center [469, 230] width 25 height 12
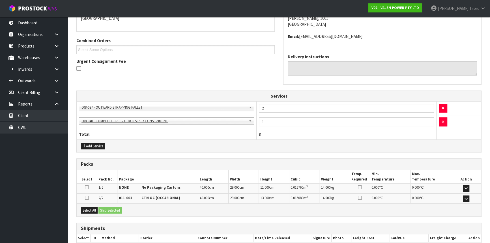
scroll to position [163, 0]
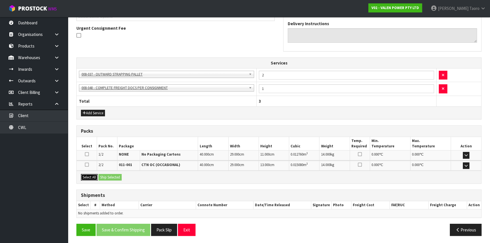
click at [93, 174] on button "Select All" at bounding box center [89, 177] width 17 height 7
drag, startPoint x: 101, startPoint y: 174, endPoint x: 122, endPoint y: 184, distance: 23.9
click at [101, 174] on button "Ship Selected" at bounding box center [109, 177] width 23 height 7
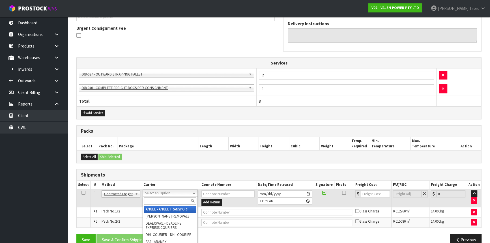
click at [155, 201] on input "text" at bounding box center [170, 201] width 52 height 7
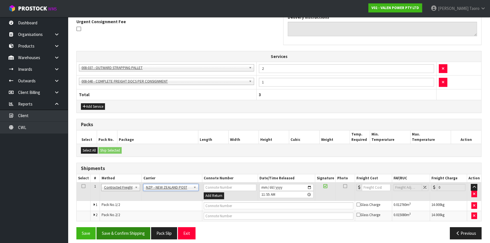
scroll to position [173, 0]
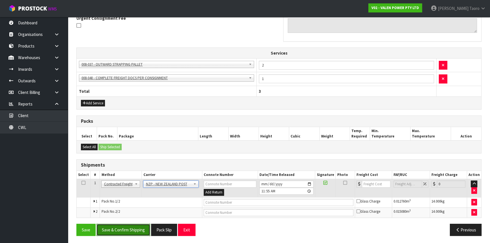
click at [141, 225] on button "Save & Confirm Shipping" at bounding box center [123, 230] width 54 height 12
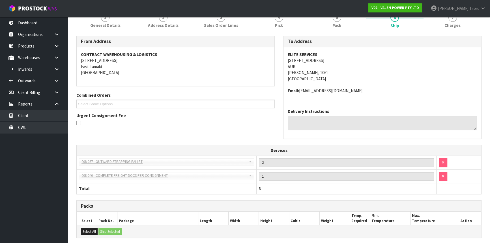
scroll to position [164, 0]
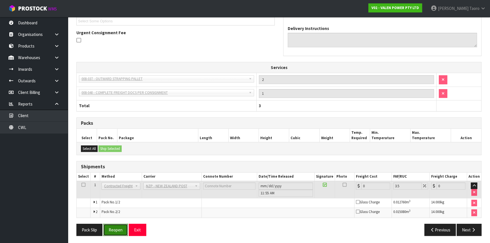
drag, startPoint x: 114, startPoint y: 232, endPoint x: 110, endPoint y: 233, distance: 4.1
click at [114, 232] on button "Reopen" at bounding box center [115, 230] width 25 height 12
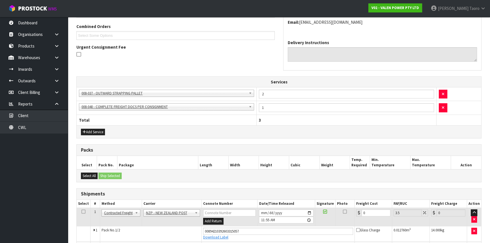
scroll to position [178, 0]
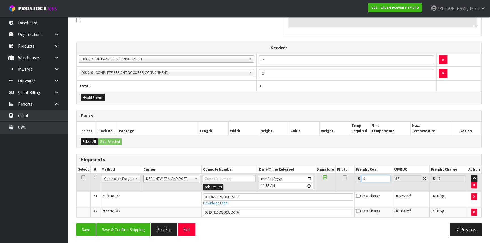
click at [376, 178] on input "0" at bounding box center [376, 178] width 29 height 7
click at [123, 229] on button "Save & Confirm Shipping" at bounding box center [123, 230] width 54 height 12
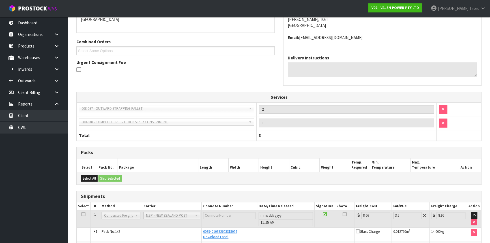
scroll to position [162, 0]
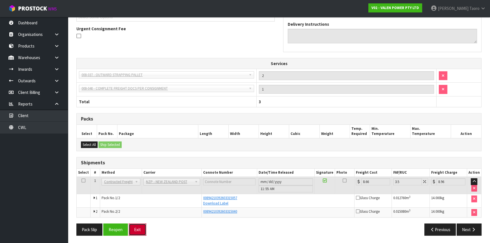
click at [142, 226] on button "Exit" at bounding box center [138, 230] width 18 height 12
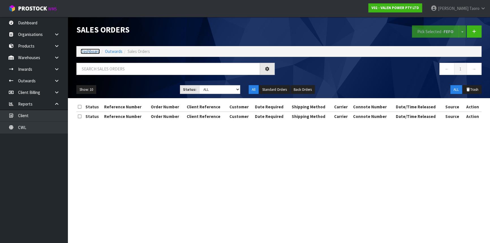
click at [96, 50] on link "Dashboard" at bounding box center [90, 51] width 19 height 5
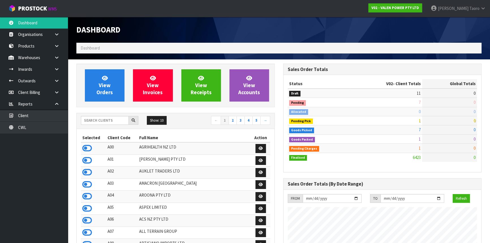
scroll to position [282549, 282782]
click at [88, 149] on icon at bounding box center [87, 148] width 10 height 8
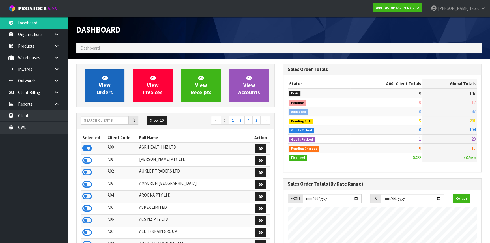
scroll to position [428, 207]
click at [99, 95] on span "View Orders" at bounding box center [104, 85] width 16 height 21
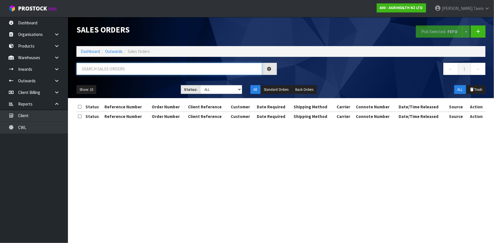
click at [106, 67] on input "text" at bounding box center [169, 69] width 186 height 12
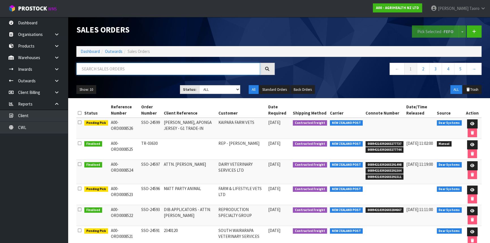
click at [107, 67] on input "text" at bounding box center [168, 69] width 184 height 12
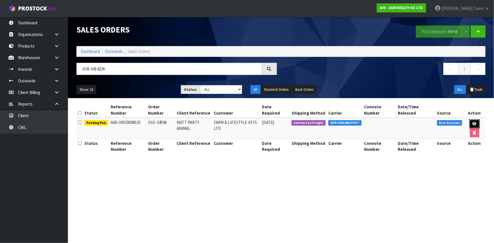
click at [472, 123] on icon at bounding box center [474, 124] width 4 height 4
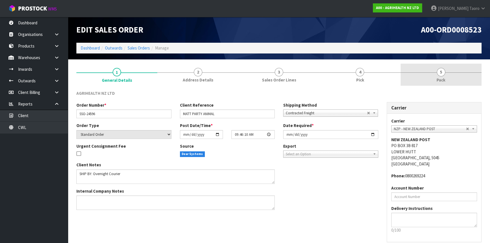
click at [433, 71] on link "5 Pack" at bounding box center [441, 75] width 81 height 22
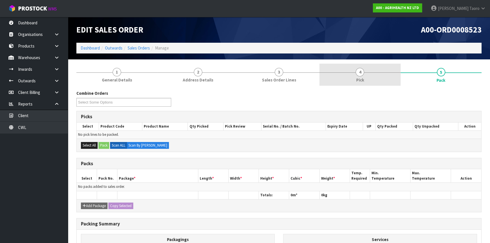
click at [374, 73] on link "4 Pick" at bounding box center [359, 75] width 81 height 22
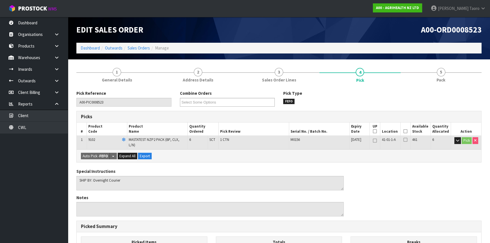
drag, startPoint x: 404, startPoint y: 130, endPoint x: 357, endPoint y: 143, distance: 48.7
click at [404, 131] on icon at bounding box center [406, 131] width 4 height 0
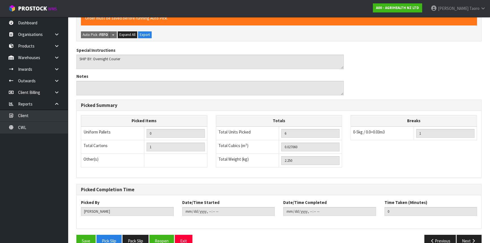
scroll to position [149, 0]
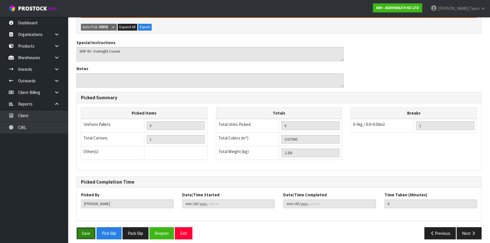
drag, startPoint x: 88, startPoint y: 228, endPoint x: 125, endPoint y: 229, distance: 36.8
click at [88, 228] on button "Save" at bounding box center [85, 233] width 19 height 12
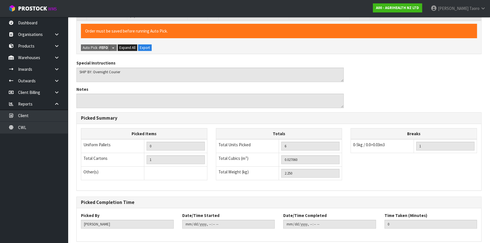
scroll to position [0, 0]
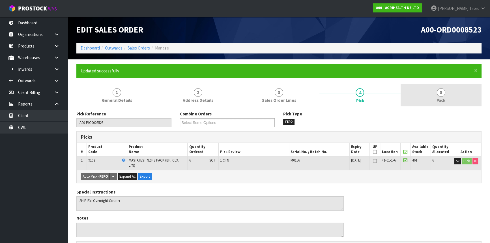
click at [437, 99] on span "Pack" at bounding box center [441, 100] width 9 height 6
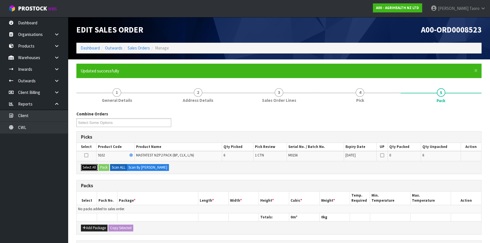
click at [91, 167] on button "Select All" at bounding box center [89, 167] width 17 height 7
click at [104, 167] on button "Pack" at bounding box center [103, 167] width 11 height 7
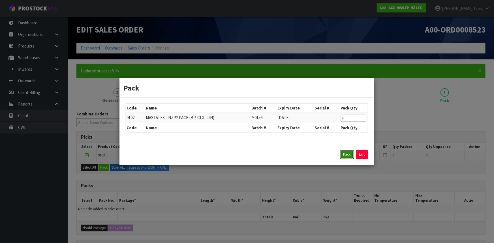
click at [345, 155] on button "Pack" at bounding box center [347, 154] width 14 height 9
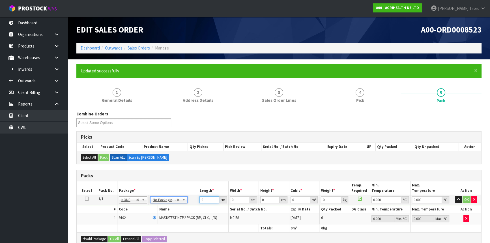
click at [210, 199] on input "0" at bounding box center [209, 199] width 19 height 7
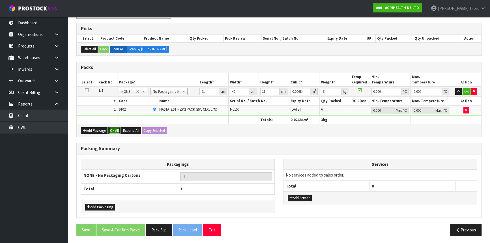
click at [115, 130] on button "Ok All" at bounding box center [114, 130] width 12 height 7
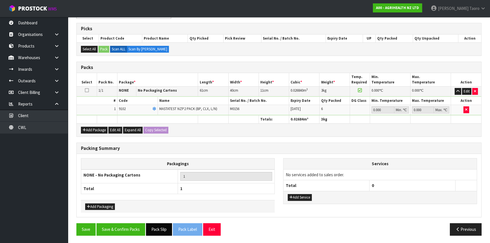
scroll to position [108, 0]
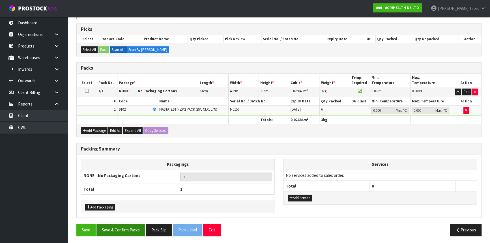
click at [139, 235] on div "Save Save & Confirm Packs Pack Slip Pack Label Exit Previous" at bounding box center [279, 232] width 414 height 16
click at [134, 230] on button "Save & Confirm Packs" at bounding box center [120, 230] width 49 height 12
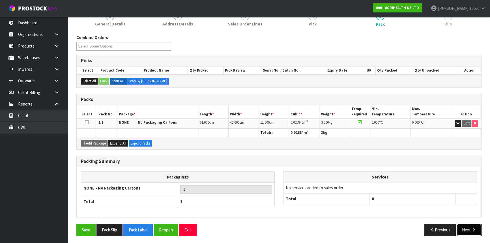
click at [465, 226] on button "Next" at bounding box center [469, 230] width 25 height 12
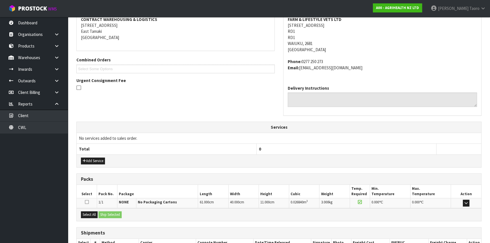
scroll to position [148, 0]
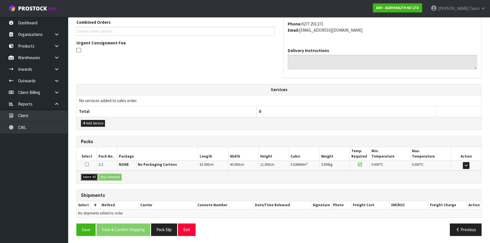
click at [91, 177] on button "Select All" at bounding box center [89, 177] width 17 height 7
drag, startPoint x: 102, startPoint y: 177, endPoint x: 141, endPoint y: 187, distance: 39.8
click at [102, 177] on button "Ship Selected" at bounding box center [109, 177] width 23 height 7
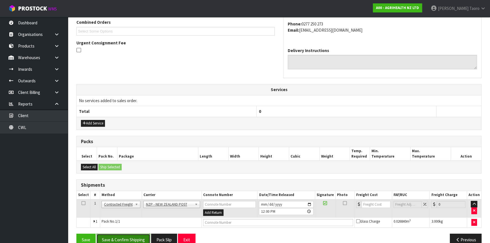
click at [141, 239] on button "Save & Confirm Shipping" at bounding box center [123, 240] width 54 height 12
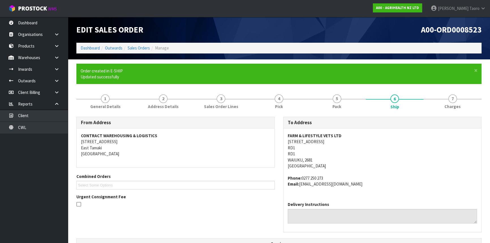
scroll to position [150, 0]
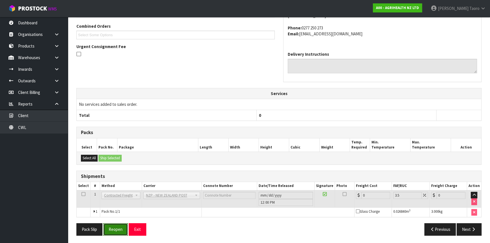
click at [116, 229] on button "Reopen" at bounding box center [115, 229] width 25 height 12
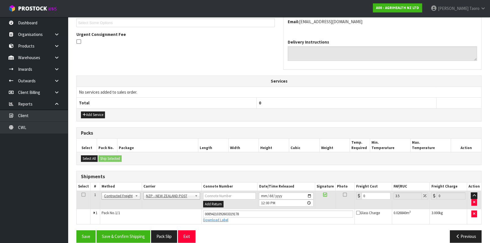
scroll to position [164, 0]
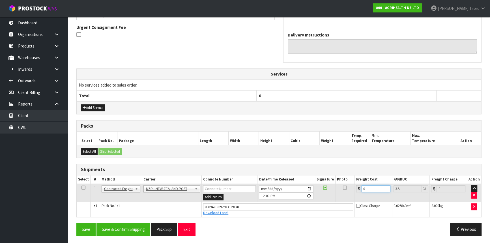
click at [370, 188] on input "0" at bounding box center [376, 188] width 29 height 7
click at [140, 230] on button "Save & Confirm Shipping" at bounding box center [123, 229] width 54 height 12
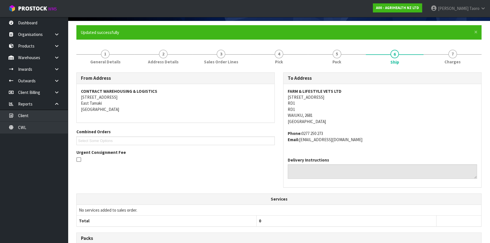
scroll to position [148, 0]
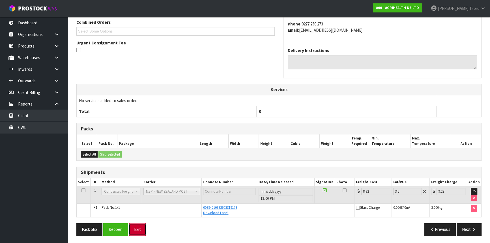
click at [144, 228] on button "Exit" at bounding box center [138, 229] width 18 height 12
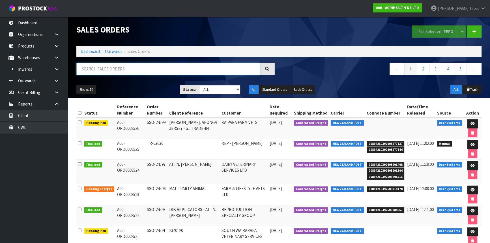
click at [145, 72] on input "text" at bounding box center [168, 69] width 184 height 12
click at [136, 69] on input "text" at bounding box center [168, 69] width 184 height 12
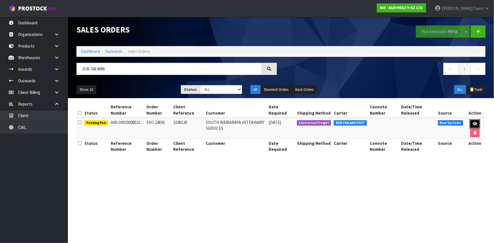
click at [475, 124] on icon at bounding box center [475, 124] width 4 height 4
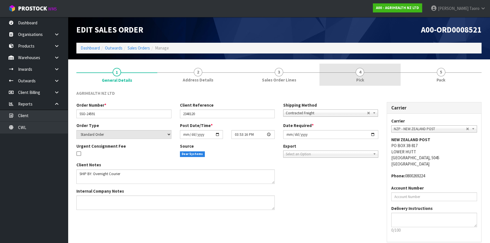
drag, startPoint x: 369, startPoint y: 76, endPoint x: 375, endPoint y: 85, distance: 10.3
click at [369, 76] on link "4 Pick" at bounding box center [359, 75] width 81 height 22
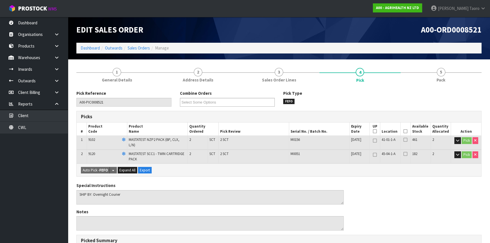
click at [406, 131] on icon at bounding box center [406, 131] width 4 height 0
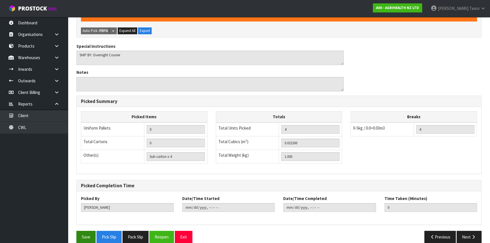
scroll to position [164, 0]
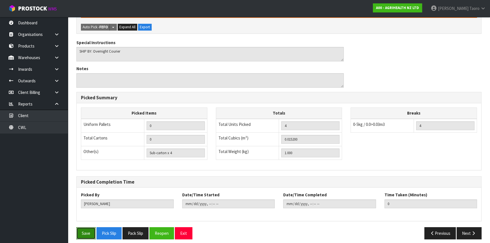
click at [86, 227] on button "Save" at bounding box center [85, 233] width 19 height 12
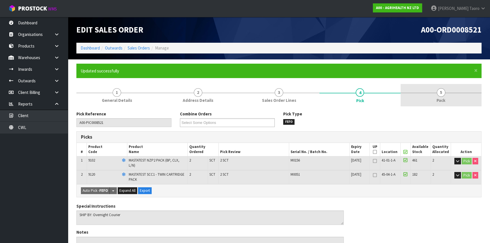
click at [428, 89] on link "5 Pack" at bounding box center [441, 95] width 81 height 22
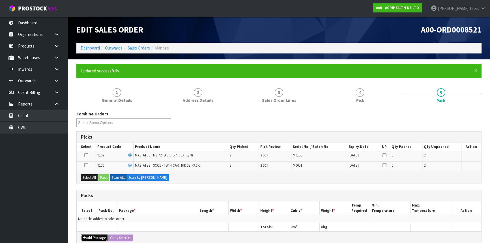
click at [89, 235] on button "Add Package" at bounding box center [94, 238] width 27 height 7
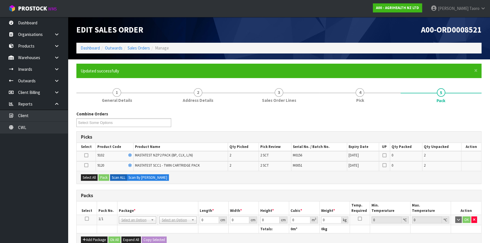
click at [87, 219] on icon at bounding box center [87, 219] width 4 height 0
drag, startPoint x: 90, startPoint y: 175, endPoint x: 98, endPoint y: 176, distance: 8.0
click at [90, 175] on button "Select All" at bounding box center [89, 177] width 17 height 7
click at [100, 176] on button "Pack" at bounding box center [103, 177] width 11 height 7
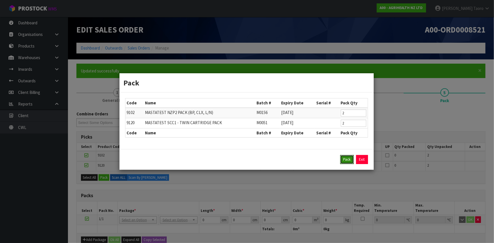
click at [348, 159] on button "Pack" at bounding box center [347, 159] width 14 height 9
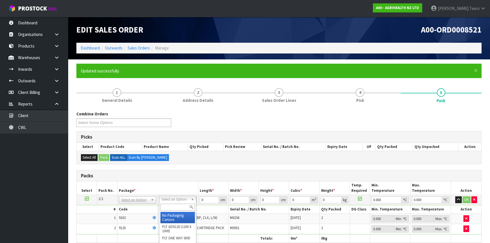
click at [185, 205] on input "text" at bounding box center [177, 207] width 35 height 7
click at [209, 201] on input "0" at bounding box center [209, 199] width 19 height 7
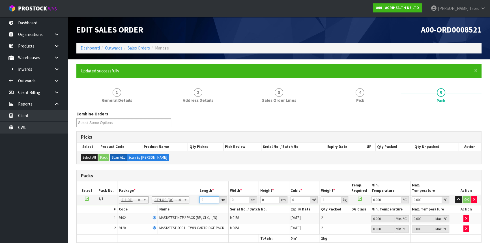
click at [209, 201] on input "0" at bounding box center [209, 199] width 19 height 7
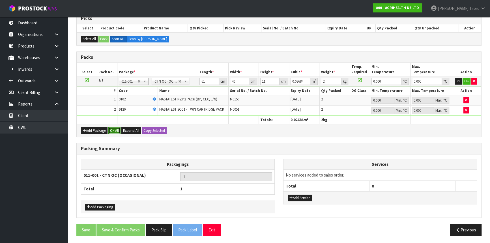
click at [116, 129] on button "Ok All" at bounding box center [114, 130] width 12 height 7
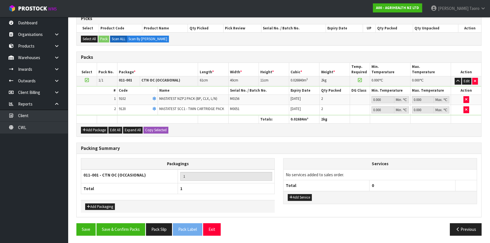
scroll to position [118, 0]
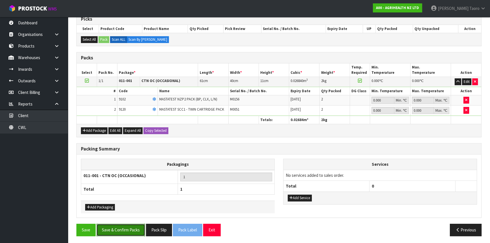
click at [129, 229] on button "Save & Confirm Packs" at bounding box center [120, 230] width 49 height 12
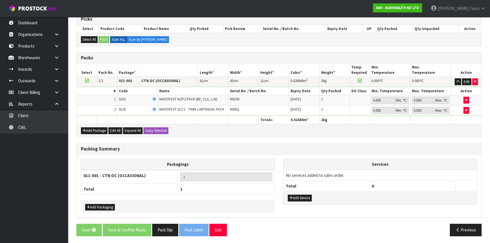
scroll to position [0, 0]
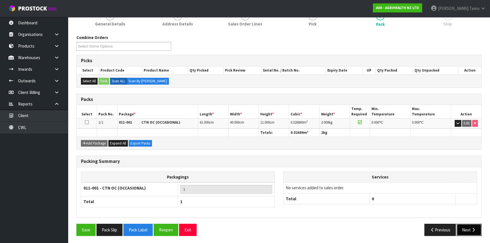
click at [467, 226] on button "Next" at bounding box center [469, 230] width 25 height 12
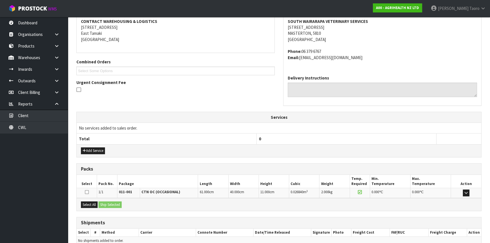
scroll to position [136, 0]
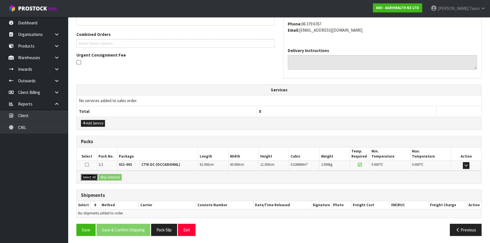
drag, startPoint x: 86, startPoint y: 178, endPoint x: 89, endPoint y: 177, distance: 3.4
click at [87, 177] on button "Select All" at bounding box center [89, 177] width 17 height 7
drag, startPoint x: 105, startPoint y: 176, endPoint x: 152, endPoint y: 192, distance: 49.7
click at [105, 176] on button "Ship Selected" at bounding box center [109, 177] width 23 height 7
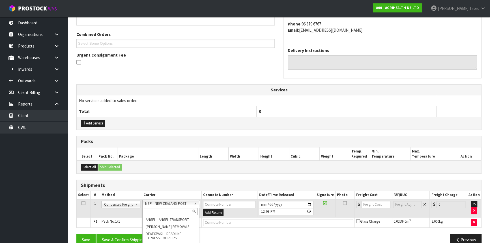
click at [158, 187] on div "Shipments" at bounding box center [279, 185] width 405 height 11
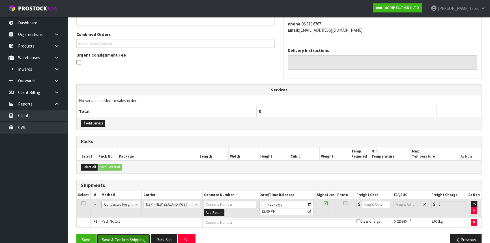
click at [137, 234] on button "Save & Confirm Shipping" at bounding box center [123, 240] width 54 height 12
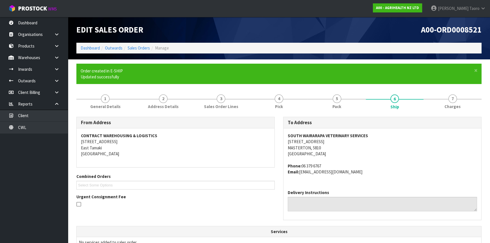
scroll to position [138, 0]
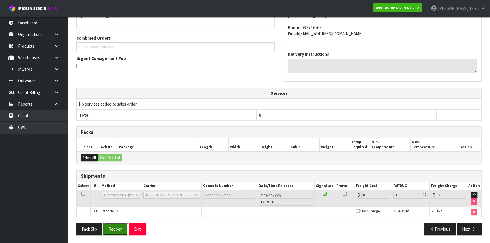
click at [119, 233] on button "Reopen" at bounding box center [115, 229] width 25 height 12
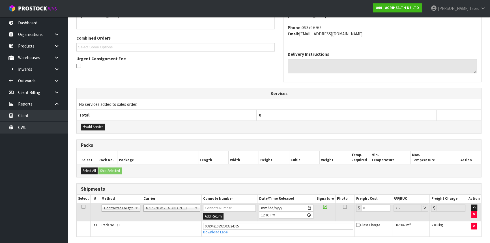
scroll to position [151, 0]
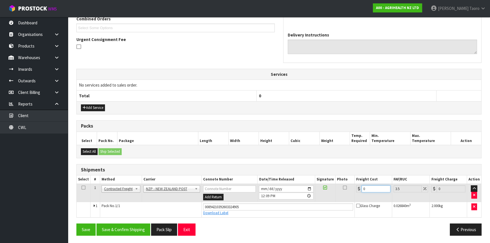
click at [370, 188] on input "0" at bounding box center [376, 188] width 29 height 7
drag, startPoint x: 138, startPoint y: 230, endPoint x: 136, endPoint y: 228, distance: 3.2
click at [138, 230] on button "Save & Confirm Shipping" at bounding box center [123, 230] width 54 height 12
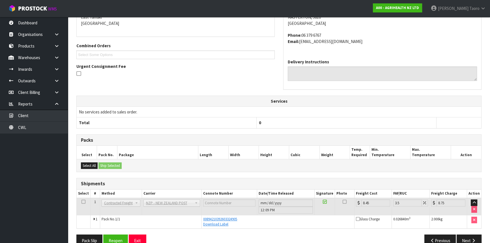
scroll to position [136, 0]
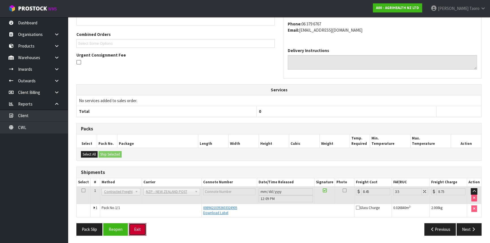
click at [138, 226] on button "Exit" at bounding box center [138, 229] width 18 height 12
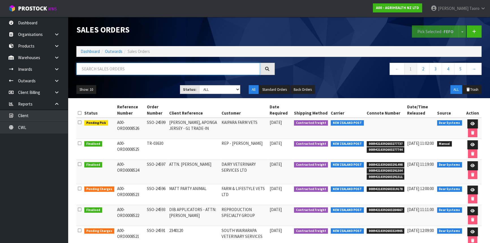
click at [191, 69] on input "text" at bounding box center [168, 69] width 184 height 12
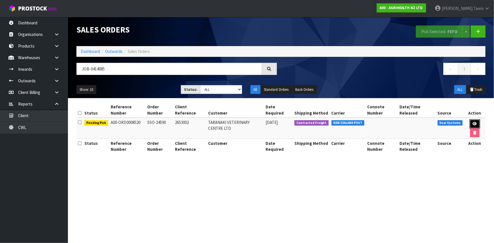
click at [474, 122] on icon at bounding box center [475, 124] width 4 height 4
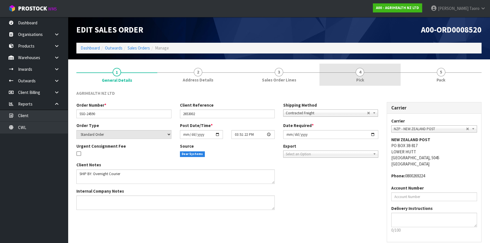
click at [368, 76] on link "4 Pick" at bounding box center [359, 75] width 81 height 22
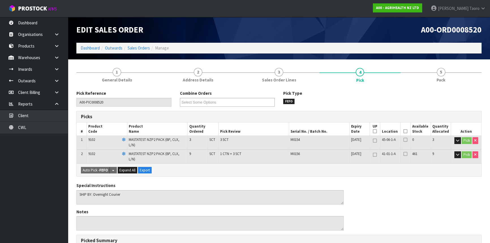
click at [405, 131] on icon at bounding box center [406, 131] width 4 height 0
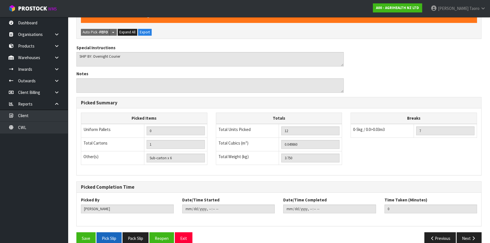
scroll to position [160, 0]
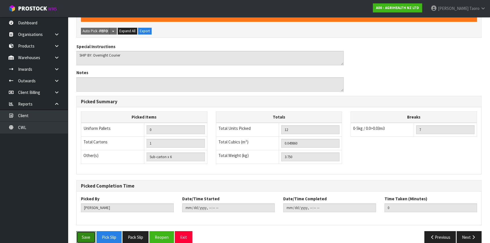
click at [83, 231] on button "Save" at bounding box center [85, 237] width 19 height 12
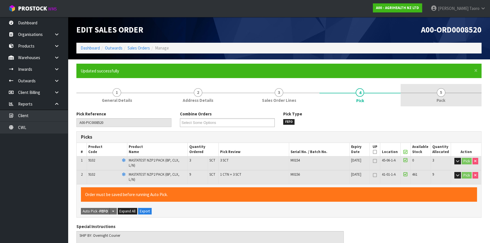
click at [451, 95] on link "5 Pack" at bounding box center [441, 95] width 81 height 22
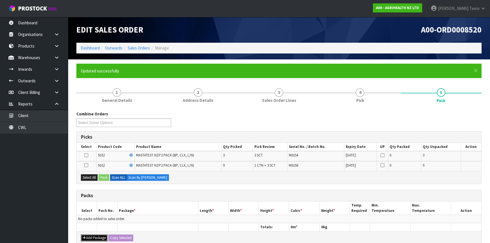
click at [95, 238] on button "Add Package" at bounding box center [94, 238] width 27 height 7
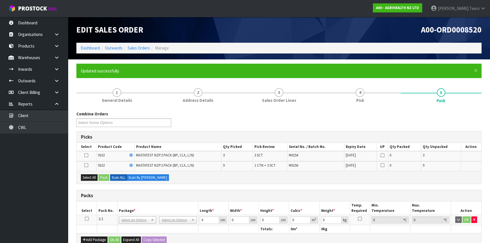
click at [87, 219] on icon at bounding box center [87, 219] width 4 height 0
click at [93, 175] on button "Select All" at bounding box center [89, 177] width 17 height 7
click at [102, 177] on button "Pack" at bounding box center [103, 177] width 11 height 7
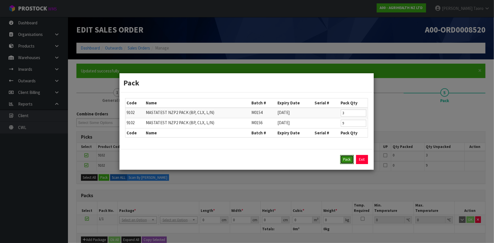
click at [344, 156] on button "Pack" at bounding box center [347, 159] width 14 height 9
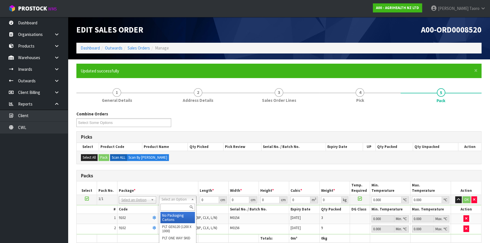
drag, startPoint x: 175, startPoint y: 216, endPoint x: 181, endPoint y: 215, distance: 5.4
click at [204, 200] on input "0" at bounding box center [209, 199] width 19 height 7
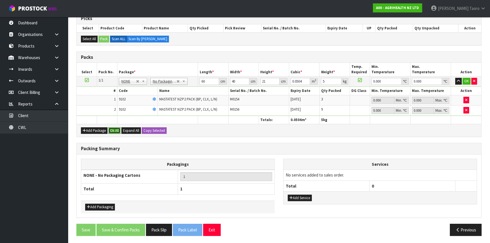
click at [113, 127] on button "Ok All" at bounding box center [114, 130] width 12 height 7
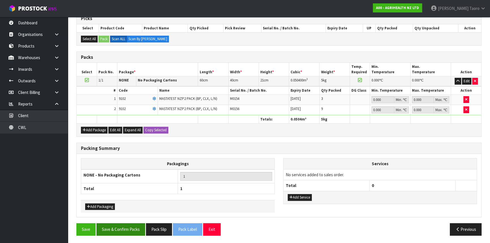
scroll to position [118, 0]
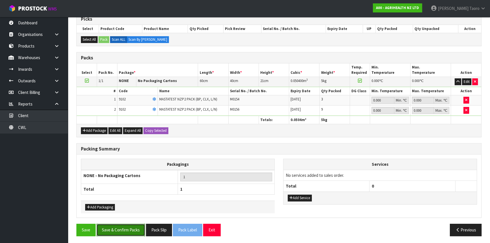
click at [131, 227] on button "Save & Confirm Packs" at bounding box center [120, 230] width 49 height 12
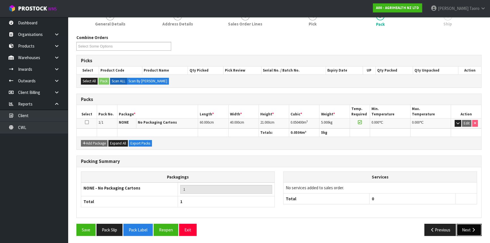
click at [475, 231] on button "Next" at bounding box center [469, 230] width 25 height 12
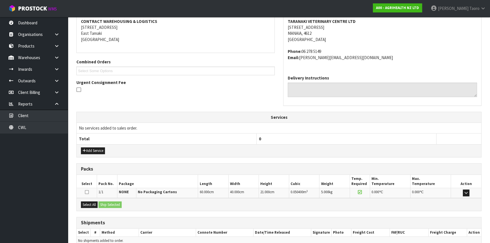
scroll to position [136, 0]
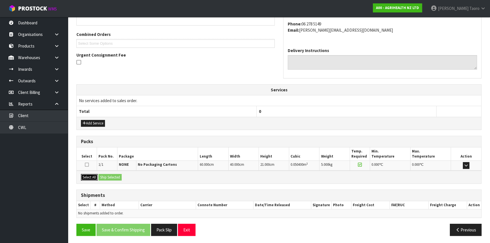
click at [95, 178] on button "Select All" at bounding box center [89, 177] width 17 height 7
drag, startPoint x: 106, startPoint y: 176, endPoint x: 118, endPoint y: 179, distance: 12.9
click at [106, 176] on button "Ship Selected" at bounding box center [109, 177] width 23 height 7
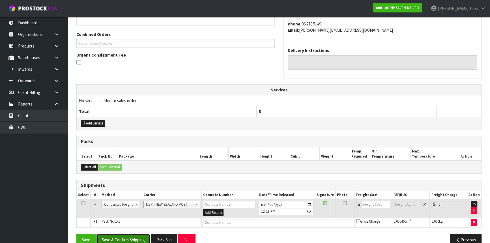
click at [147, 235] on button "Save & Confirm Shipping" at bounding box center [123, 240] width 54 height 12
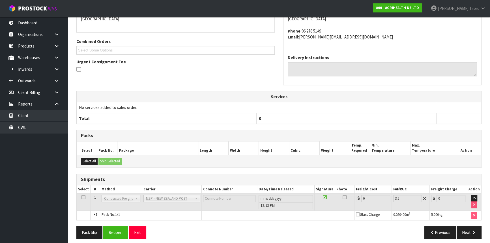
scroll to position [138, 0]
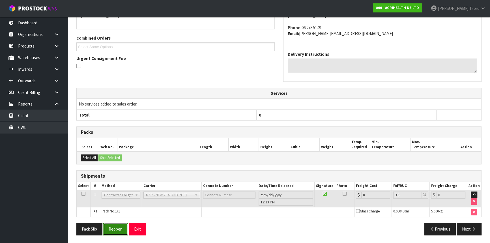
drag, startPoint x: 117, startPoint y: 230, endPoint x: 114, endPoint y: 227, distance: 4.6
click at [117, 230] on button "Reopen" at bounding box center [115, 229] width 25 height 12
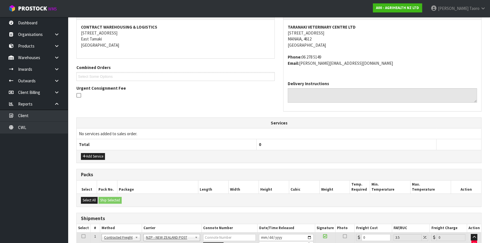
scroll to position [151, 0]
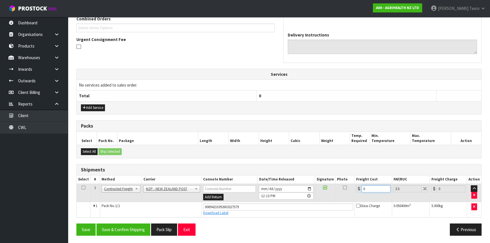
click at [374, 189] on input "0" at bounding box center [376, 188] width 29 height 7
click at [375, 187] on input "0" at bounding box center [376, 188] width 29 height 7
click at [138, 227] on button "Save & Confirm Shipping" at bounding box center [123, 230] width 54 height 12
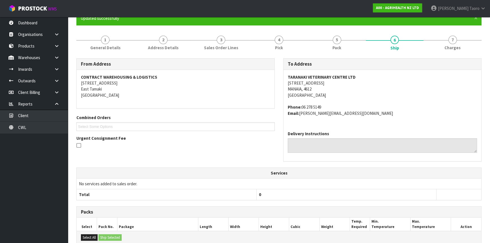
scroll to position [136, 0]
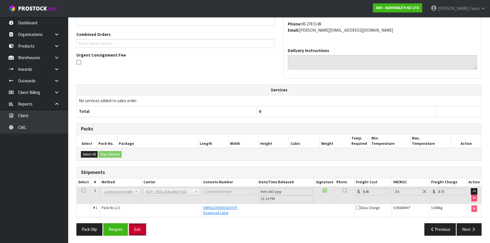
click at [142, 225] on button "Exit" at bounding box center [138, 229] width 18 height 12
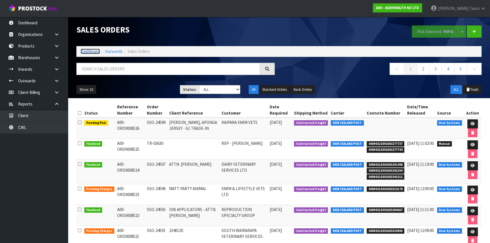
click at [94, 50] on link "Dashboard" at bounding box center [90, 51] width 19 height 5
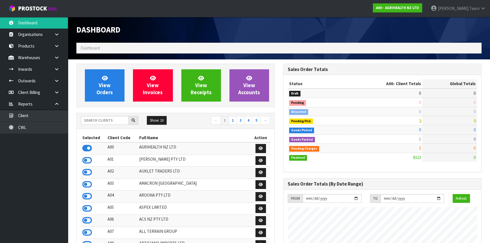
scroll to position [428, 207]
click at [145, 32] on h1 "Dashboard" at bounding box center [175, 29] width 198 height 9
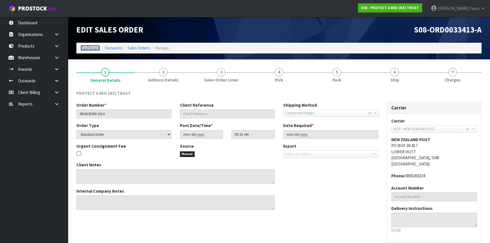
click at [88, 47] on link "Dashboard" at bounding box center [90, 47] width 19 height 5
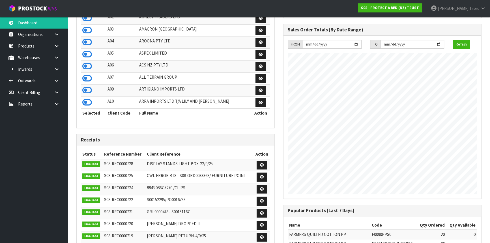
scroll to position [51, 0]
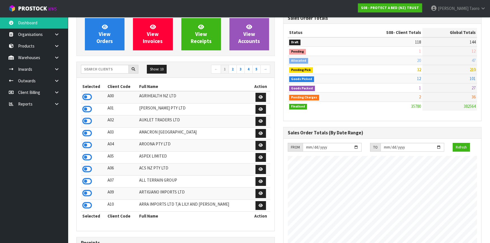
scroll to position [428, 207]
click at [94, 68] on input "text" at bounding box center [105, 69] width 48 height 9
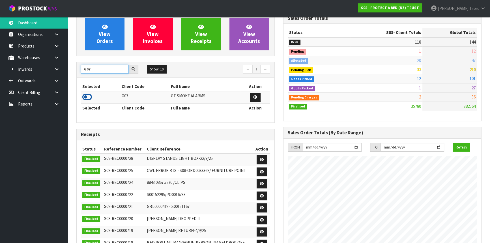
type input "G07"
click at [88, 96] on icon at bounding box center [87, 97] width 10 height 8
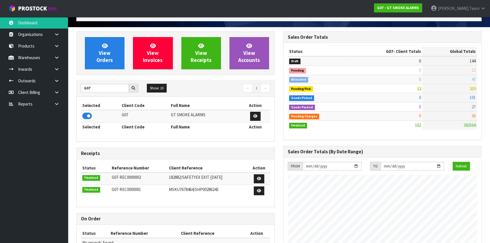
scroll to position [25, 0]
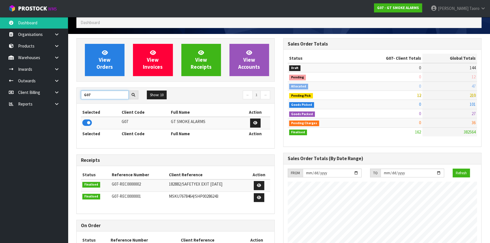
click at [98, 97] on input "G07" at bounding box center [105, 95] width 48 height 9
click at [97, 96] on input "G07" at bounding box center [105, 95] width 48 height 9
